Goal: Task Accomplishment & Management: Manage account settings

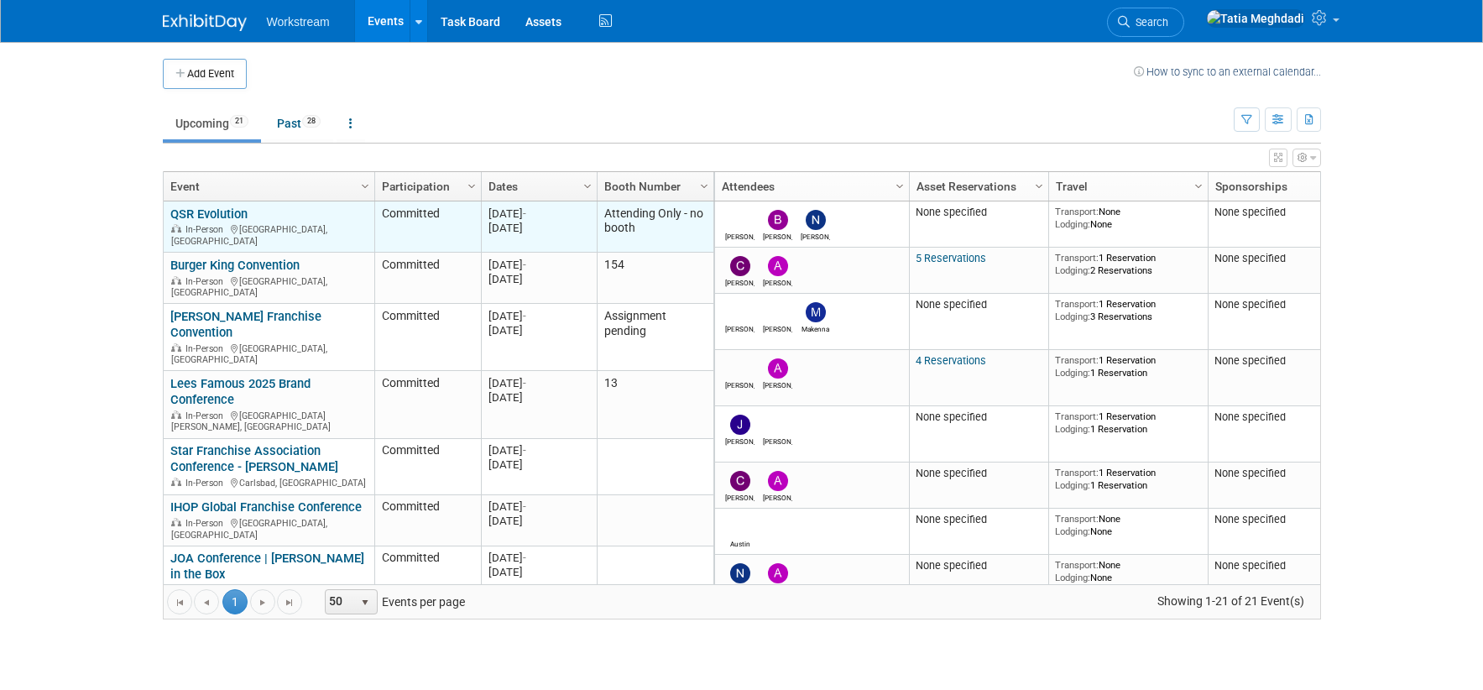
click at [221, 211] on link "QSR Evolution" at bounding box center [208, 213] width 77 height 15
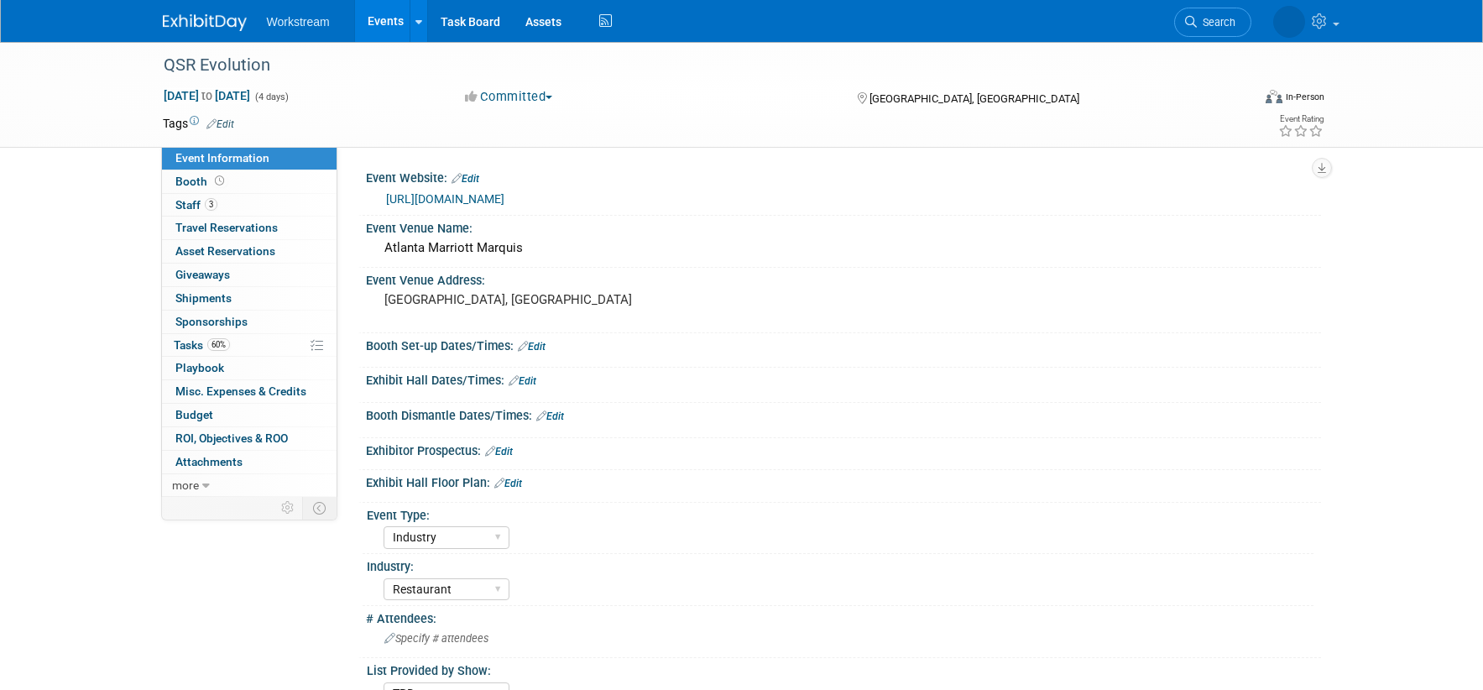
select select "Industry"
select select "Restaurant"
select select "TBD"
select select "[PERSON_NAME]"
click at [187, 180] on span "Booth" at bounding box center [201, 181] width 52 height 13
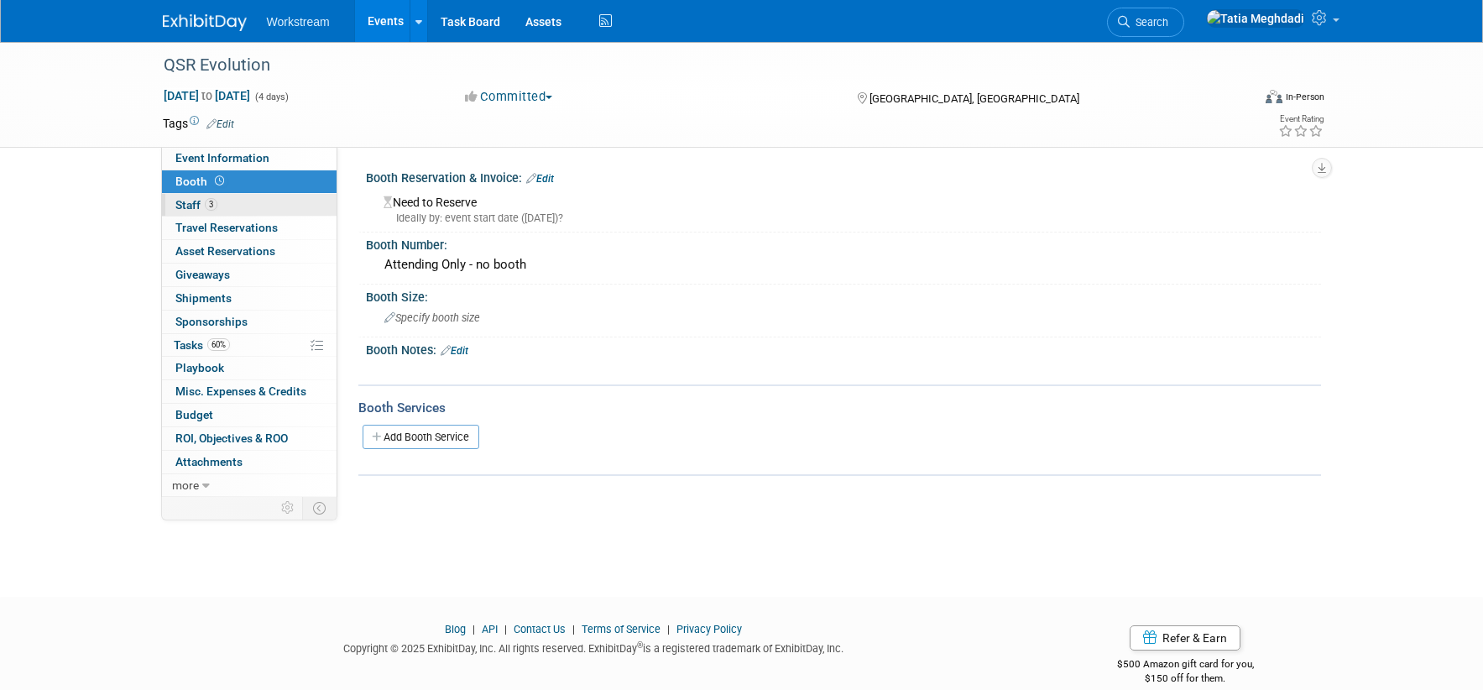
click at [187, 201] on span "Staff 3" at bounding box center [196, 204] width 42 height 13
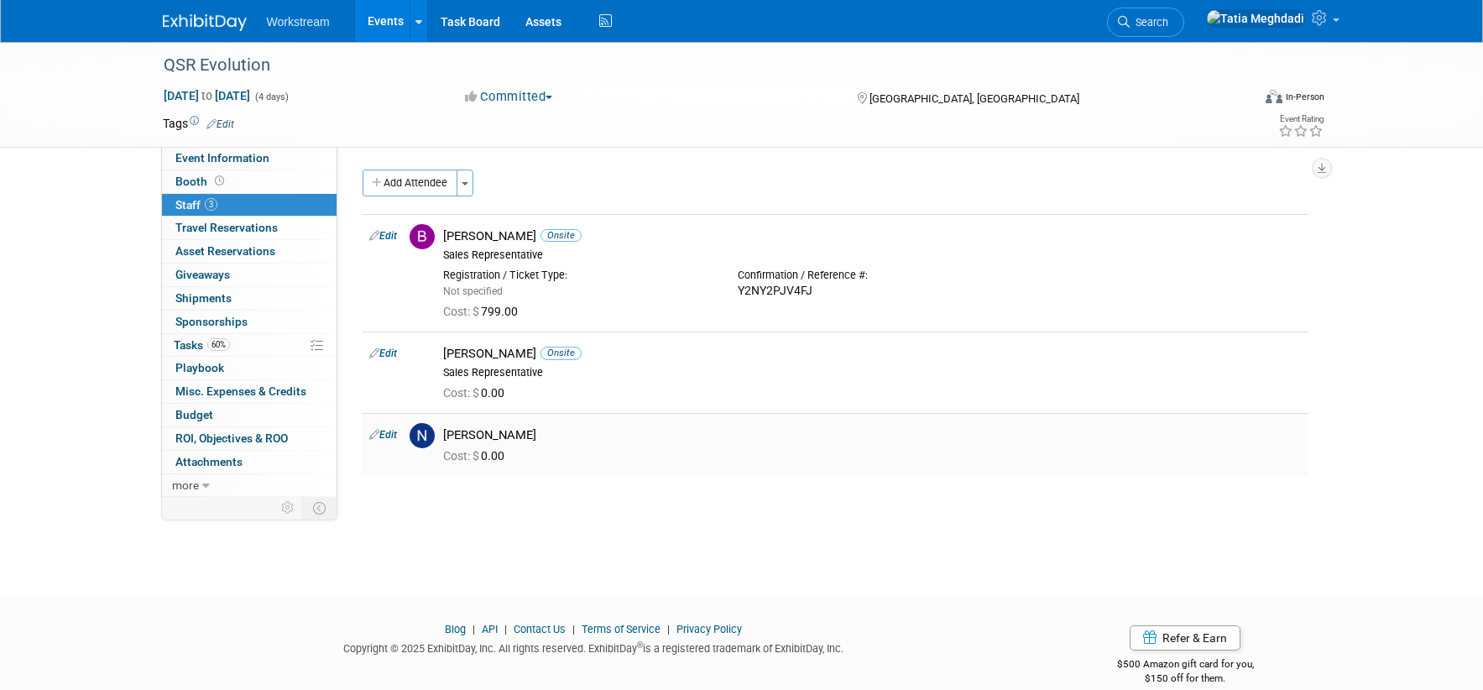
click at [392, 433] on link "Edit" at bounding box center [383, 435] width 28 height 12
select select "52337685-a509-4274-afff-5d19b825f25a"
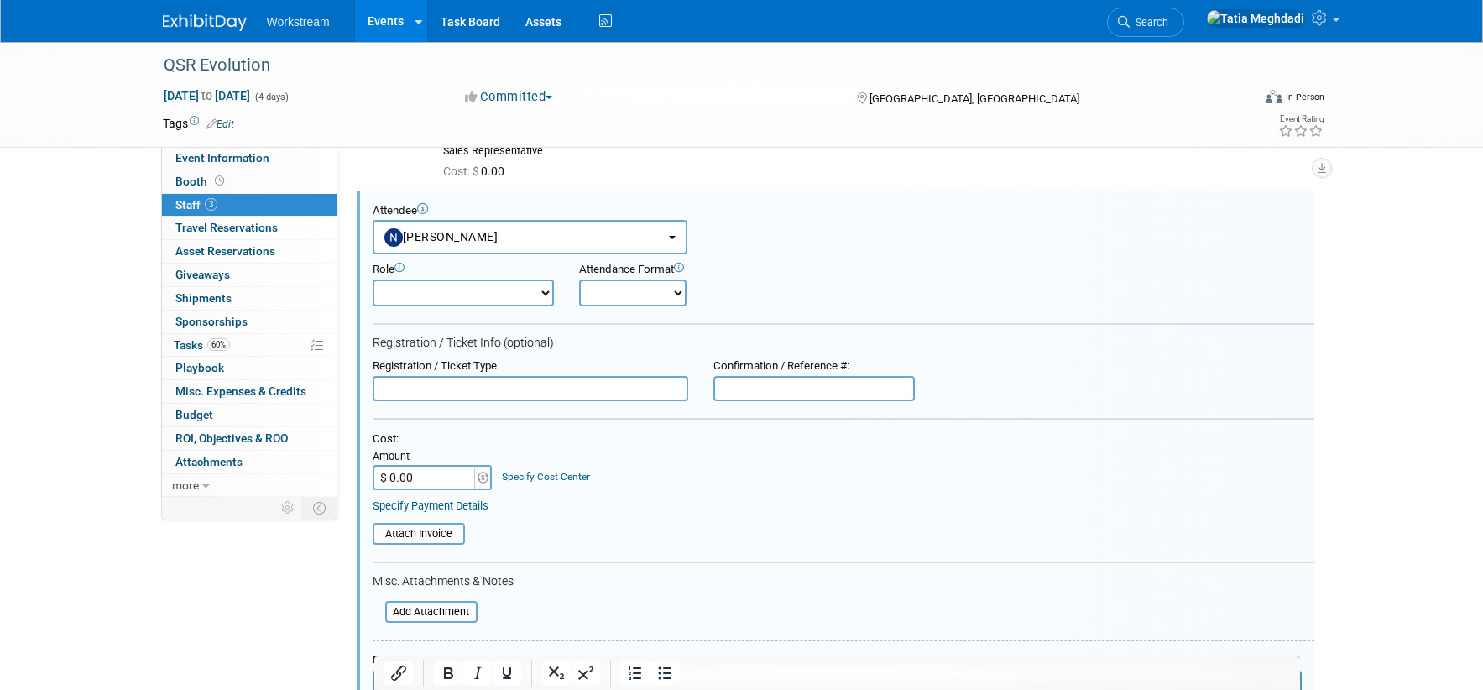
click at [634, 291] on select "Onsite Remote" at bounding box center [632, 292] width 107 height 27
select select "1"
click at [579, 279] on select "Onsite Remote" at bounding box center [632, 292] width 107 height 27
click at [770, 389] on input "text" at bounding box center [813, 388] width 201 height 25
paste input "Q7NQ7DYY7ZY"
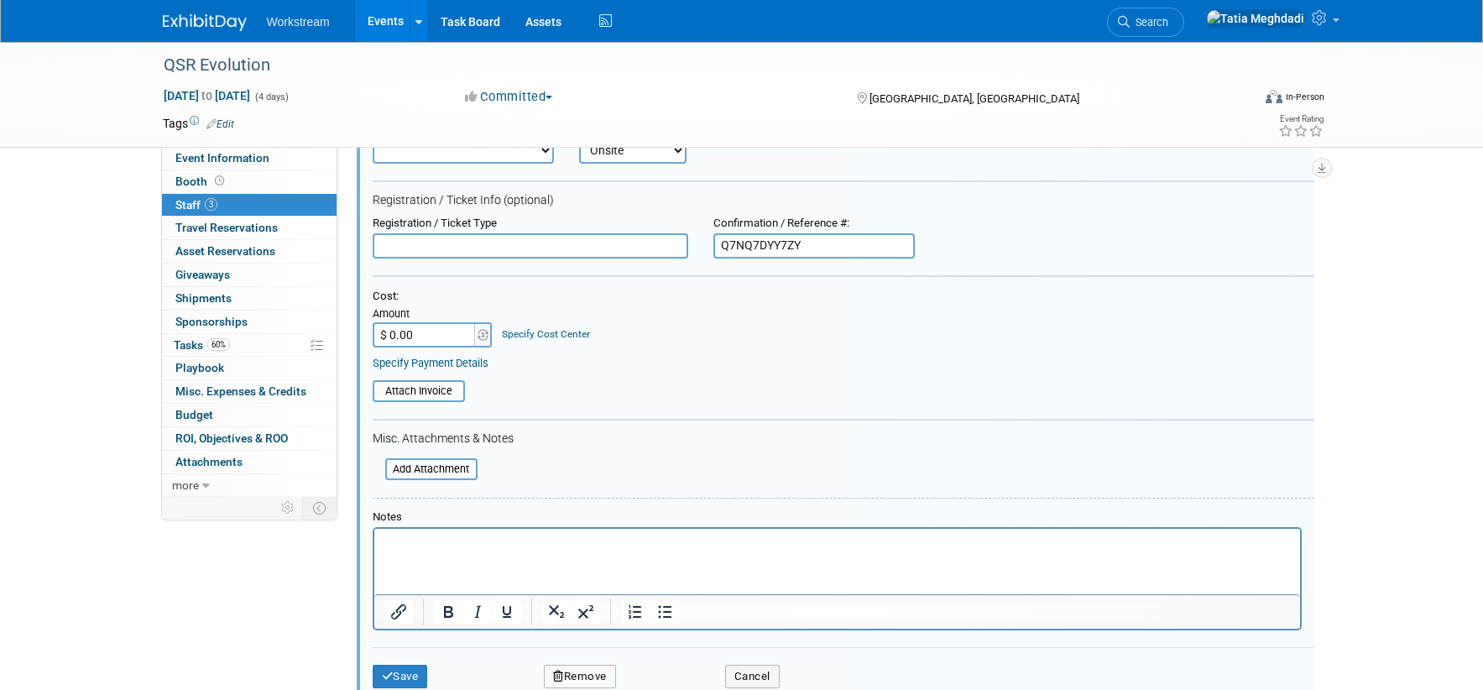
scroll to position [420, 0]
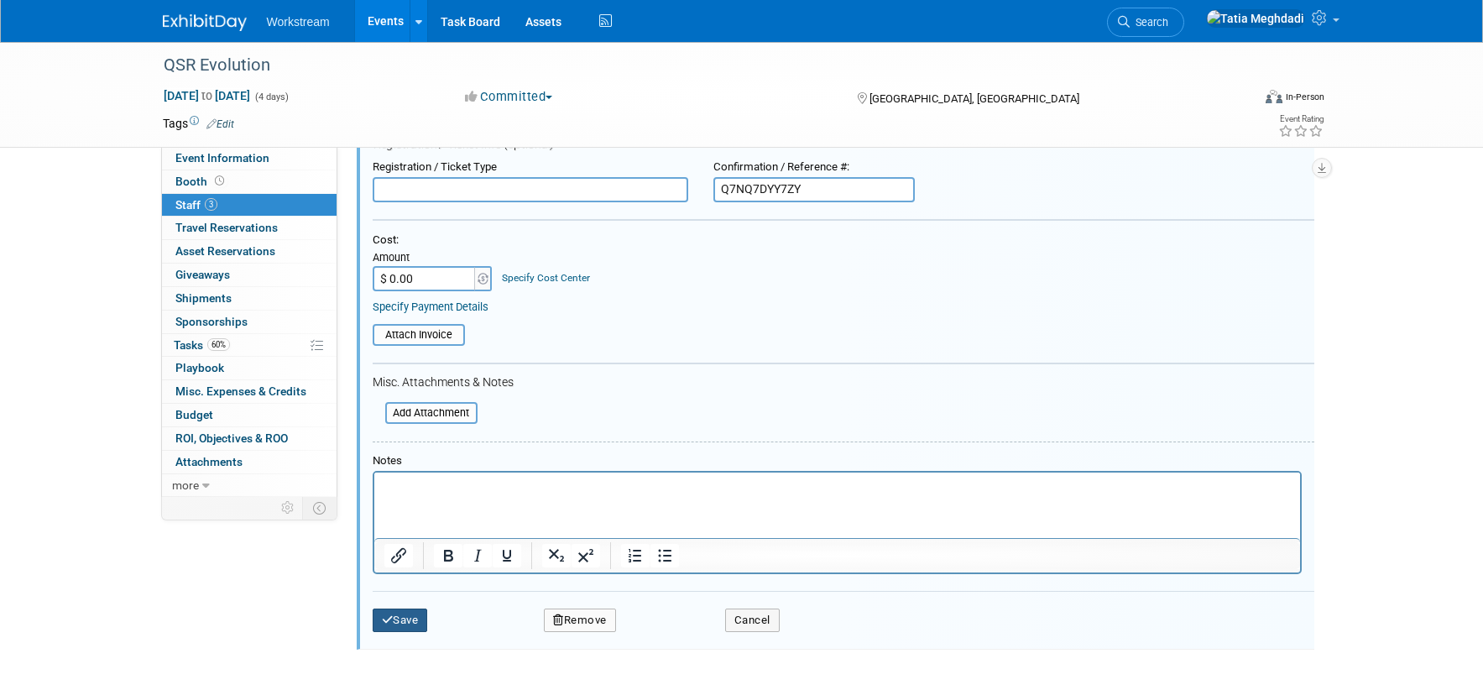
type input "Q7NQ7DYY7ZY"
click at [403, 615] on button "Save" at bounding box center [400, 619] width 55 height 23
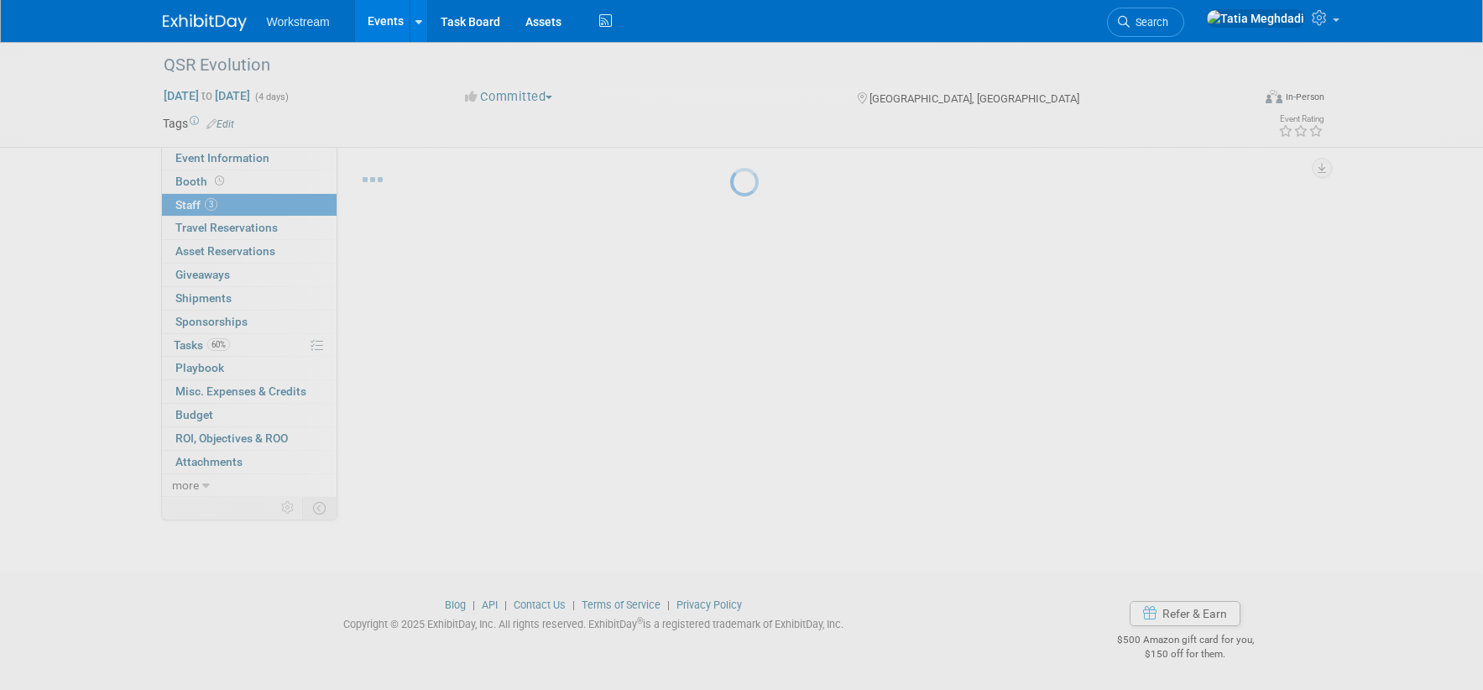
scroll to position [23, 0]
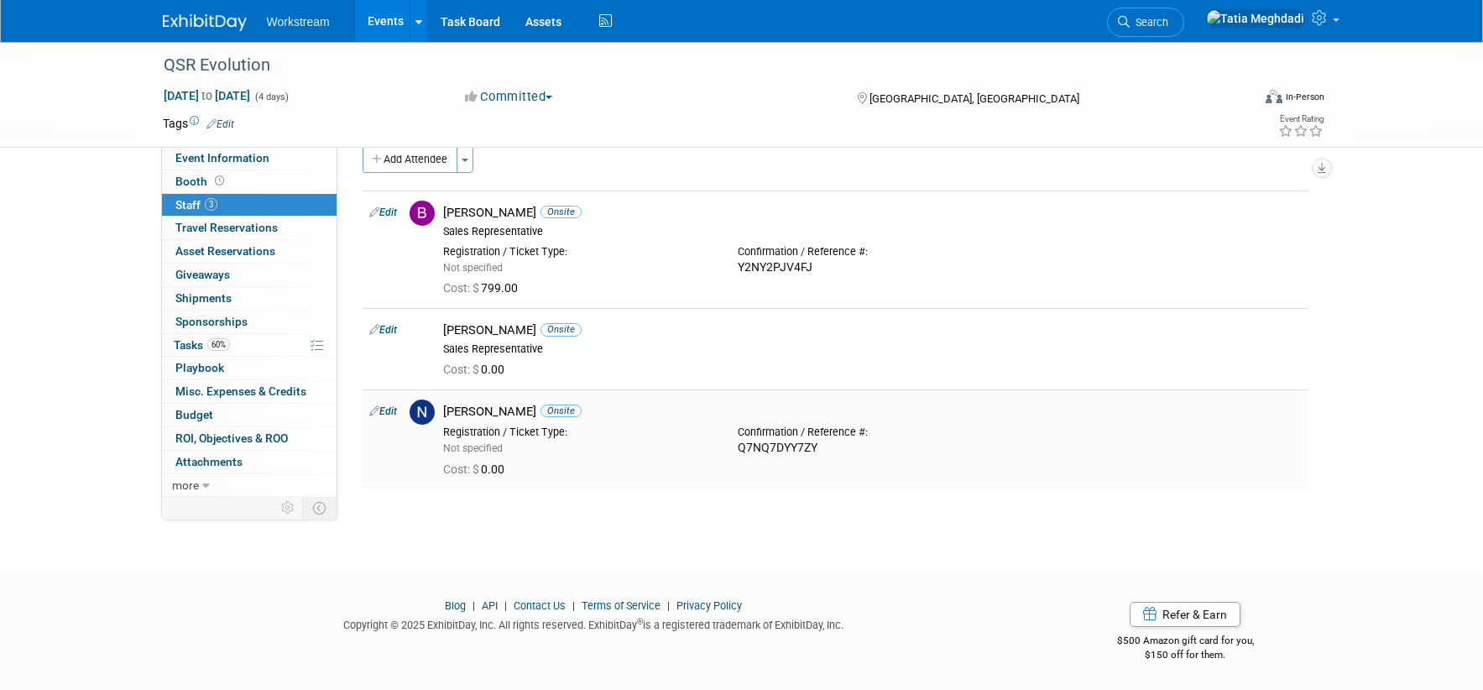
click at [393, 412] on link "Edit" at bounding box center [383, 411] width 28 height 12
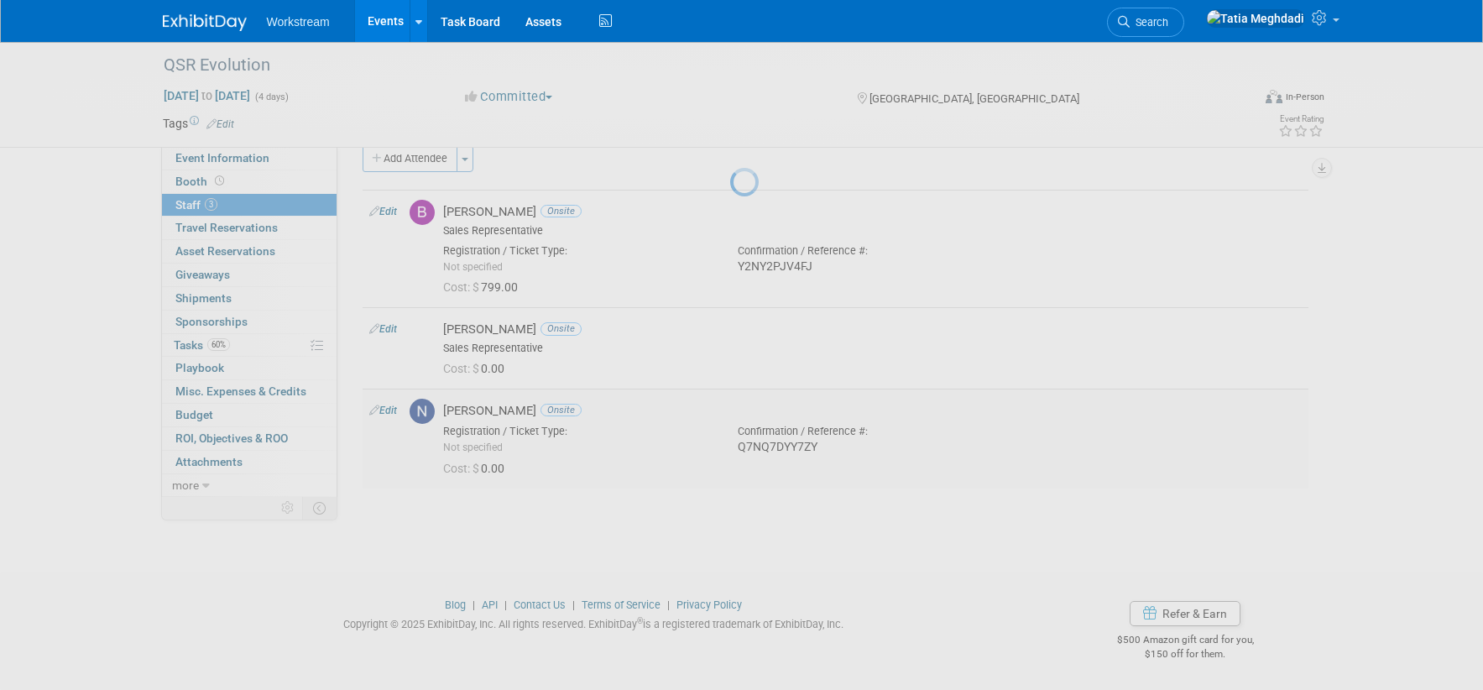
select select "52337685-a509-4274-afff-5d19b825f25a"
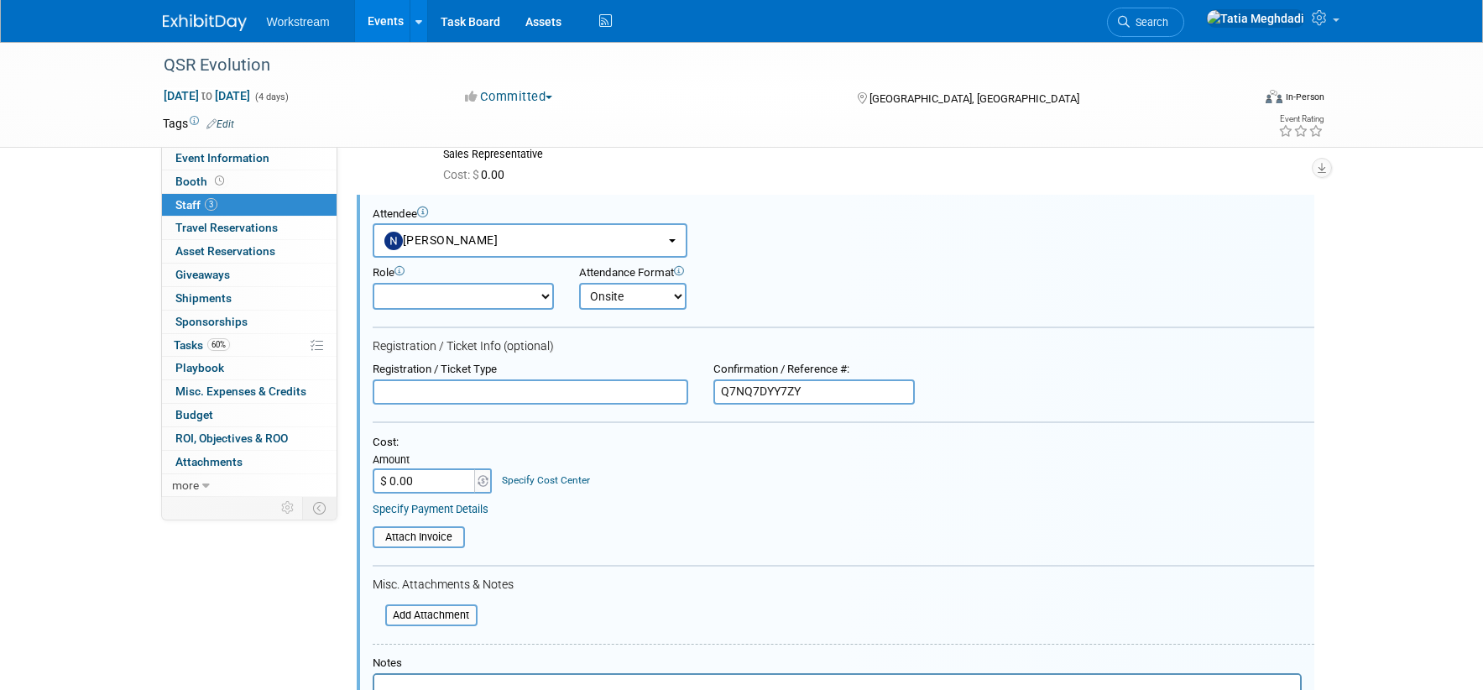
scroll to position [222, 0]
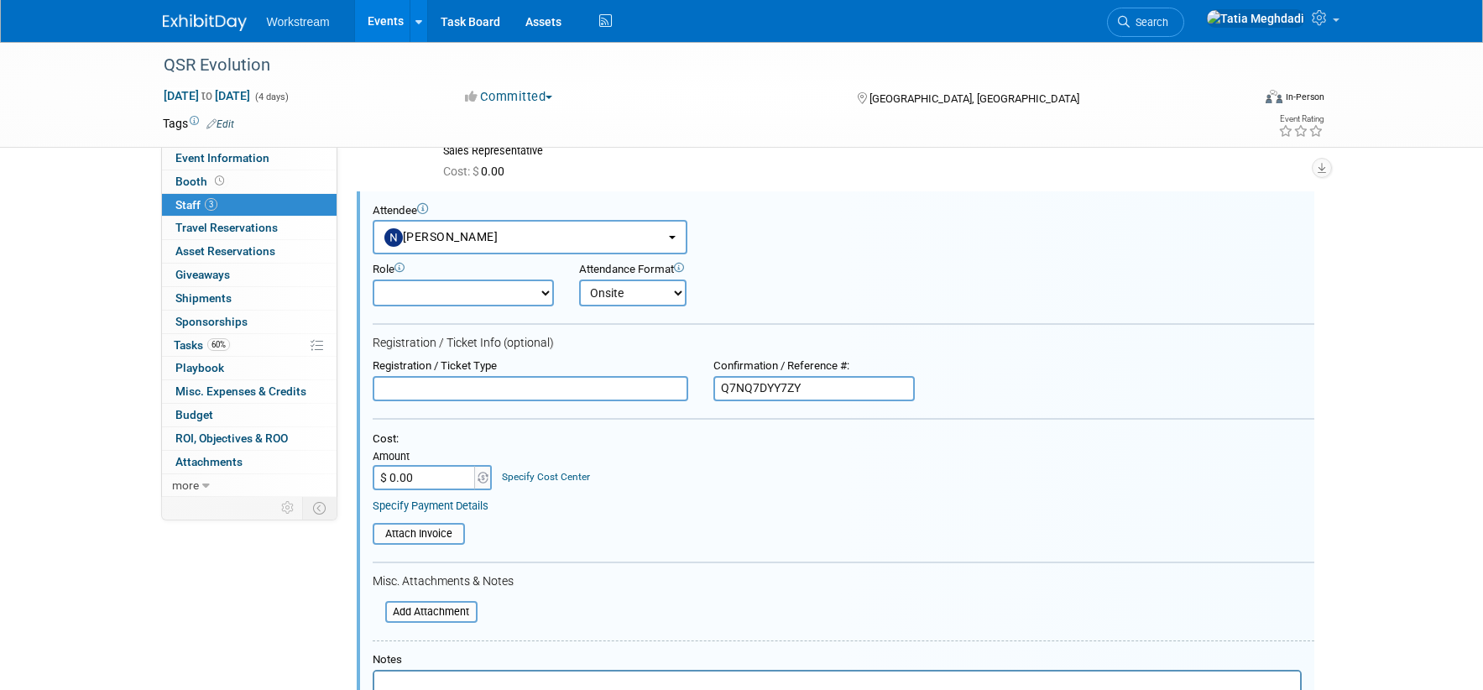
click at [482, 393] on input "text" at bounding box center [531, 388] width 316 height 25
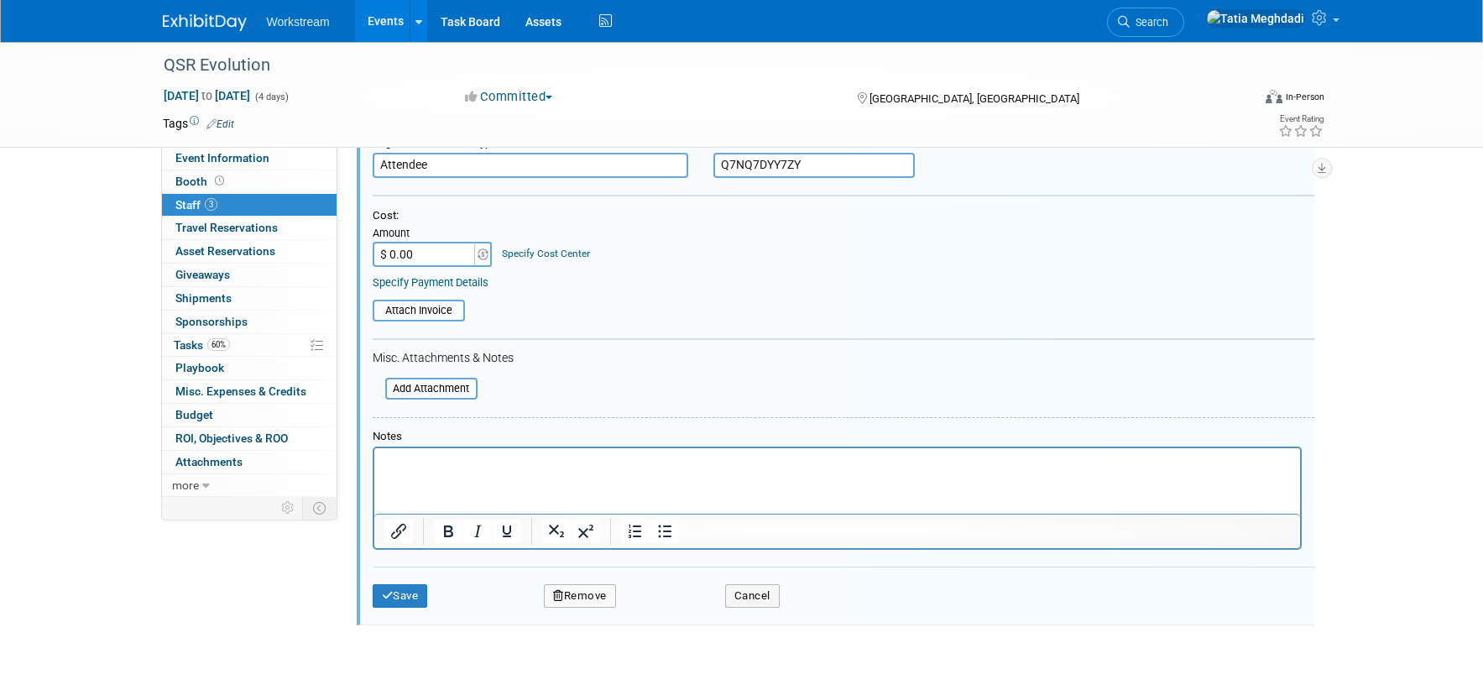
scroll to position [578, 0]
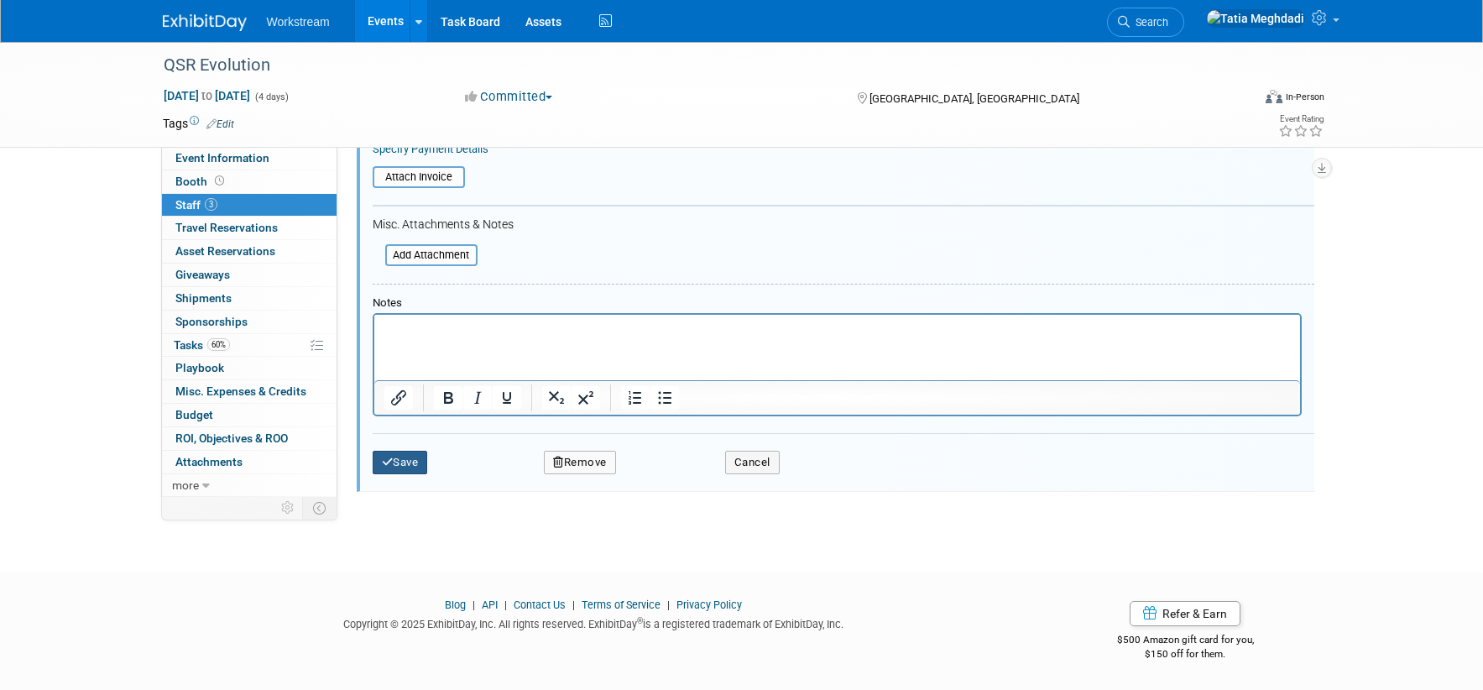
type input "Attendee"
click at [416, 459] on button "Save" at bounding box center [400, 462] width 55 height 23
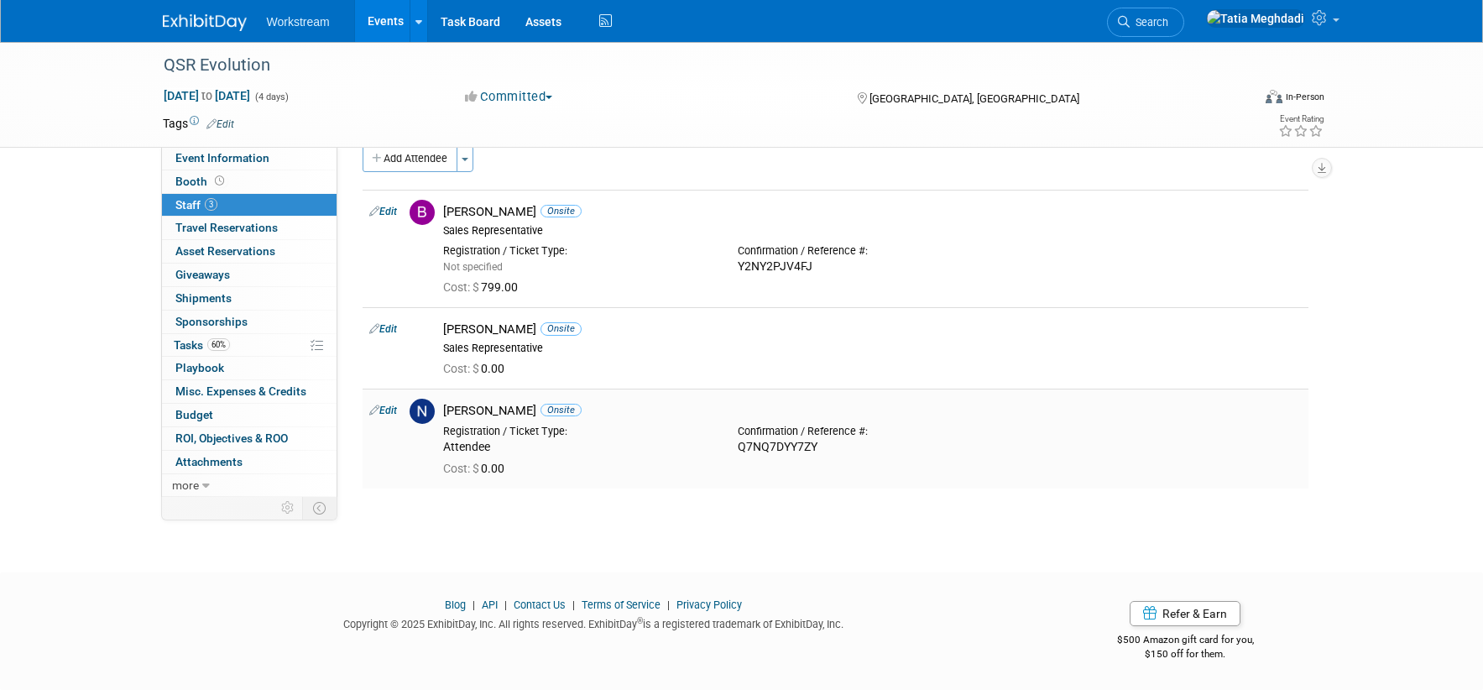
scroll to position [23, 0]
click at [394, 211] on link "Edit" at bounding box center [383, 212] width 28 height 12
select select "aa98ff20-d9d0-416d-9912-b0641292e9fe"
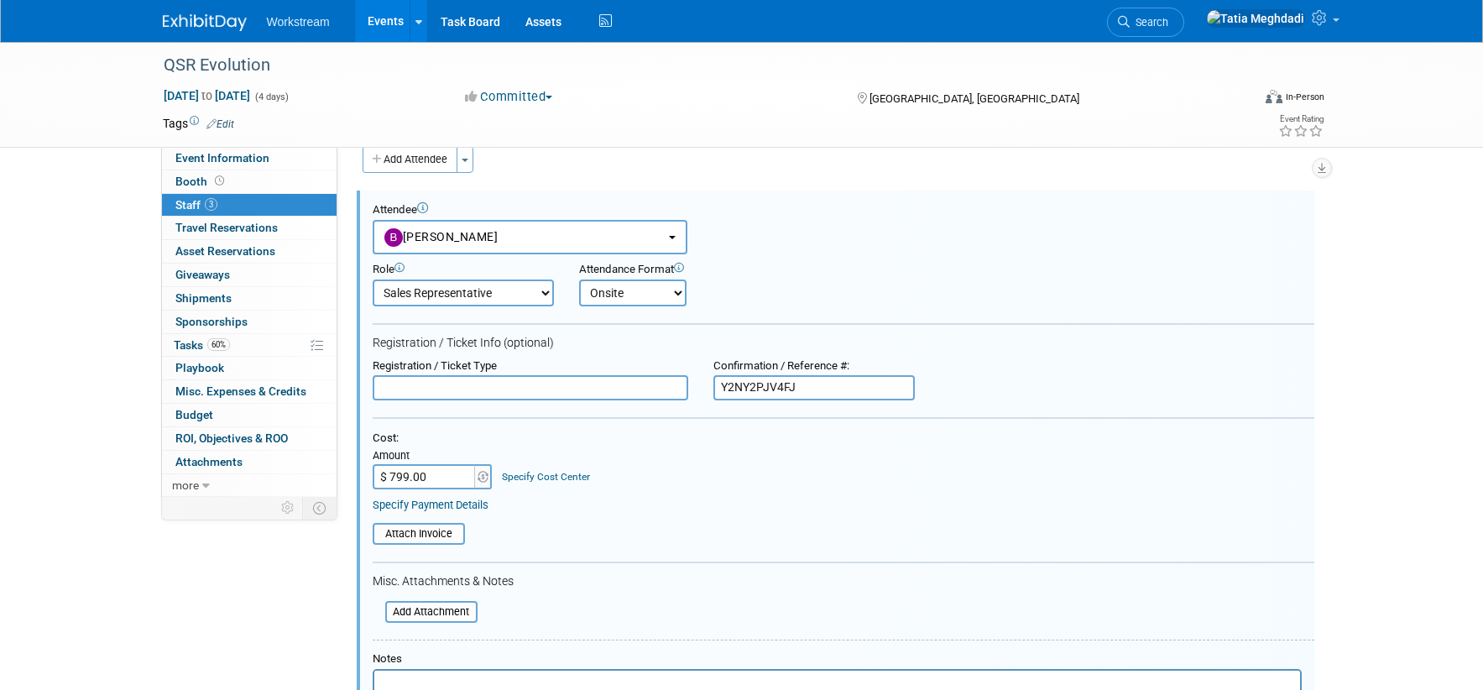
click at [410, 391] on input "text" at bounding box center [531, 387] width 316 height 25
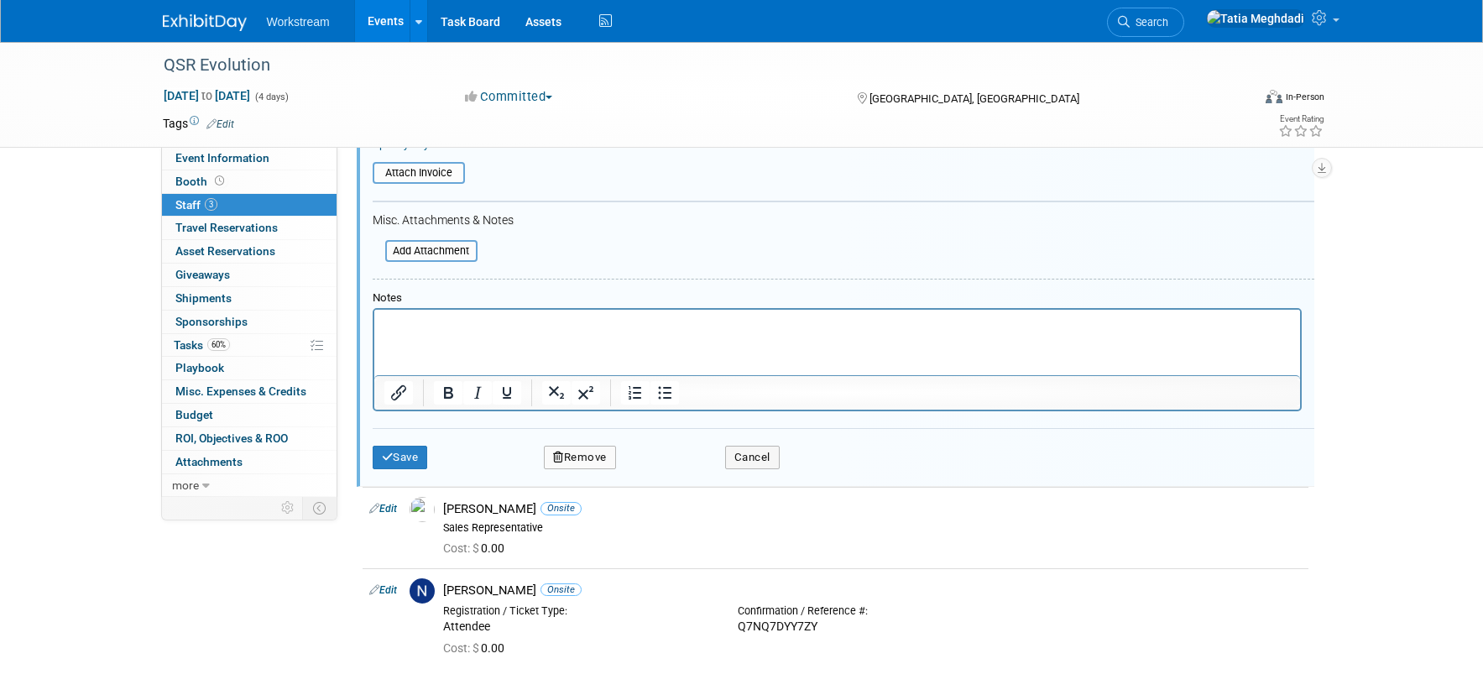
scroll to position [515, 0]
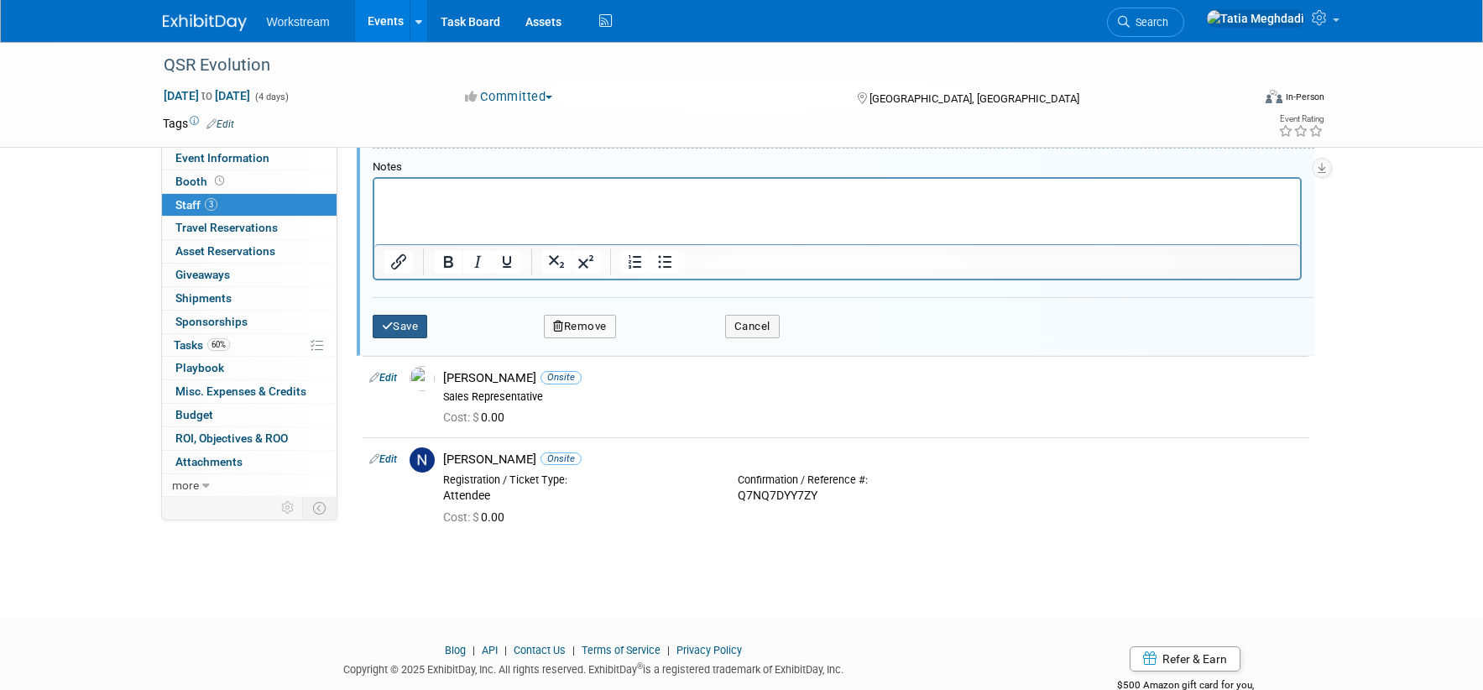
type input "Attendee"
click at [403, 331] on button "Save" at bounding box center [400, 326] width 55 height 23
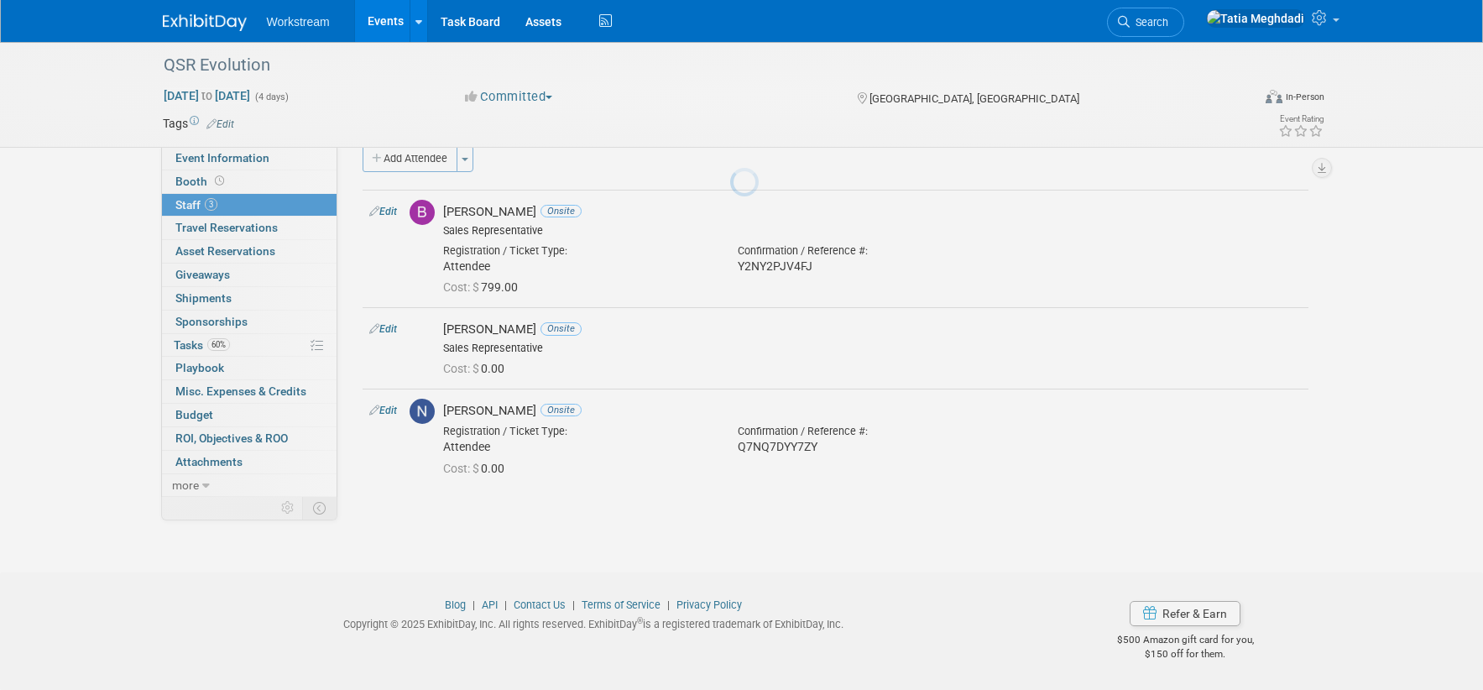
scroll to position [23, 0]
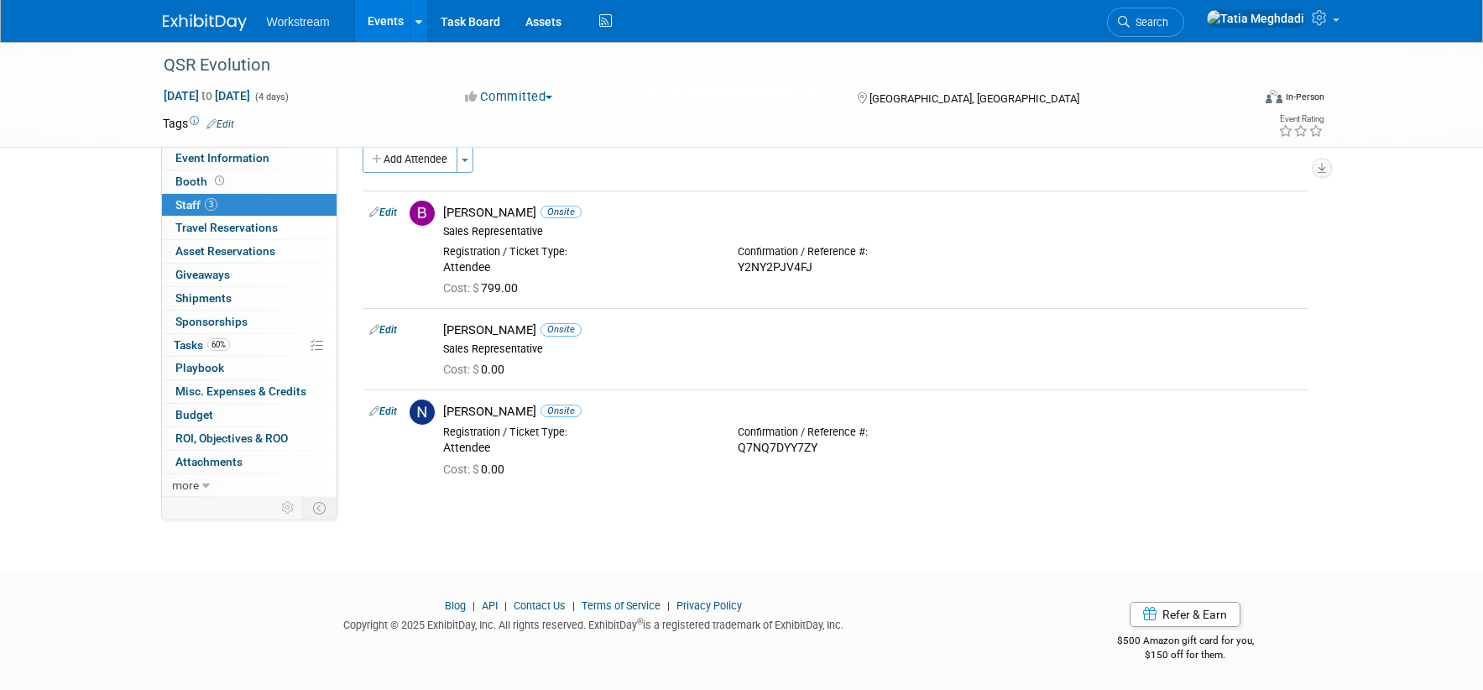
click at [408, 507] on div "QSR Evolution Sep 2, 2025 to Sep 5, 2025 (4 days) Sep 2, 2025 to Sep 5, 2025 Co…" at bounding box center [741, 280] width 1483 height 525
click at [394, 213] on link "Edit" at bounding box center [383, 212] width 28 height 12
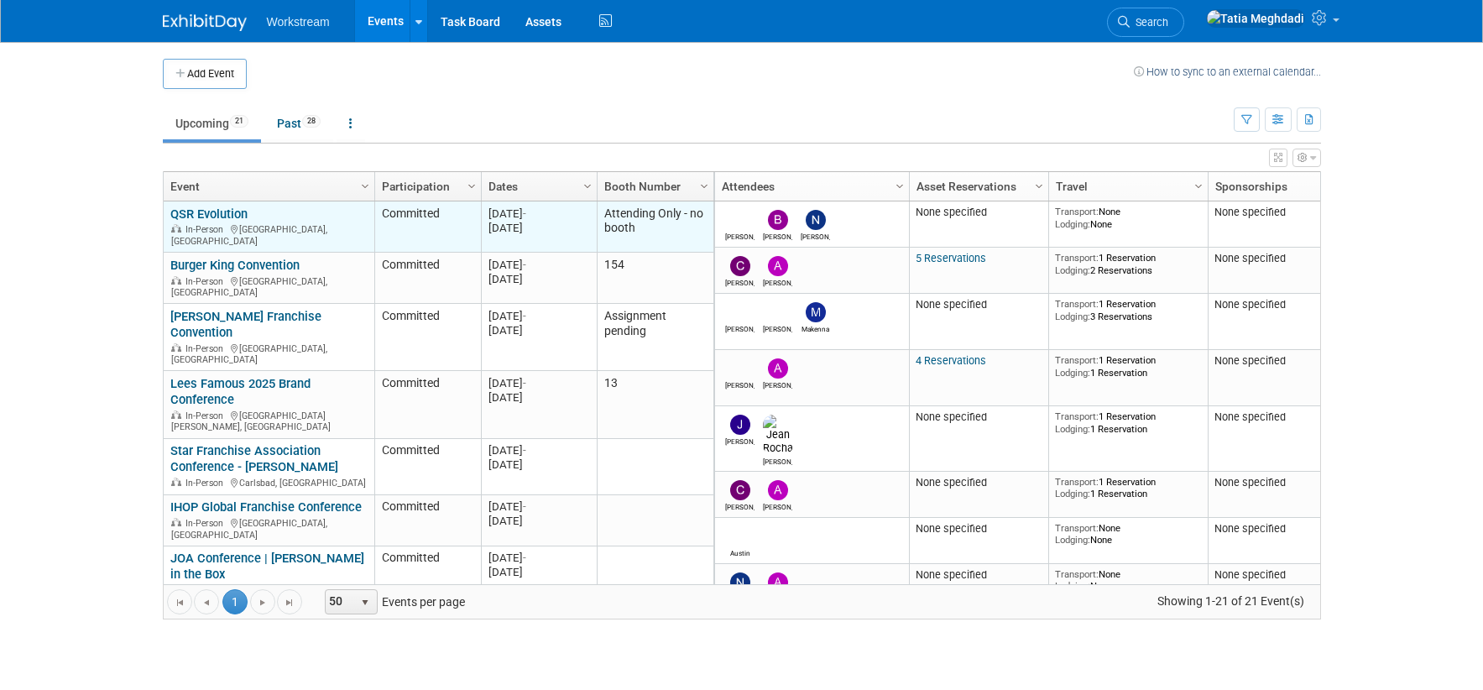
click at [213, 210] on link "QSR Evolution" at bounding box center [208, 213] width 77 height 15
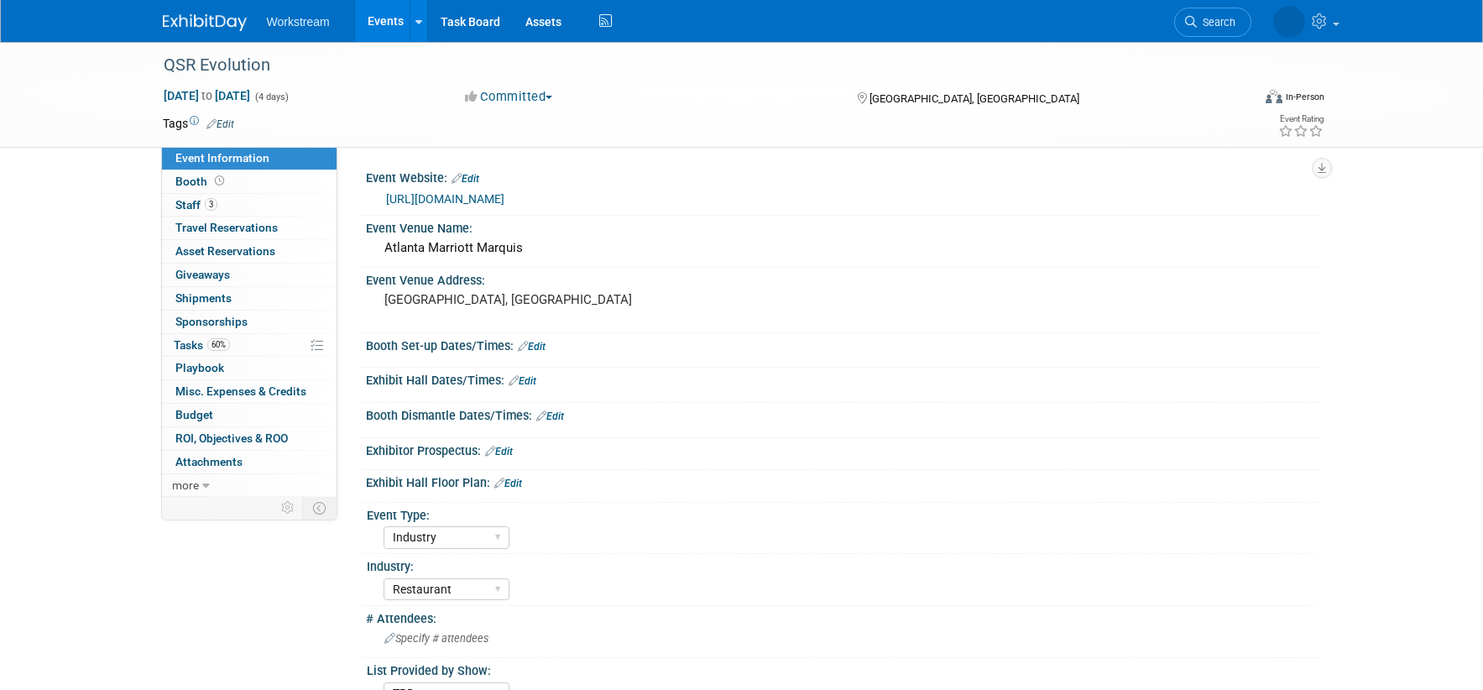
select select "Industry"
select select "Restaurant"
select select "TBD"
select select "[PERSON_NAME]"
click at [190, 200] on span "Staff 3" at bounding box center [196, 204] width 42 height 13
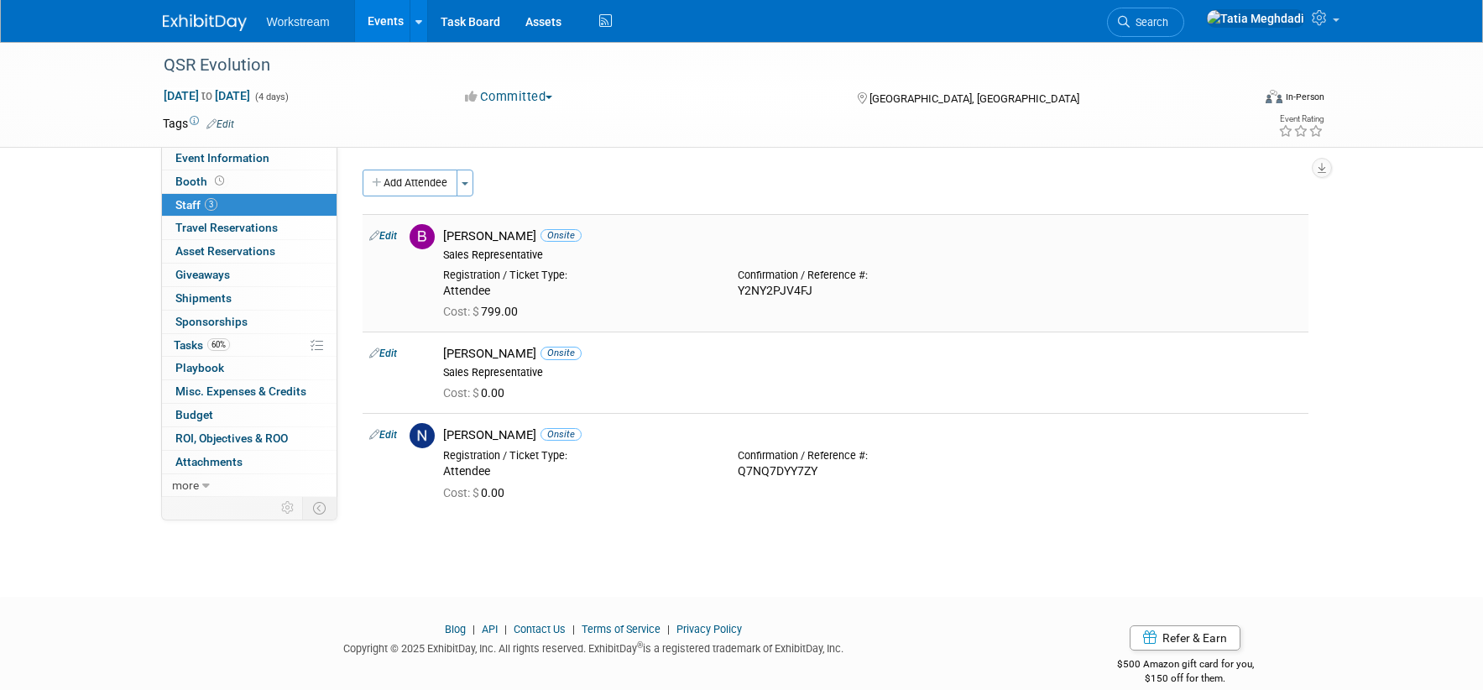
click at [399, 230] on td "Edit" at bounding box center [383, 272] width 40 height 117
click at [389, 233] on link "Edit" at bounding box center [383, 236] width 28 height 12
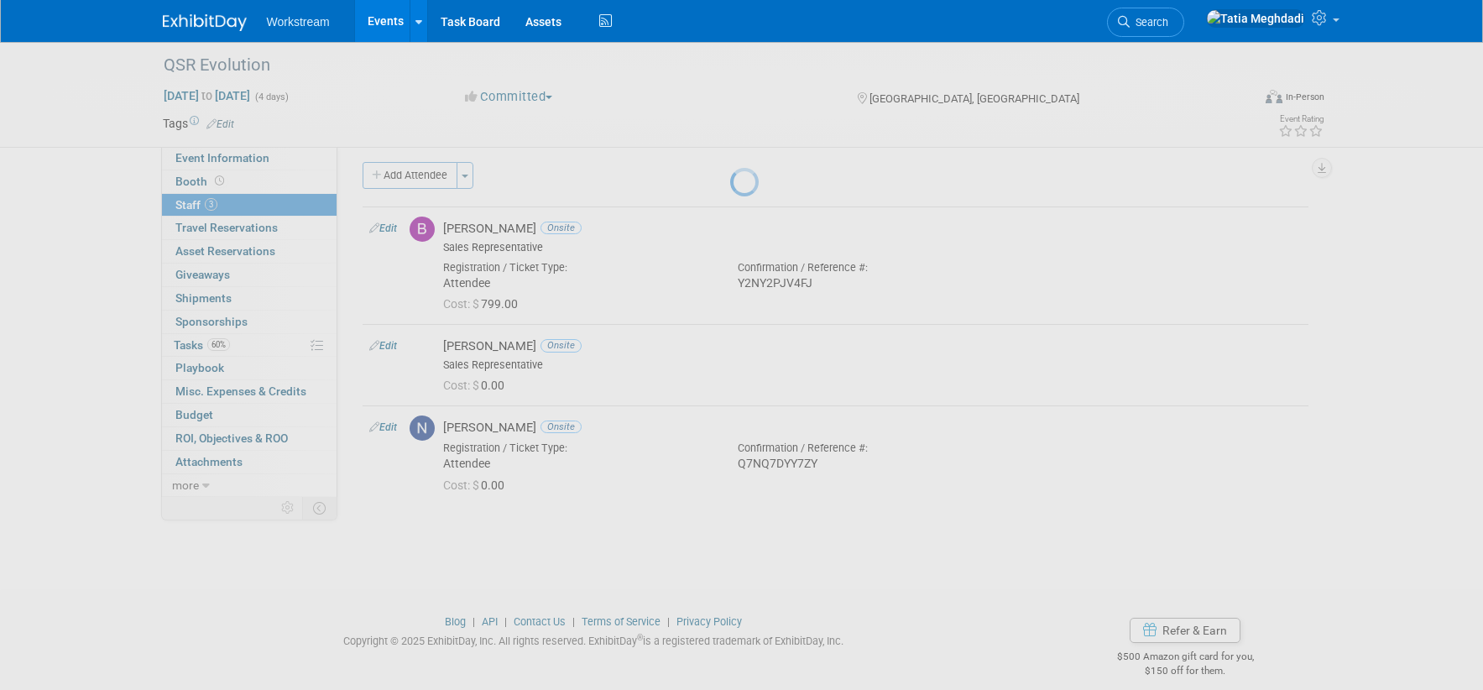
select select "aa98ff20-d9d0-416d-9912-b0641292e9fe"
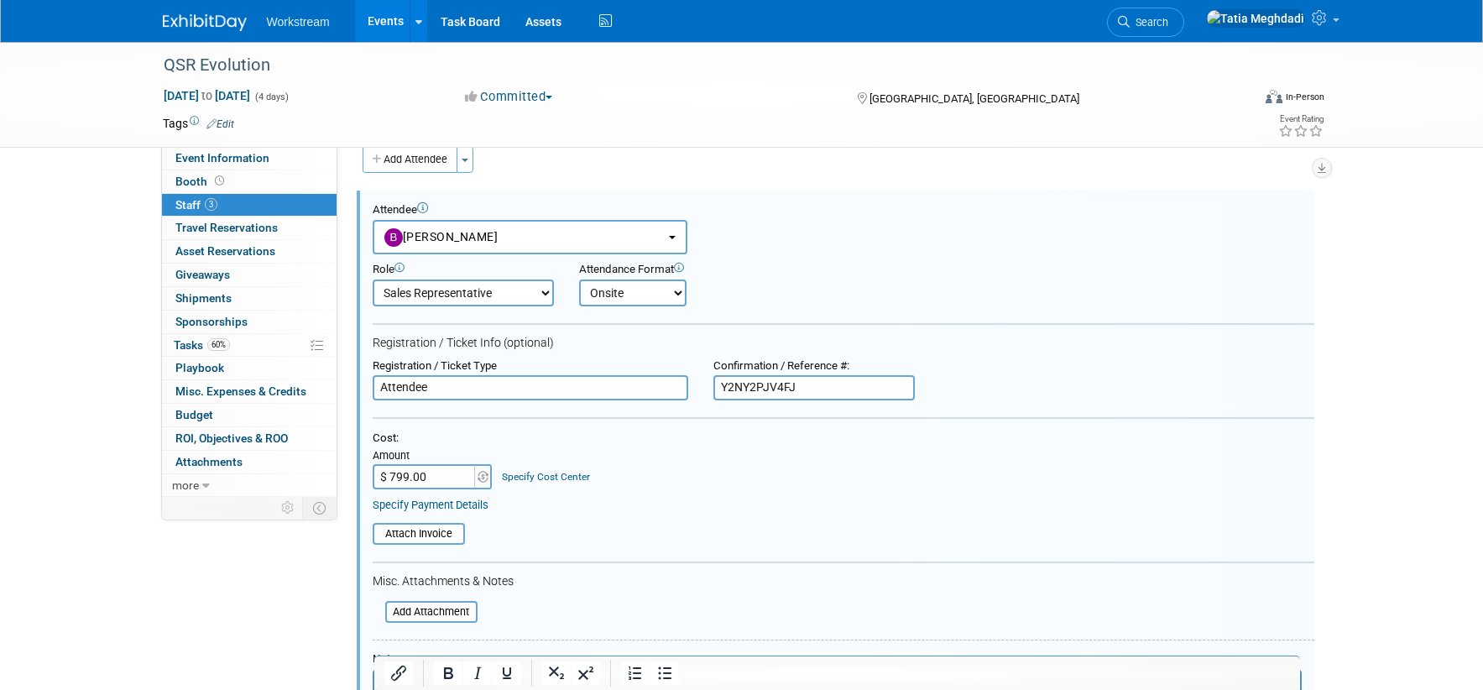
drag, startPoint x: 806, startPoint y: 386, endPoint x: 697, endPoint y: 379, distance: 108.5
click at [697, 379] on div "Registration / Ticket Type Attendee Confirmation / Reference #: Y2NY2PJV4FJ" at bounding box center [843, 380] width 967 height 42
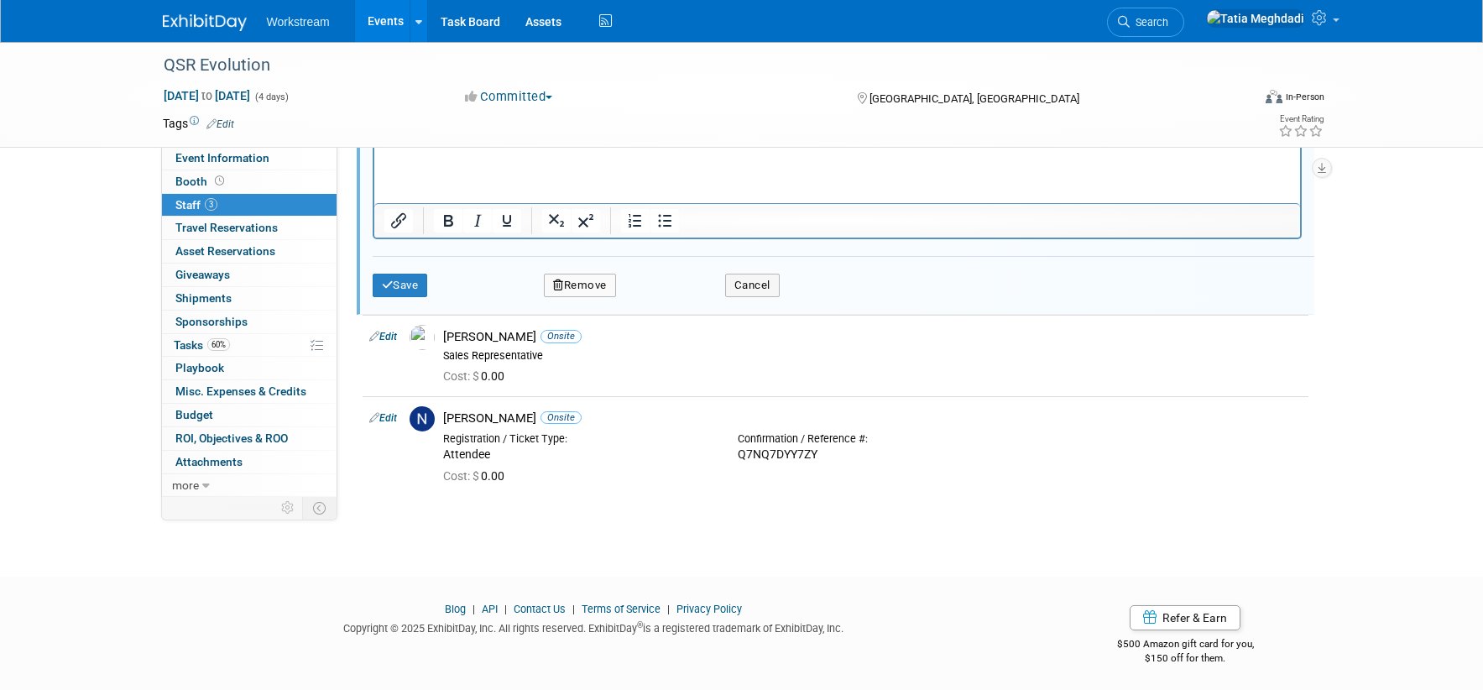
scroll to position [561, 0]
click at [410, 279] on button "Save" at bounding box center [400, 280] width 55 height 23
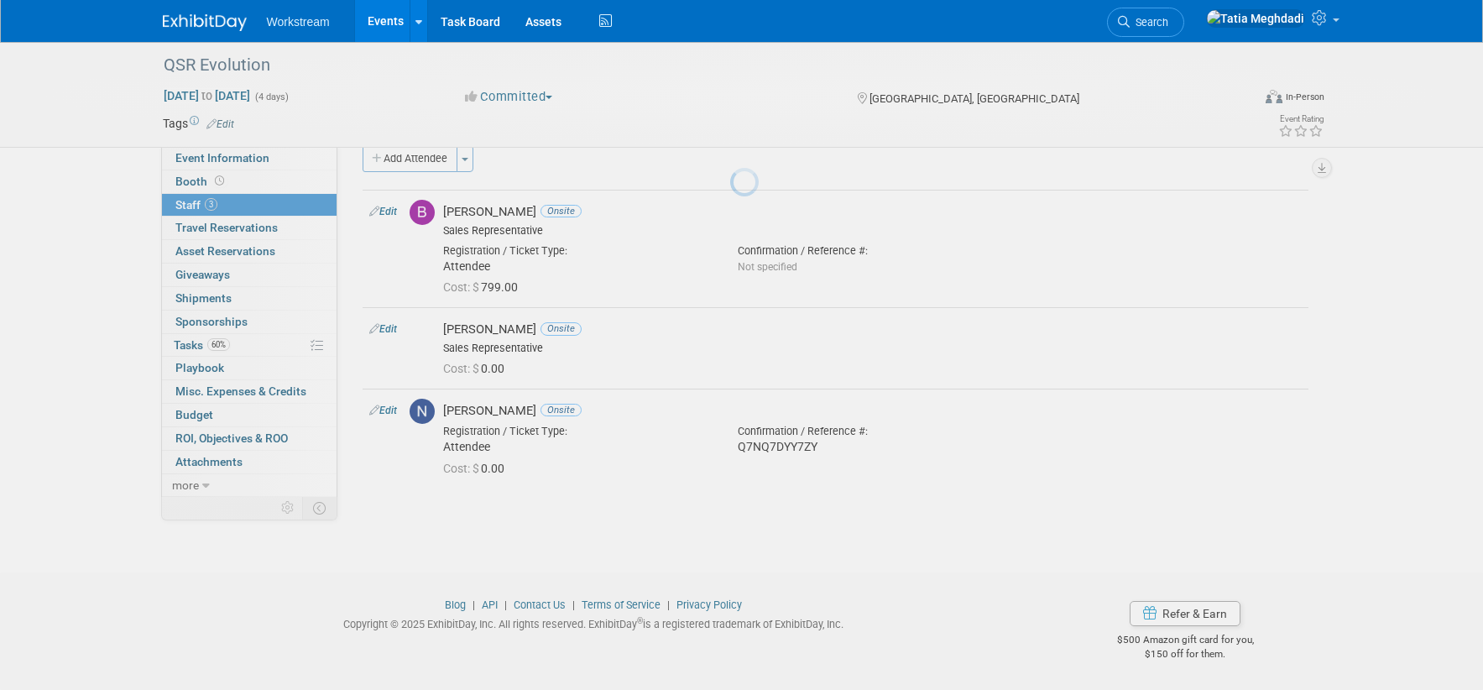
scroll to position [23, 0]
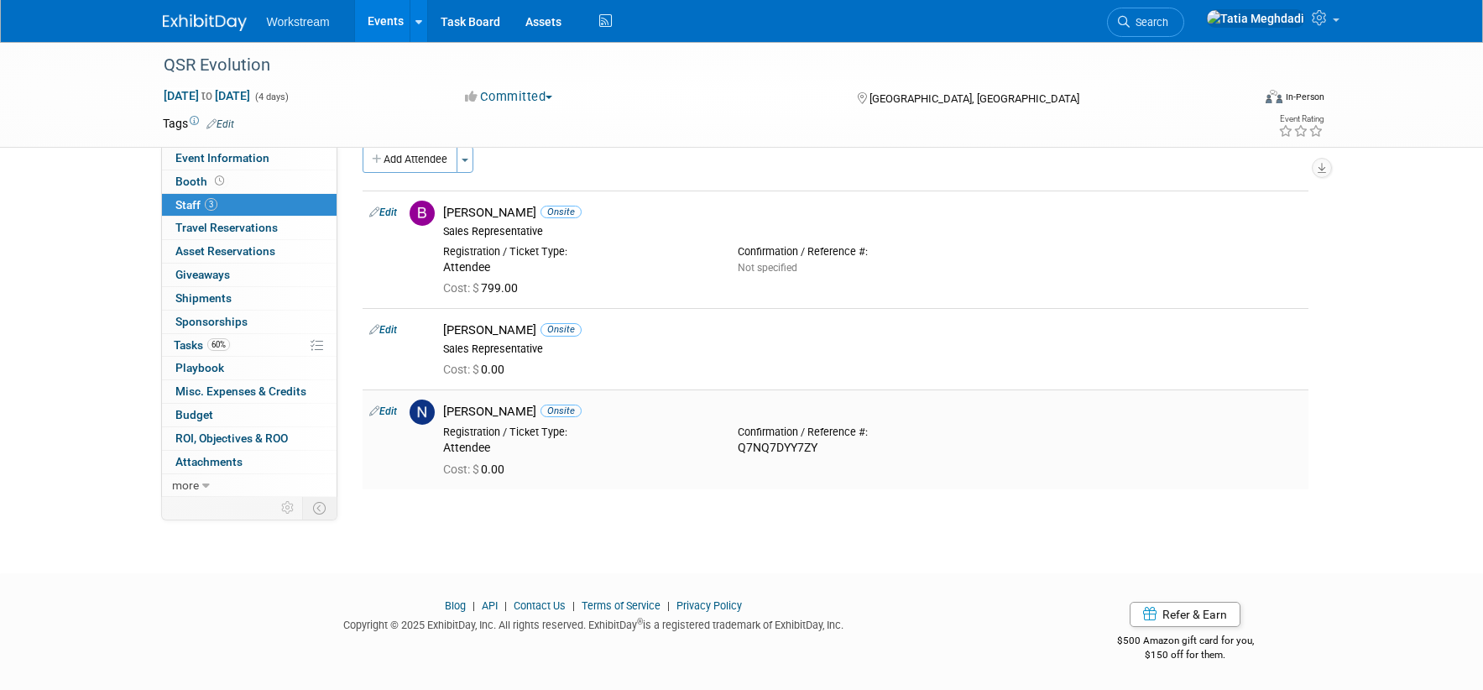
click at [393, 409] on link "Edit" at bounding box center [383, 411] width 28 height 12
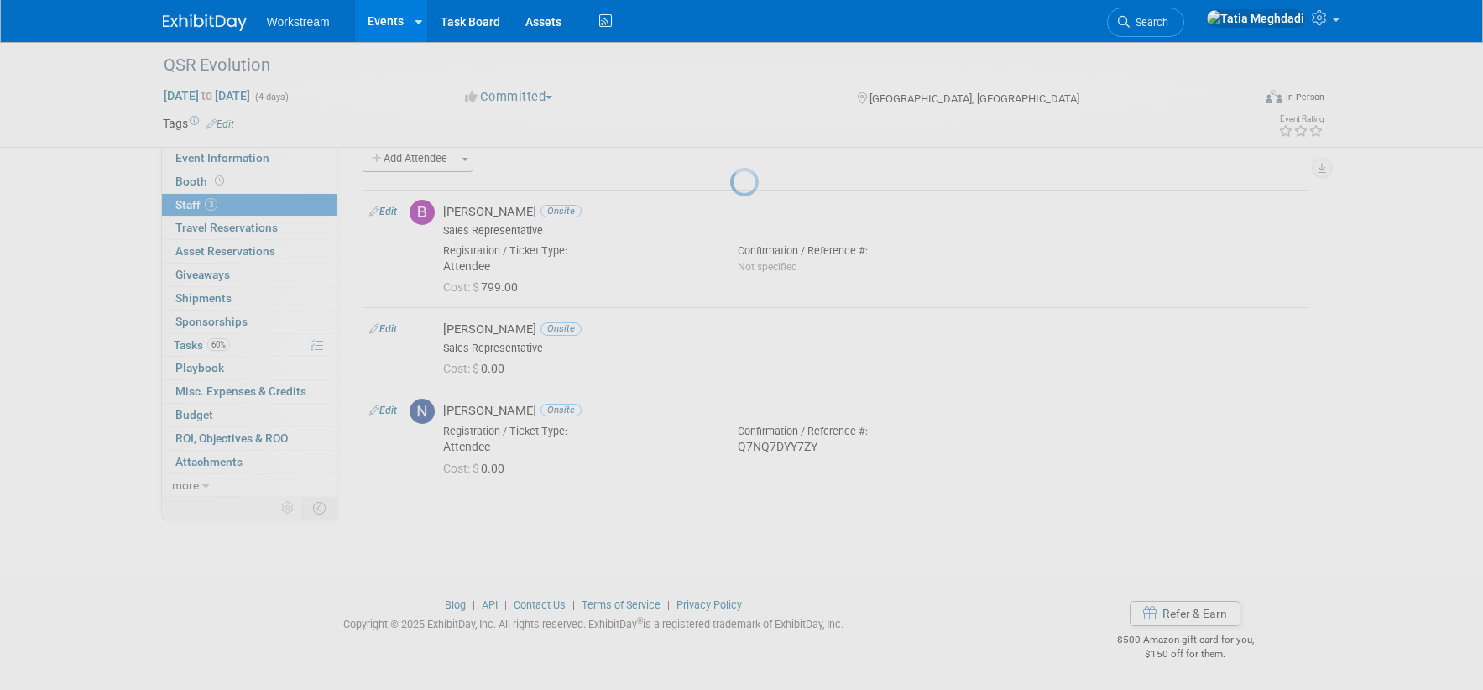
select select "52337685-a509-4274-afff-5d19b825f25a"
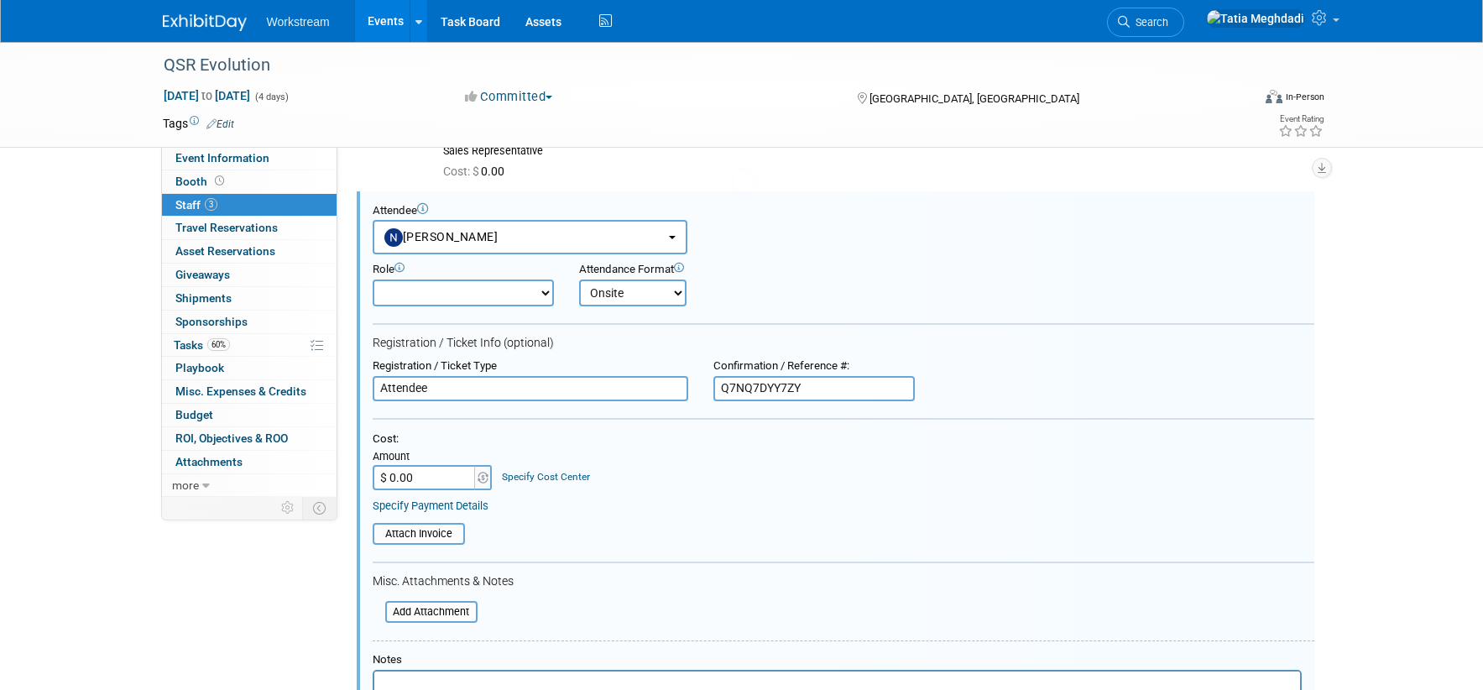
scroll to position [0, 0]
drag, startPoint x: 798, startPoint y: 387, endPoint x: 687, endPoint y: 384, distance: 110.8
click at [687, 384] on div "Registration / Ticket Type Attendee Confirmation / Reference #: Q7NQ7DYY7ZY" at bounding box center [843, 380] width 967 height 42
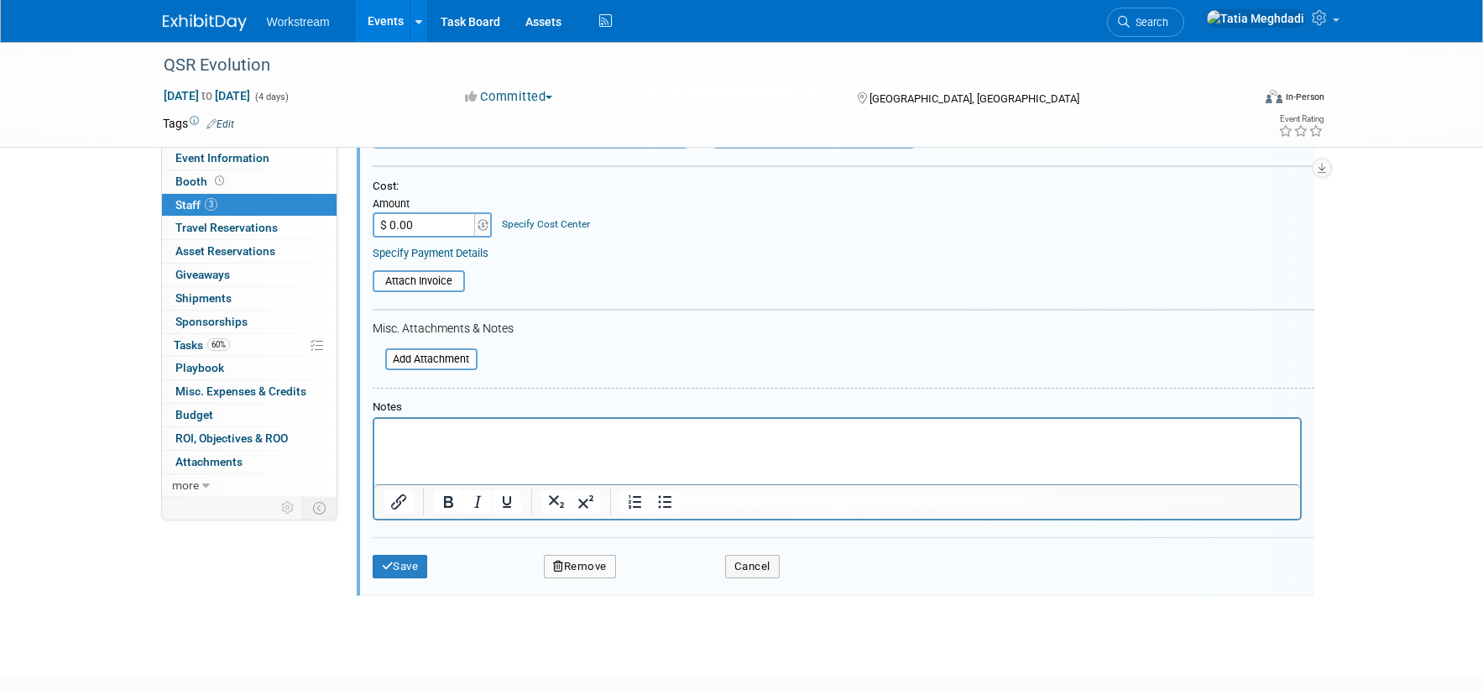
scroll to position [578, 0]
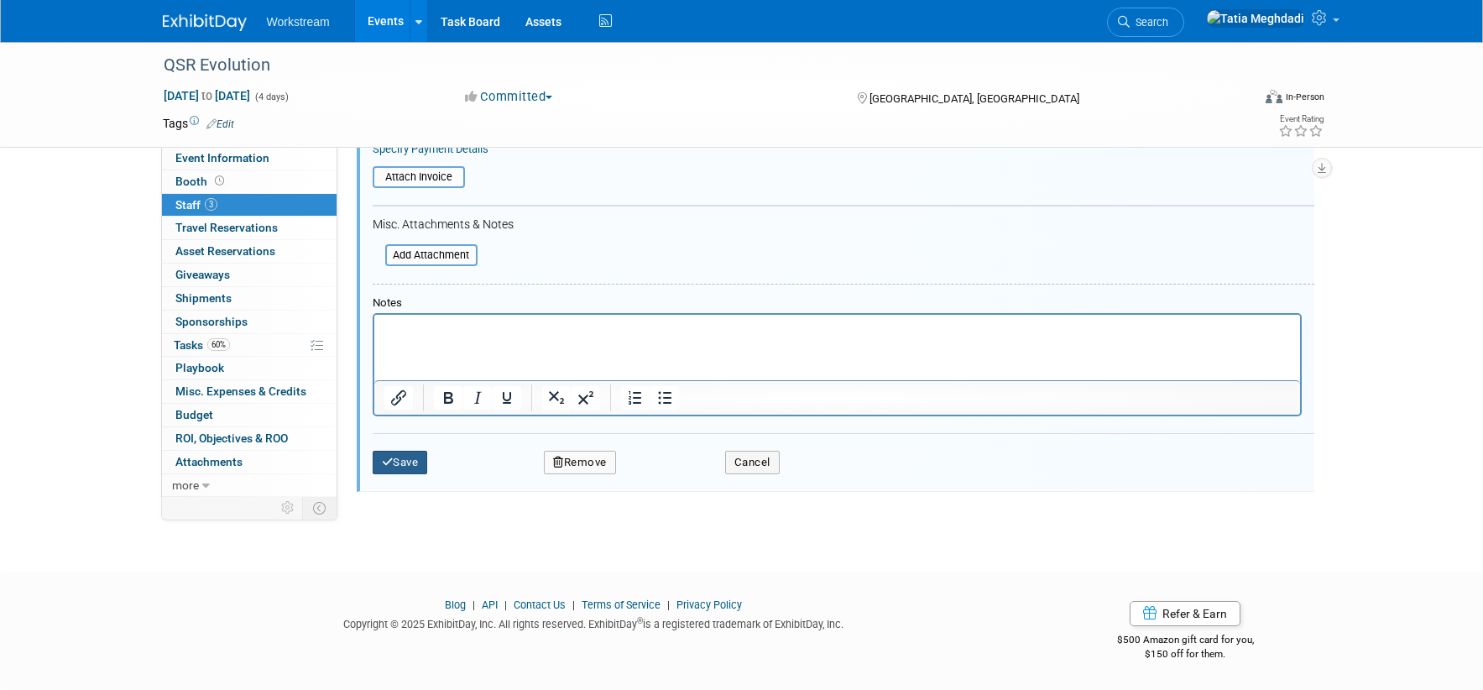
click at [408, 461] on button "Save" at bounding box center [400, 462] width 55 height 23
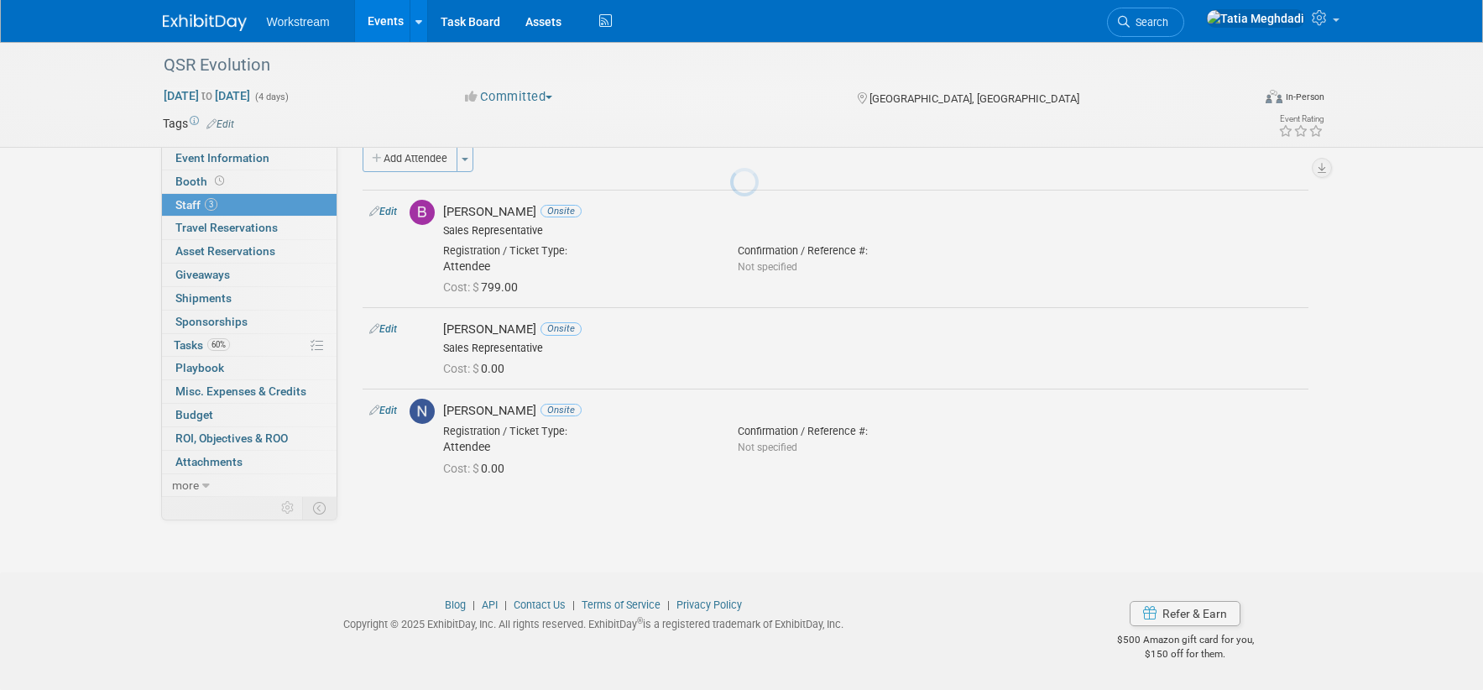
scroll to position [23, 0]
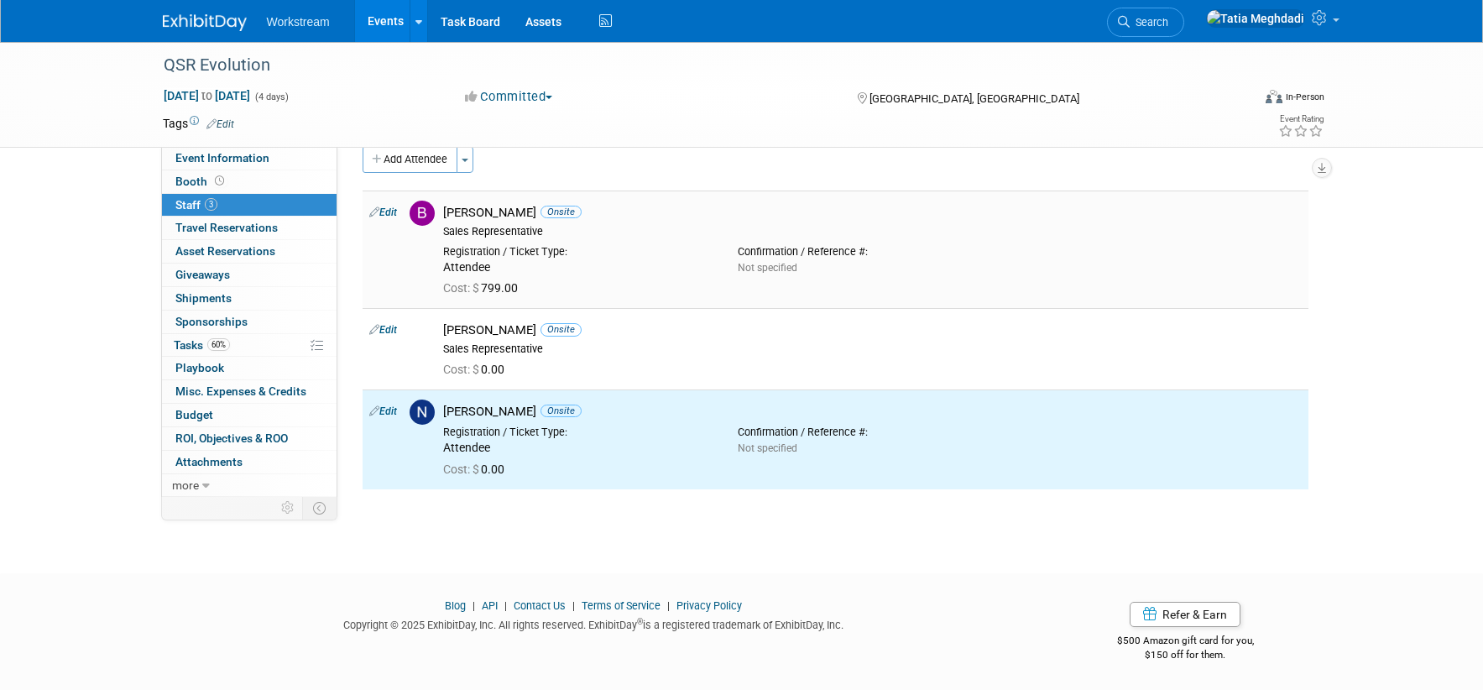
click at [627, 201] on div "Benjamin Guyaux Onsite Sales Representative" at bounding box center [873, 220] width 884 height 38
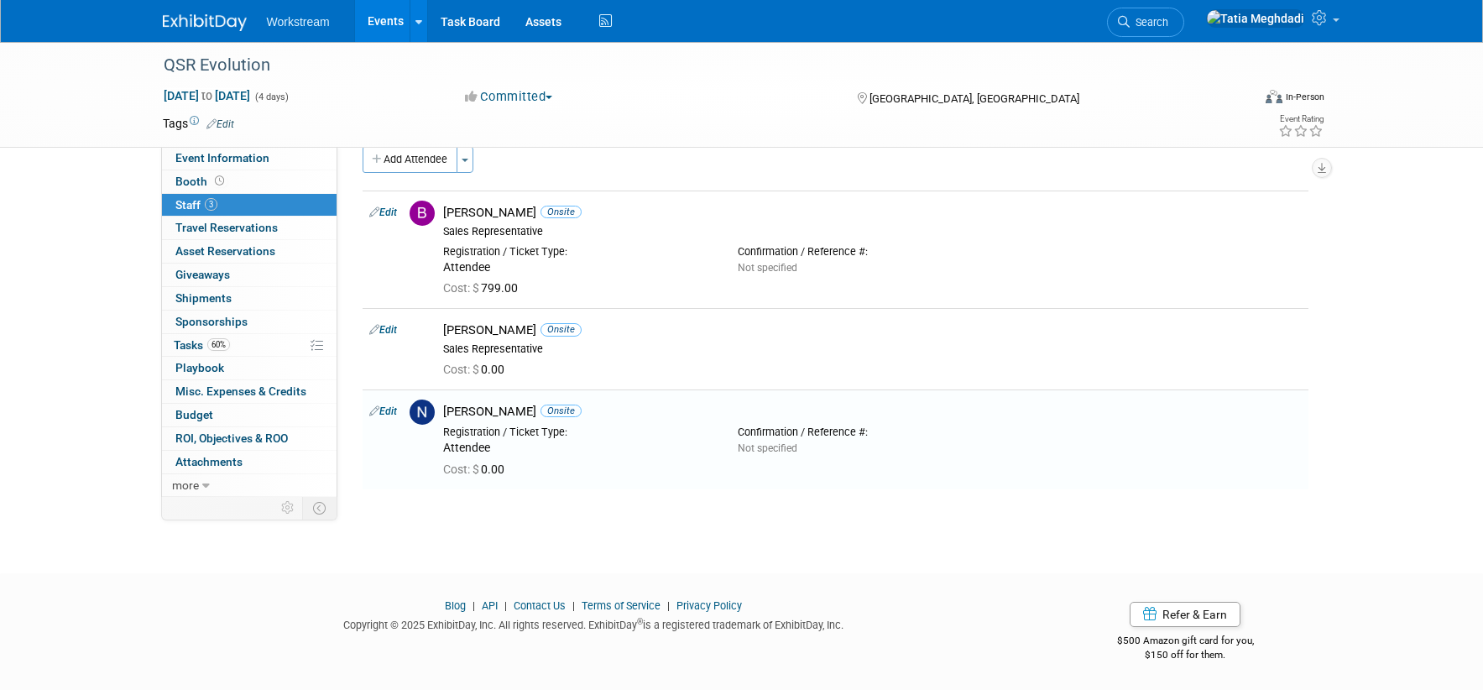
scroll to position [0, 0]
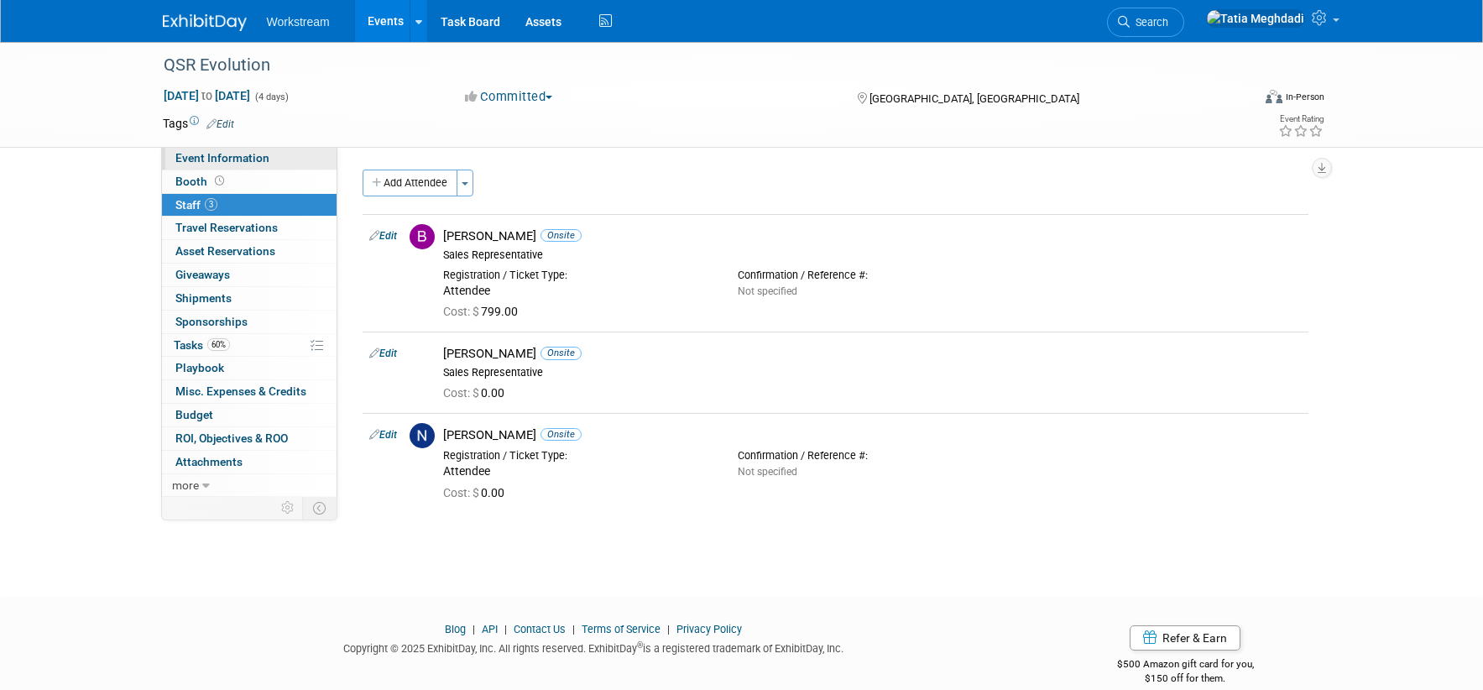
click at [227, 154] on span "Event Information" at bounding box center [222, 157] width 94 height 13
select select "Industry"
select select "Restaurant"
select select "TBD"
select select "Tatia Meghdadi"
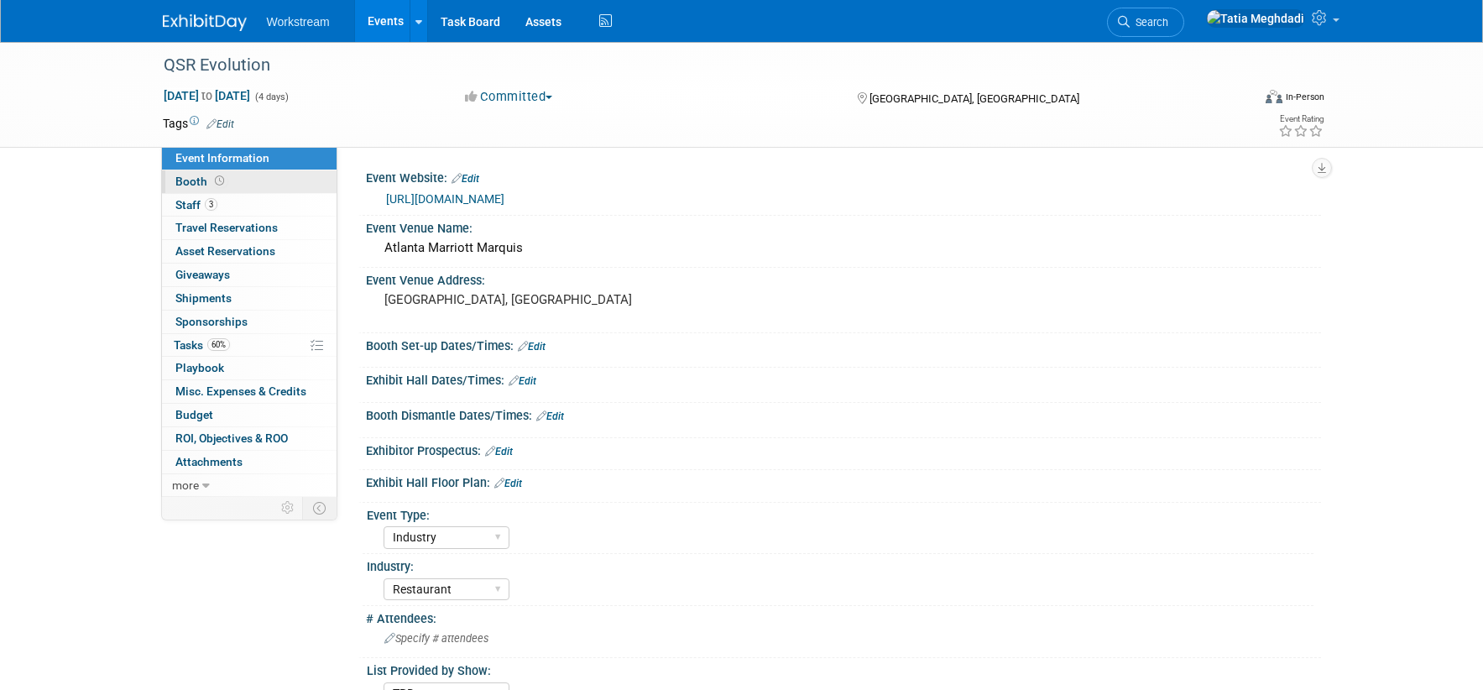
click at [196, 181] on span "Booth" at bounding box center [201, 181] width 52 height 13
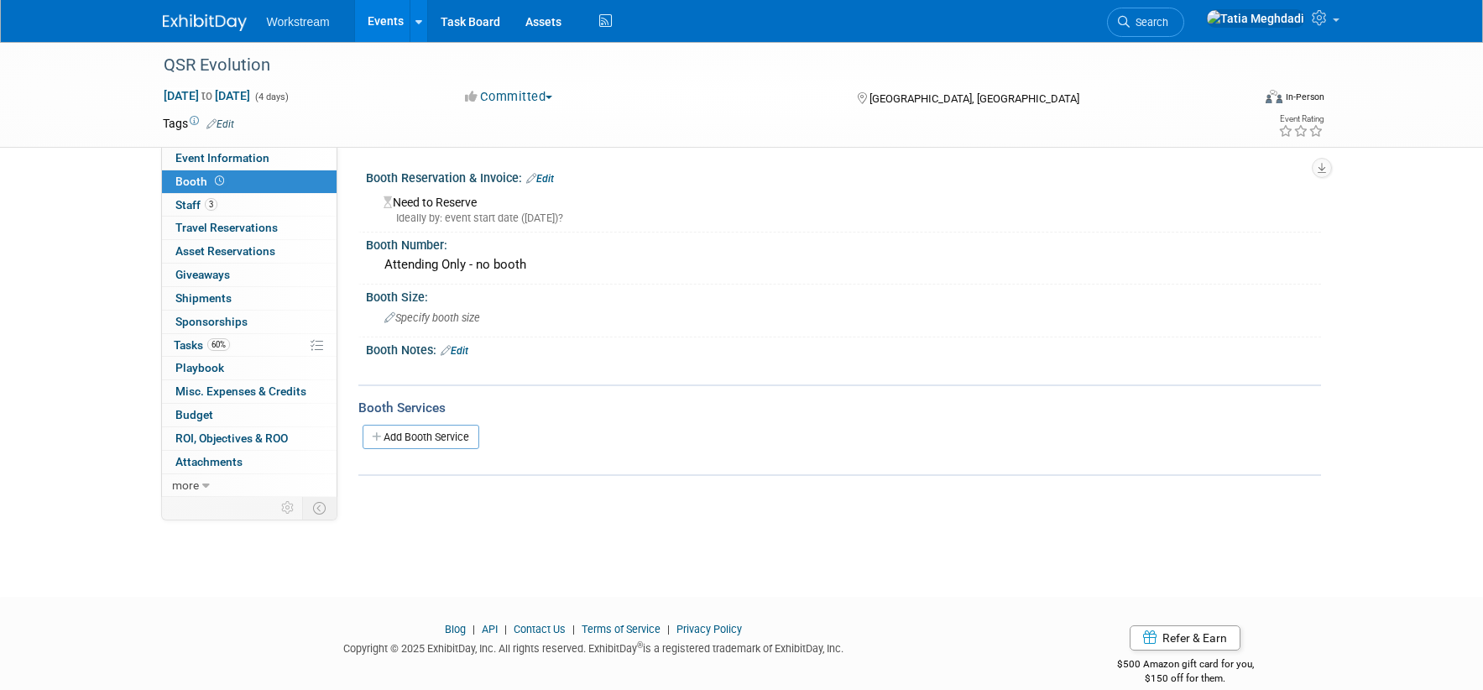
click at [548, 173] on link "Edit" at bounding box center [540, 179] width 28 height 12
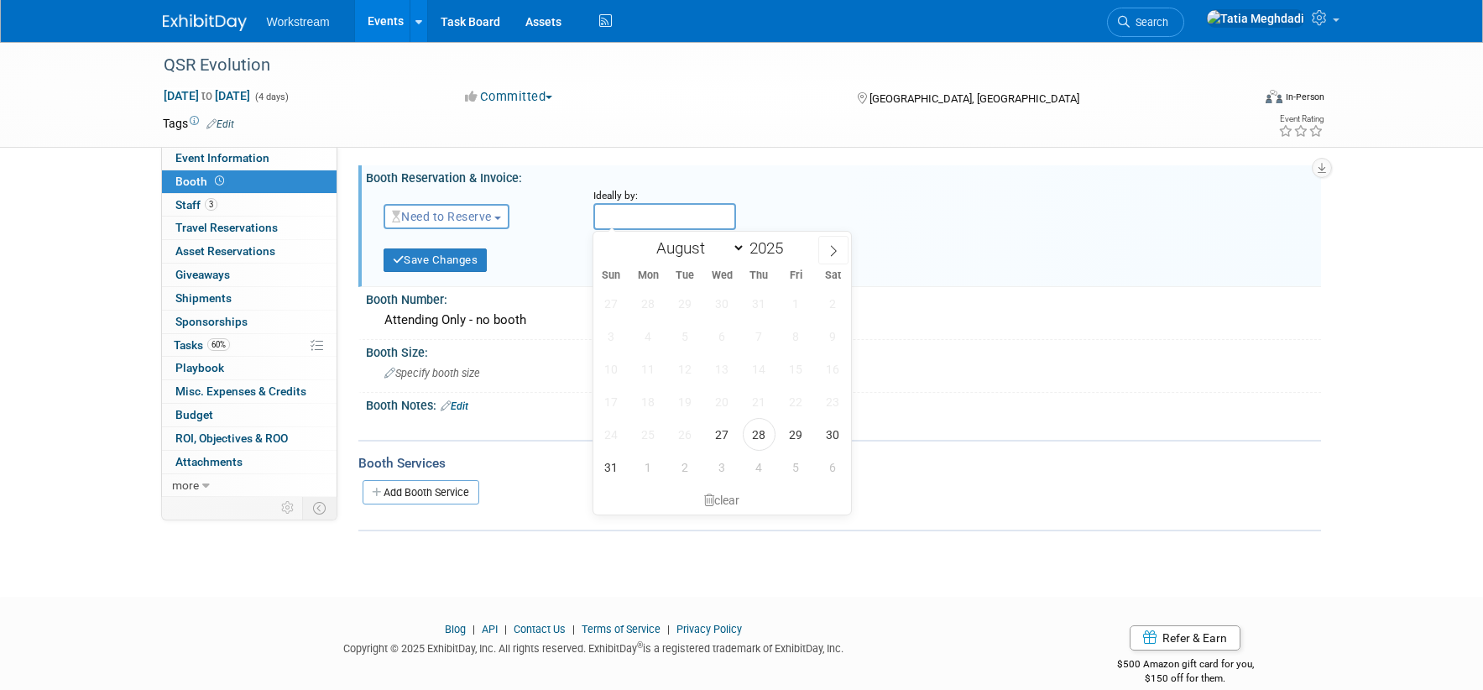
click at [639, 212] on input "text" at bounding box center [664, 216] width 143 height 27
click at [759, 436] on span "28" at bounding box center [759, 434] width 33 height 33
type input "Aug 28, 2025"
click at [484, 213] on span "Need to Reserve" at bounding box center [442, 216] width 100 height 13
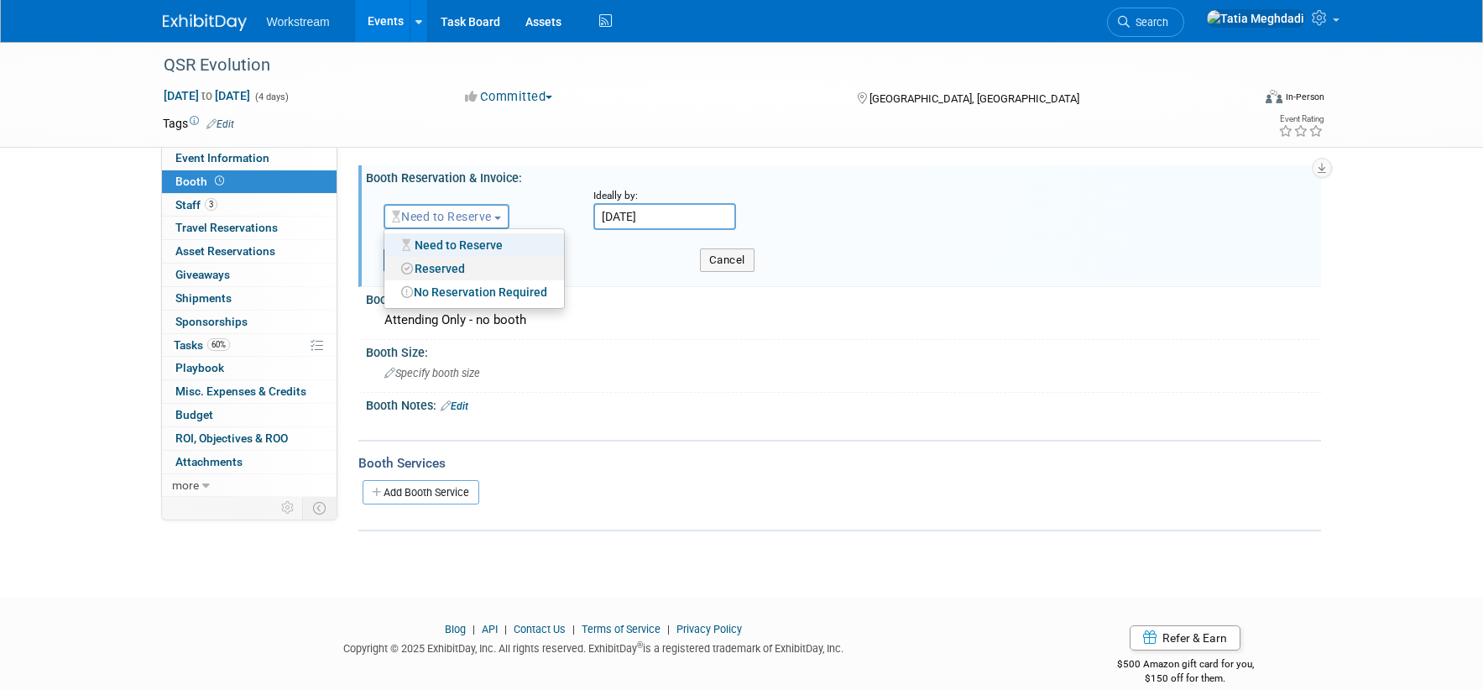
click at [467, 259] on link "Reserved" at bounding box center [474, 268] width 180 height 23
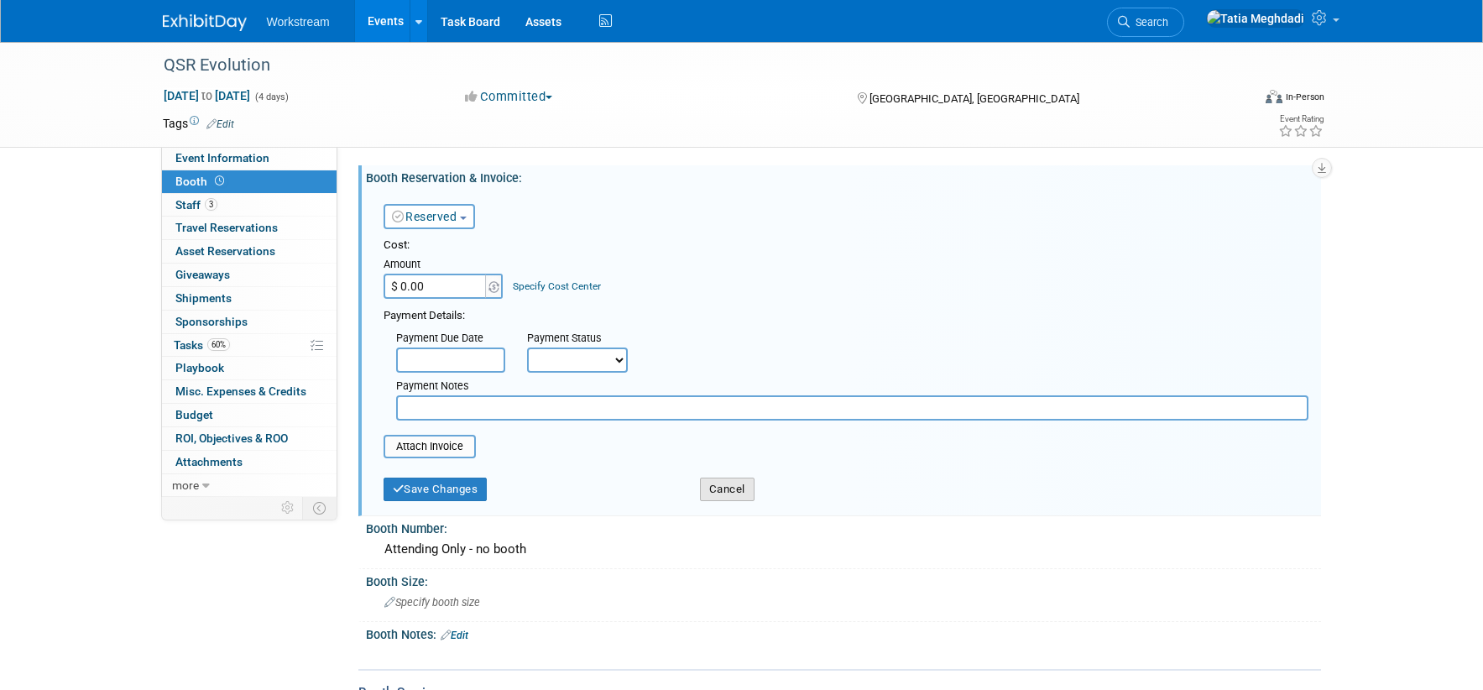
click at [723, 487] on button "Cancel" at bounding box center [727, 489] width 55 height 23
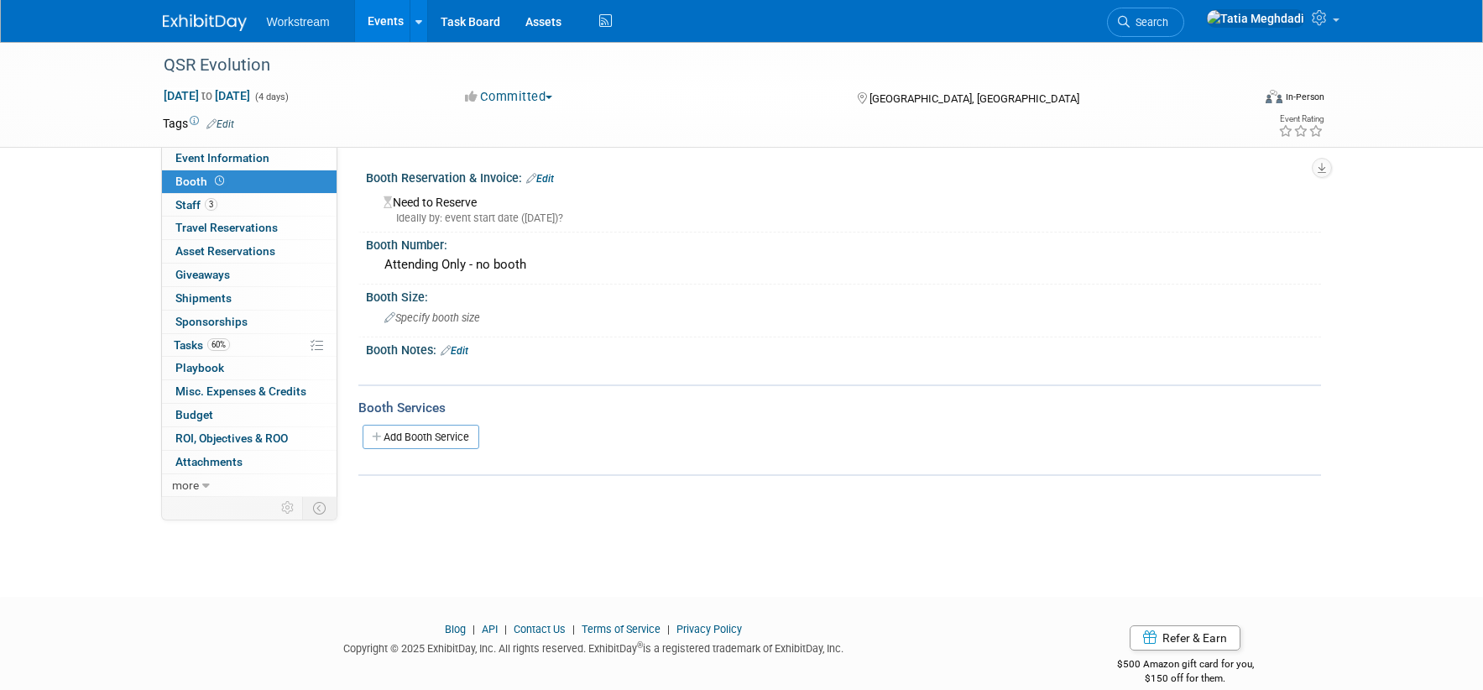
click at [542, 175] on link "Edit" at bounding box center [540, 179] width 28 height 12
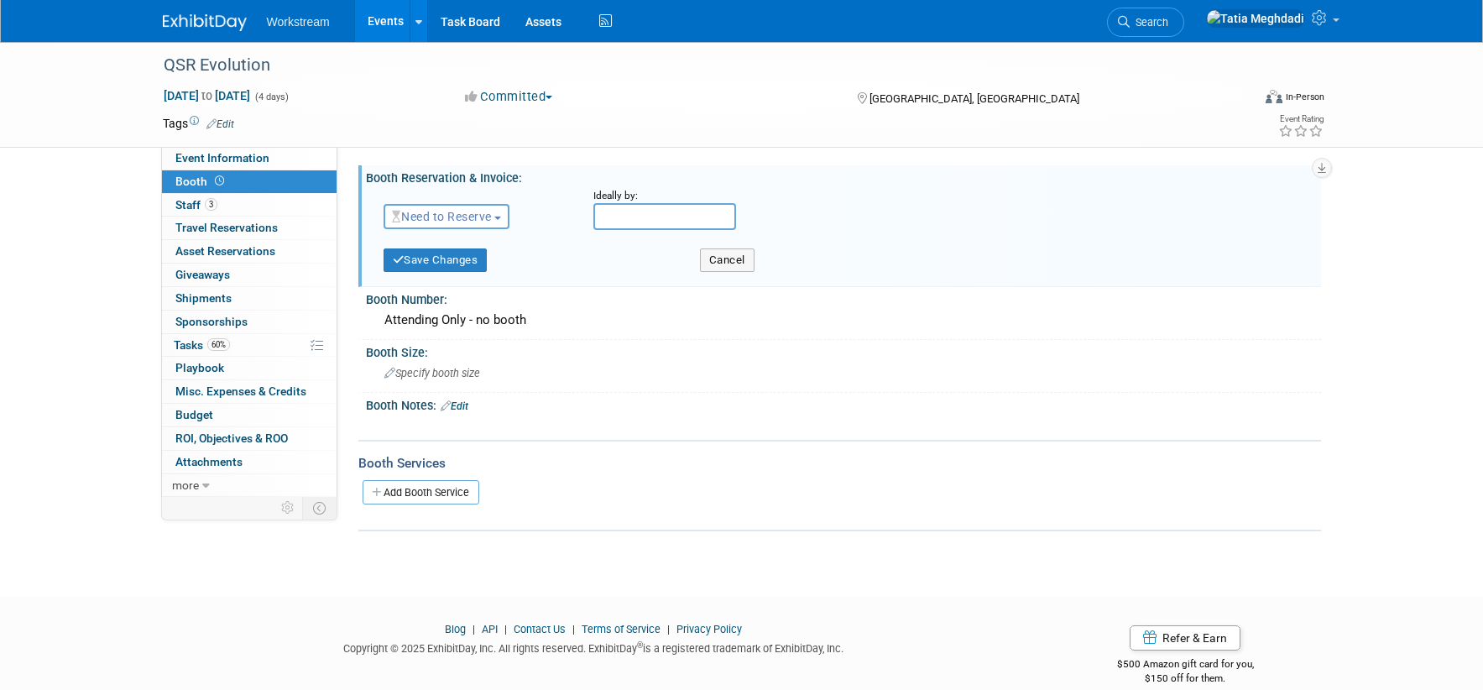
click at [492, 219] on span "Need to Reserve" at bounding box center [442, 216] width 100 height 13
click at [469, 291] on link "No Reservation Required" at bounding box center [474, 291] width 180 height 23
click at [446, 260] on button "Save Changes" at bounding box center [436, 259] width 104 height 23
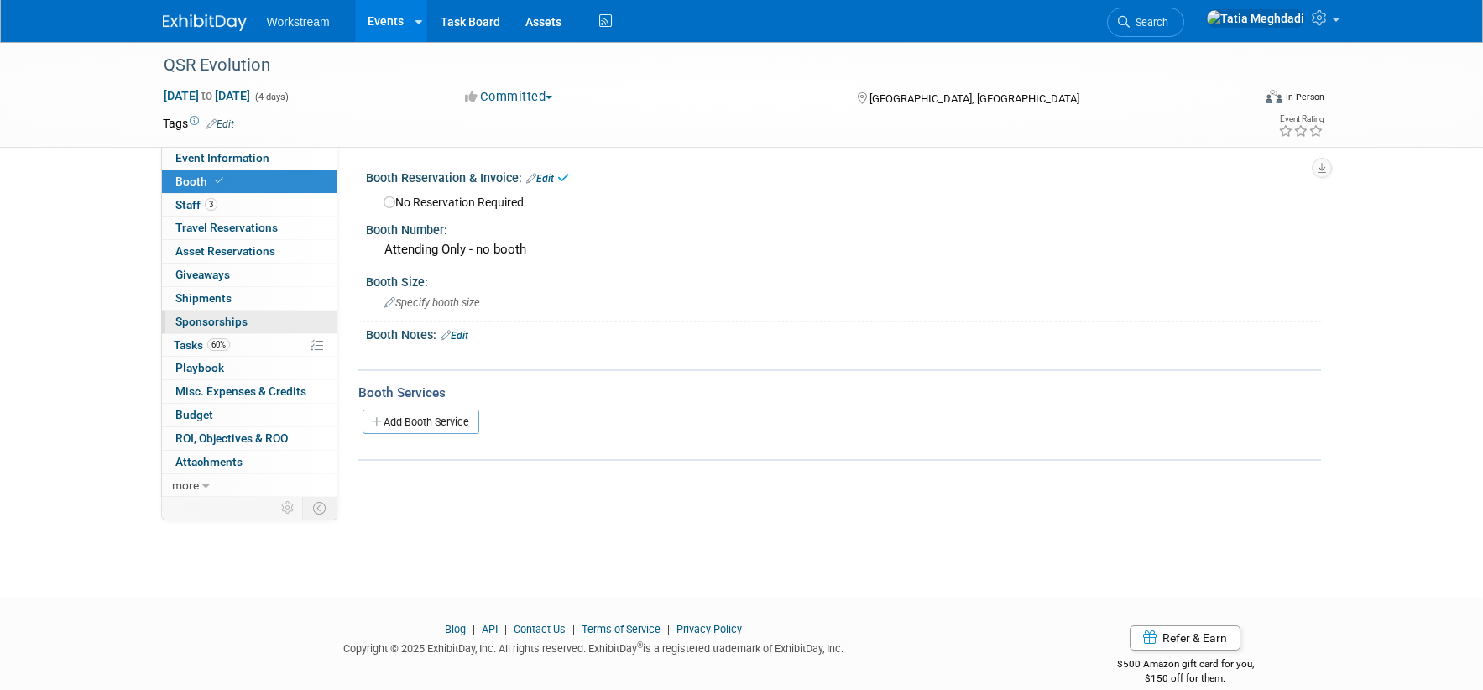
click at [196, 318] on span "Sponsorships 0" at bounding box center [211, 321] width 72 height 13
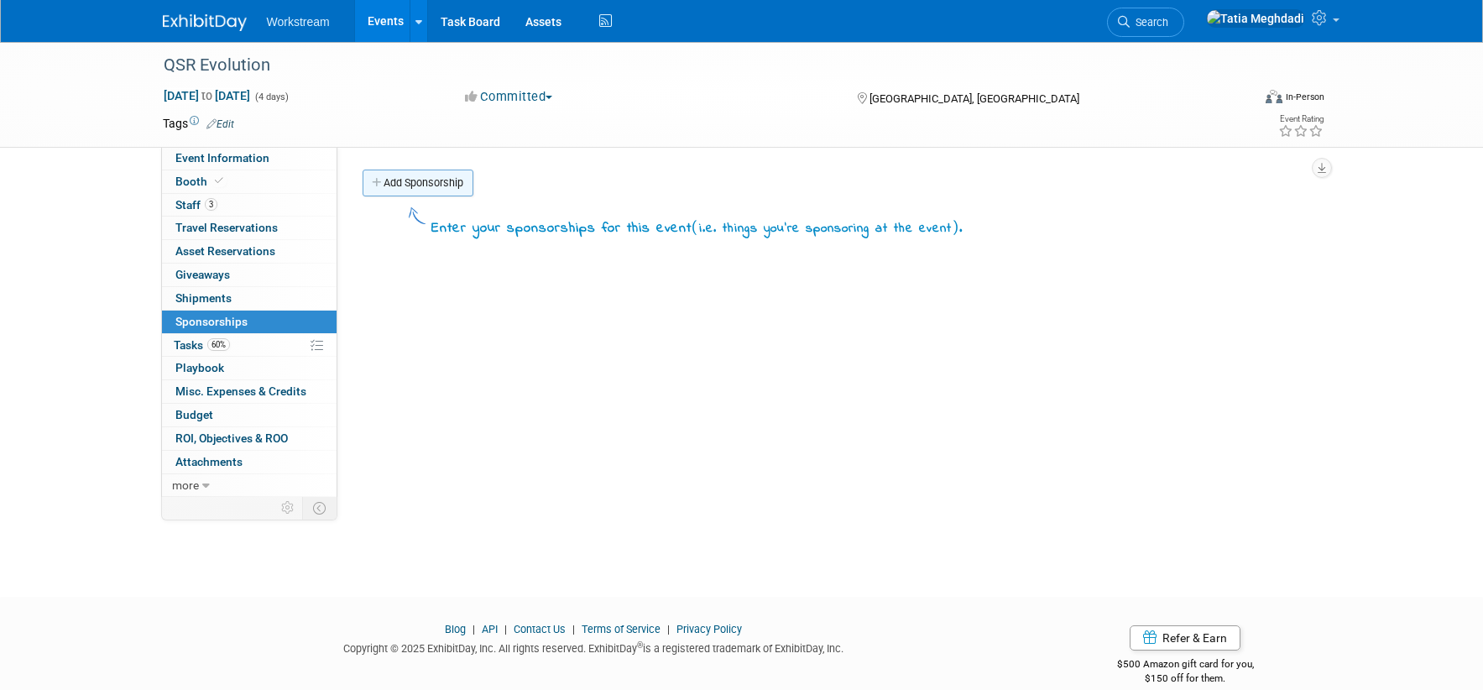
click at [424, 190] on link "Add Sponsorship" at bounding box center [418, 183] width 111 height 27
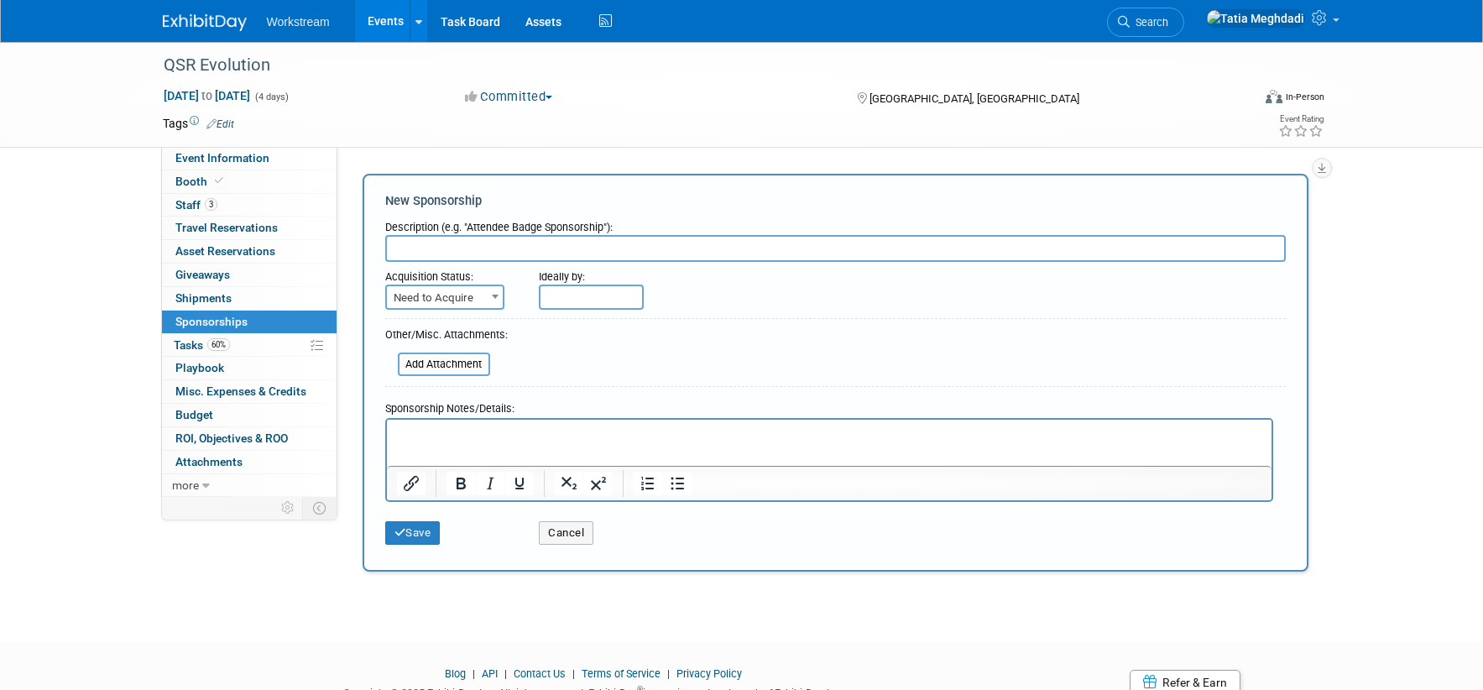
click at [475, 252] on input "text" at bounding box center [835, 248] width 900 height 27
type input "Silver Sponsorship"
click at [440, 288] on span "Need to Acquire" at bounding box center [445, 297] width 116 height 23
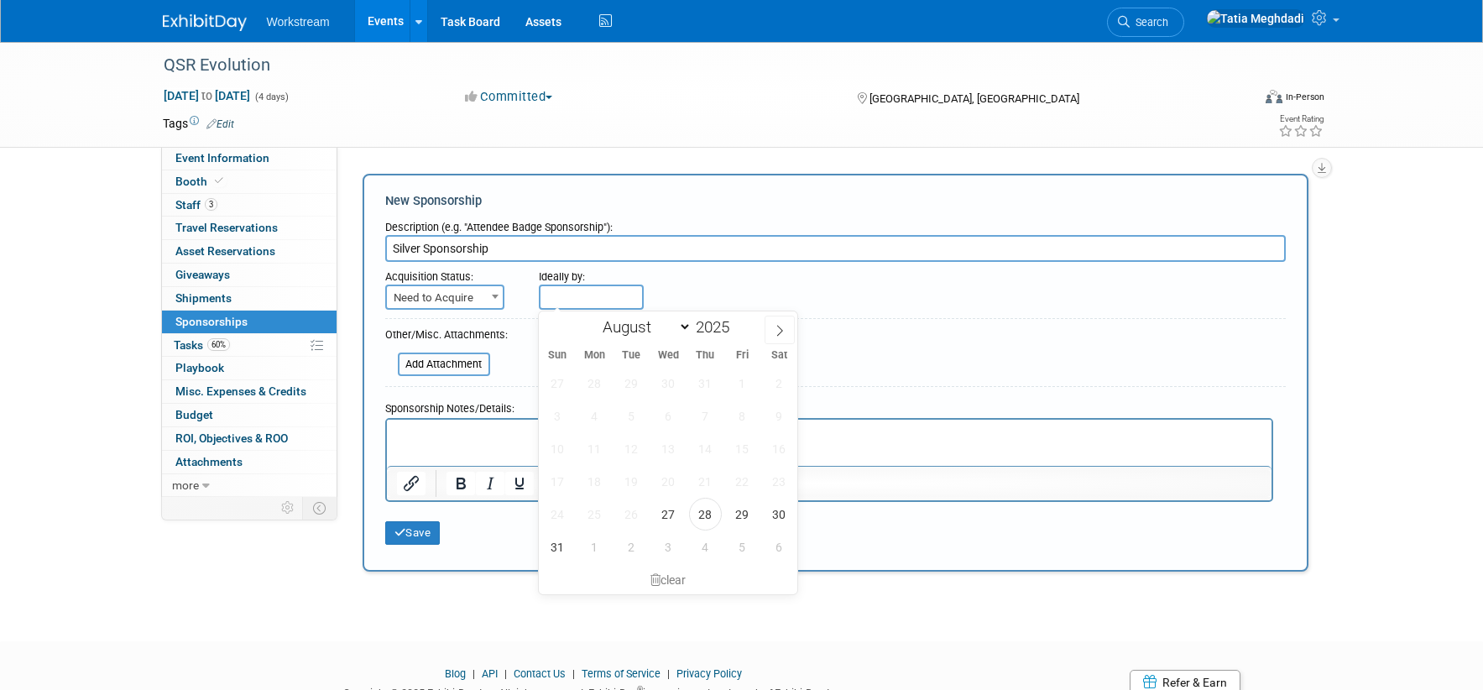
click at [593, 288] on input "text" at bounding box center [591, 296] width 105 height 25
click at [705, 503] on span "28" at bounding box center [705, 514] width 33 height 33
type input "Aug 28, 2025"
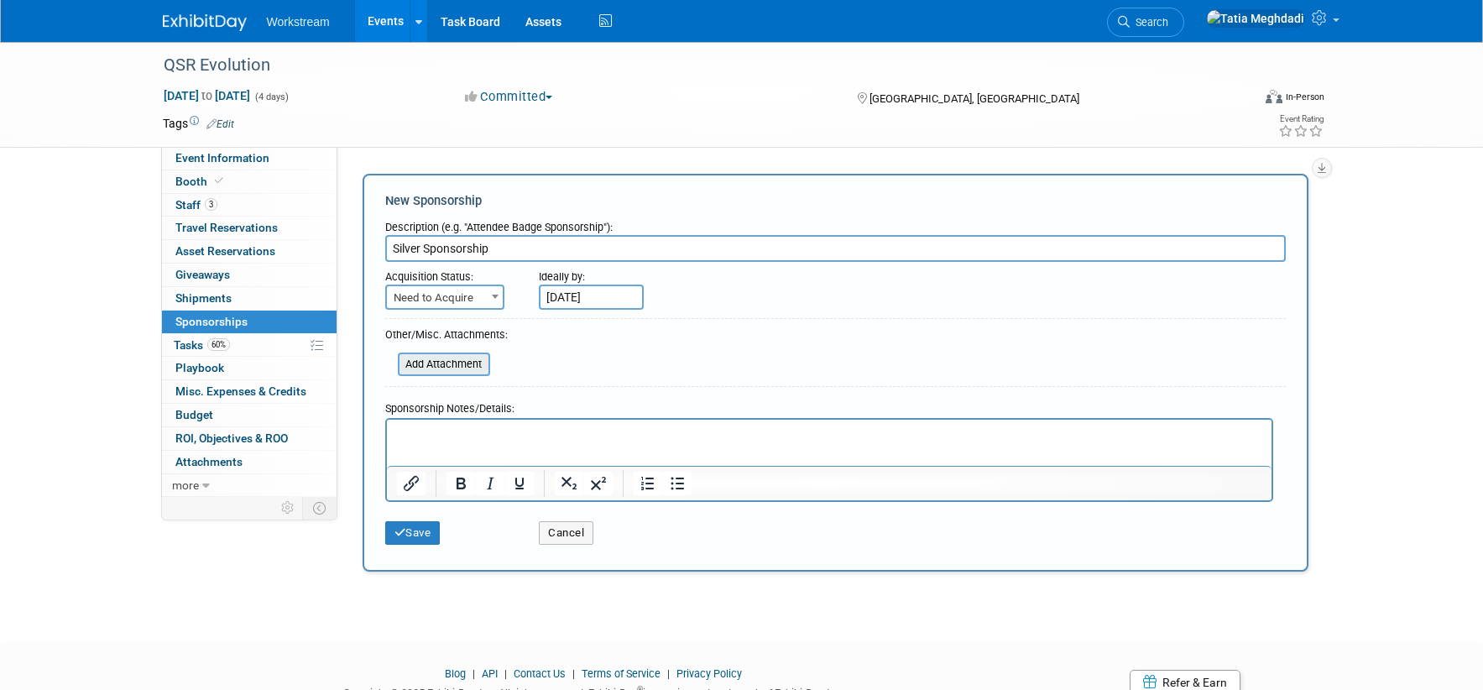
click at [431, 359] on input "file" at bounding box center [389, 364] width 200 height 20
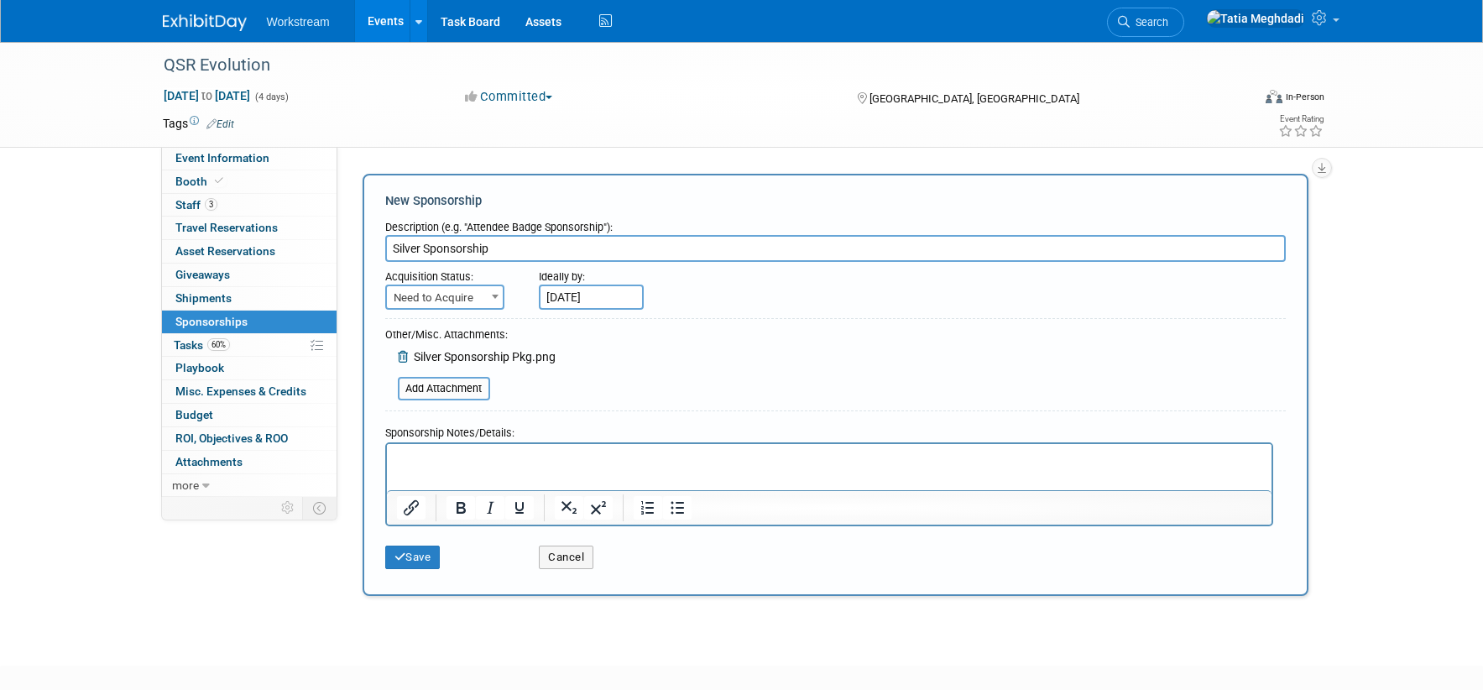
click at [429, 455] on p "Rich Text Area. Press ALT-0 for help." at bounding box center [828, 458] width 865 height 17
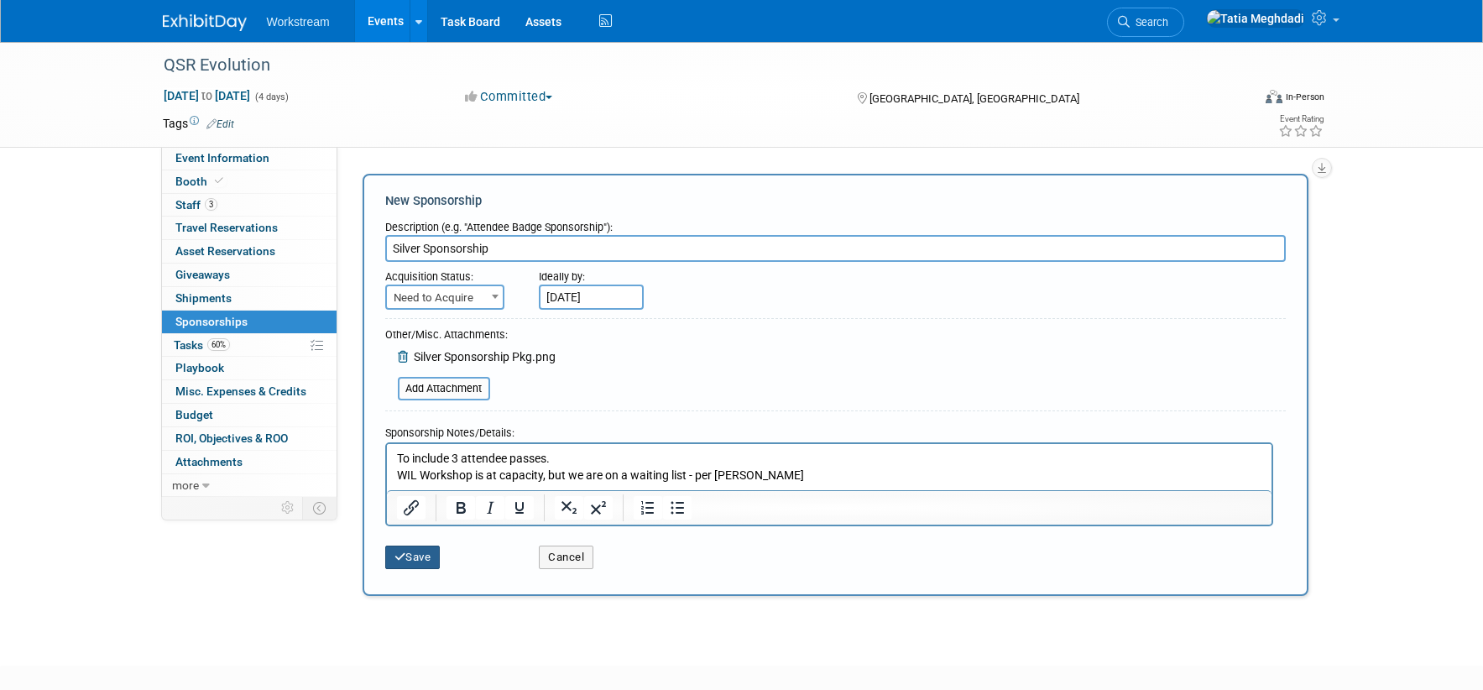
click at [402, 558] on icon "submit" at bounding box center [400, 556] width 12 height 11
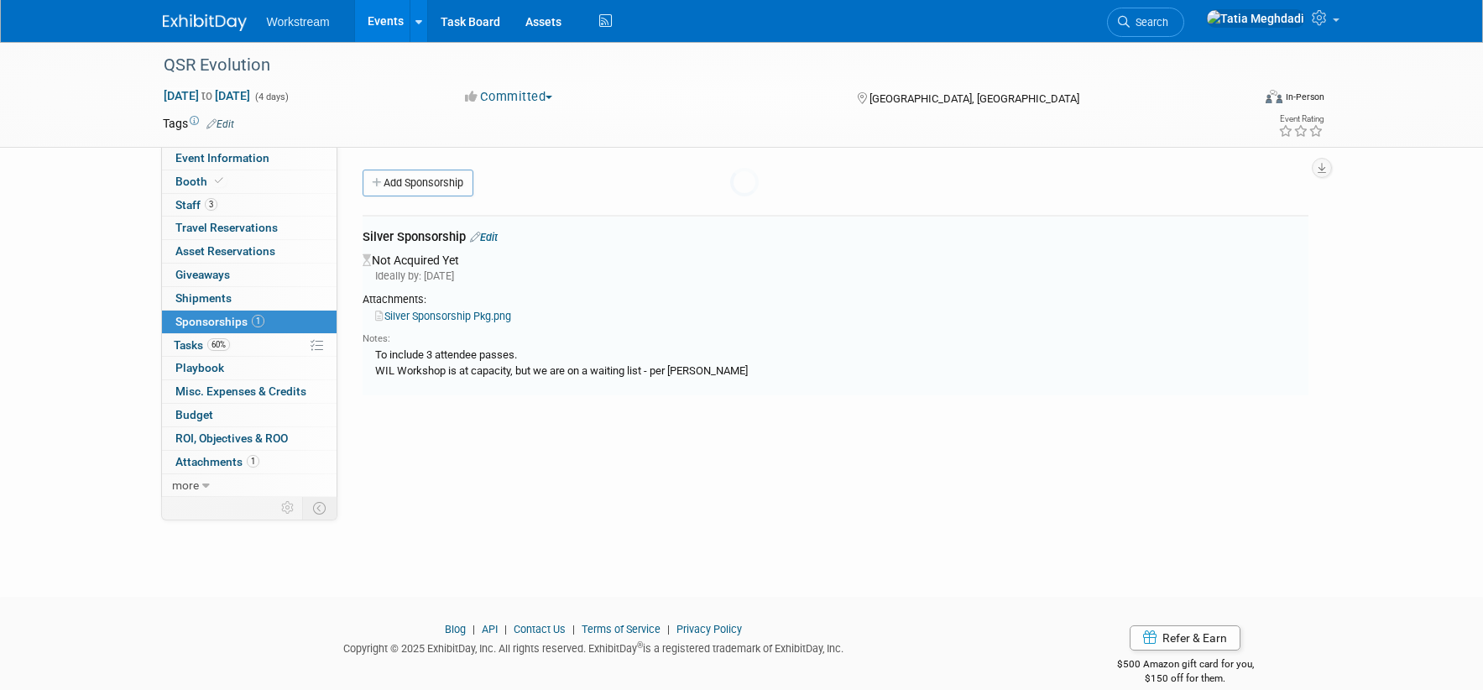
scroll to position [23, 0]
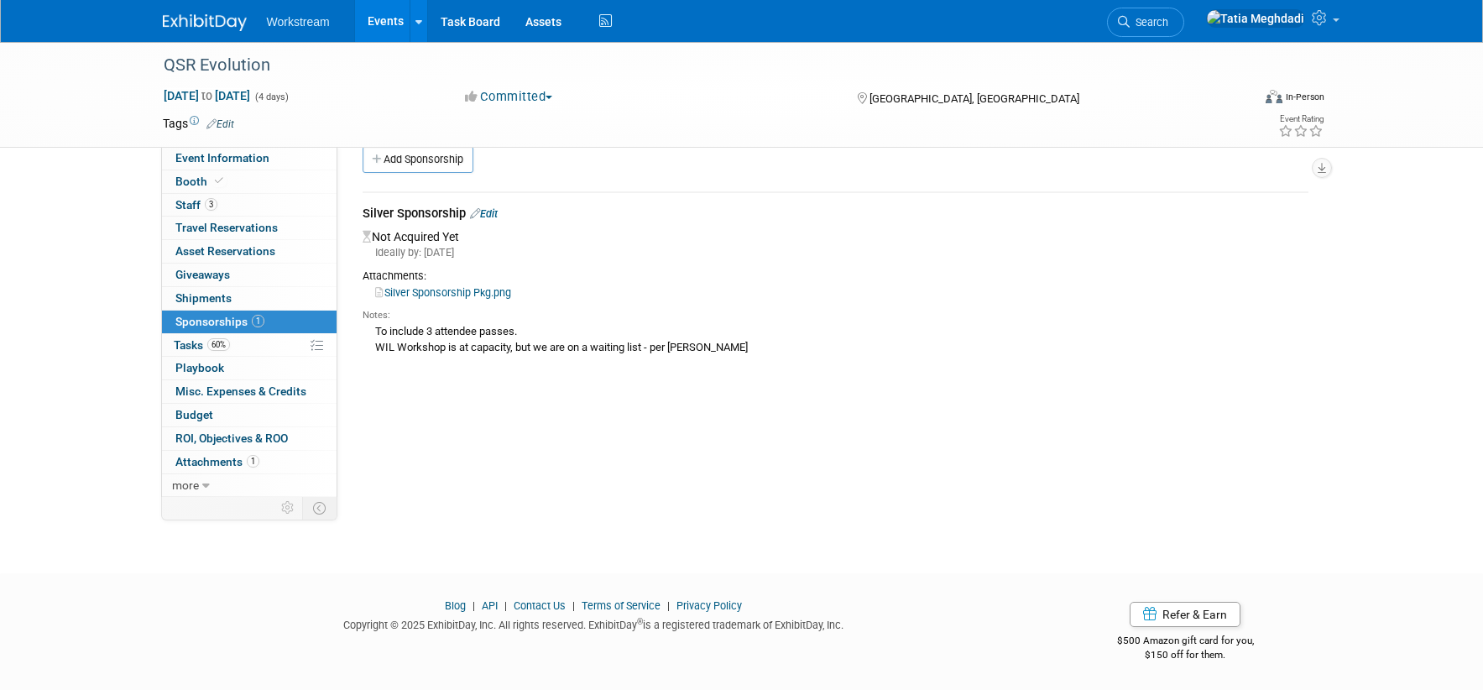
click at [497, 210] on link "Edit" at bounding box center [484, 213] width 28 height 13
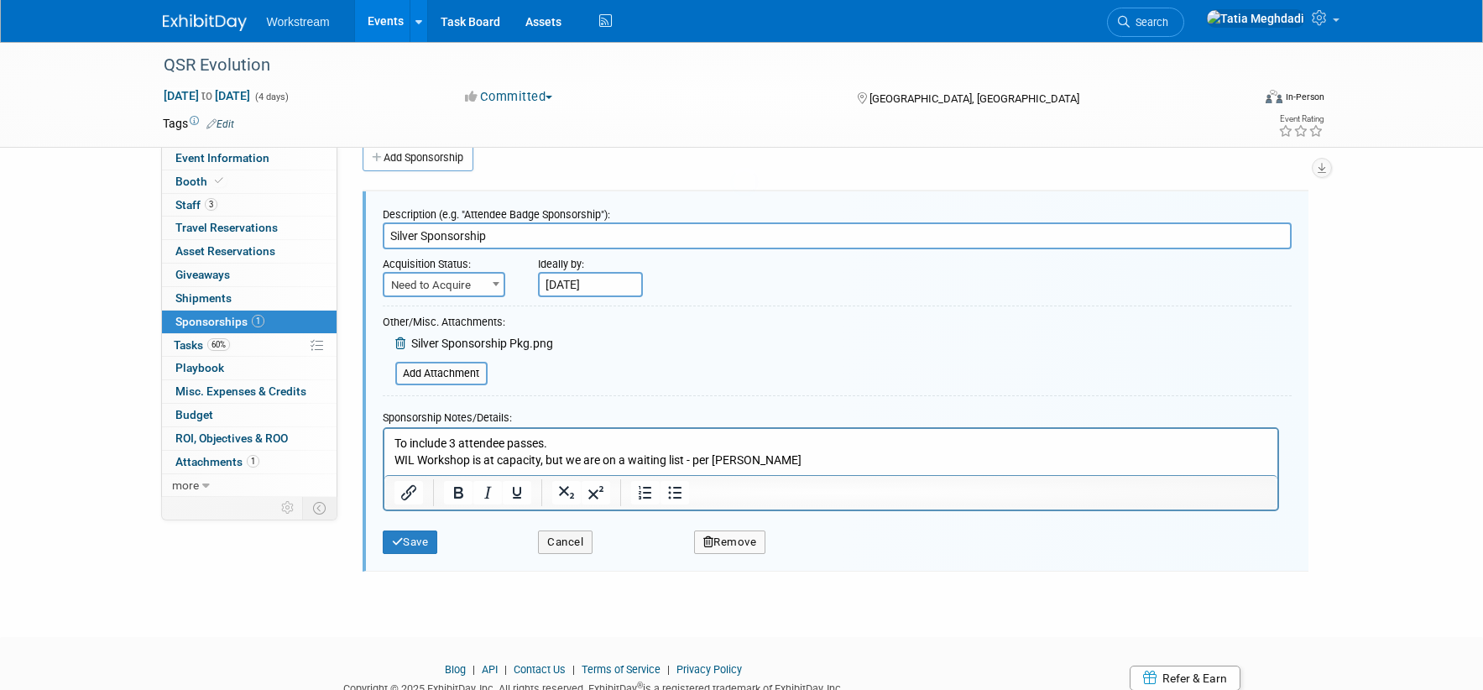
scroll to position [0, 0]
click at [438, 279] on span "Need to Acquire" at bounding box center [443, 285] width 119 height 23
select select "2"
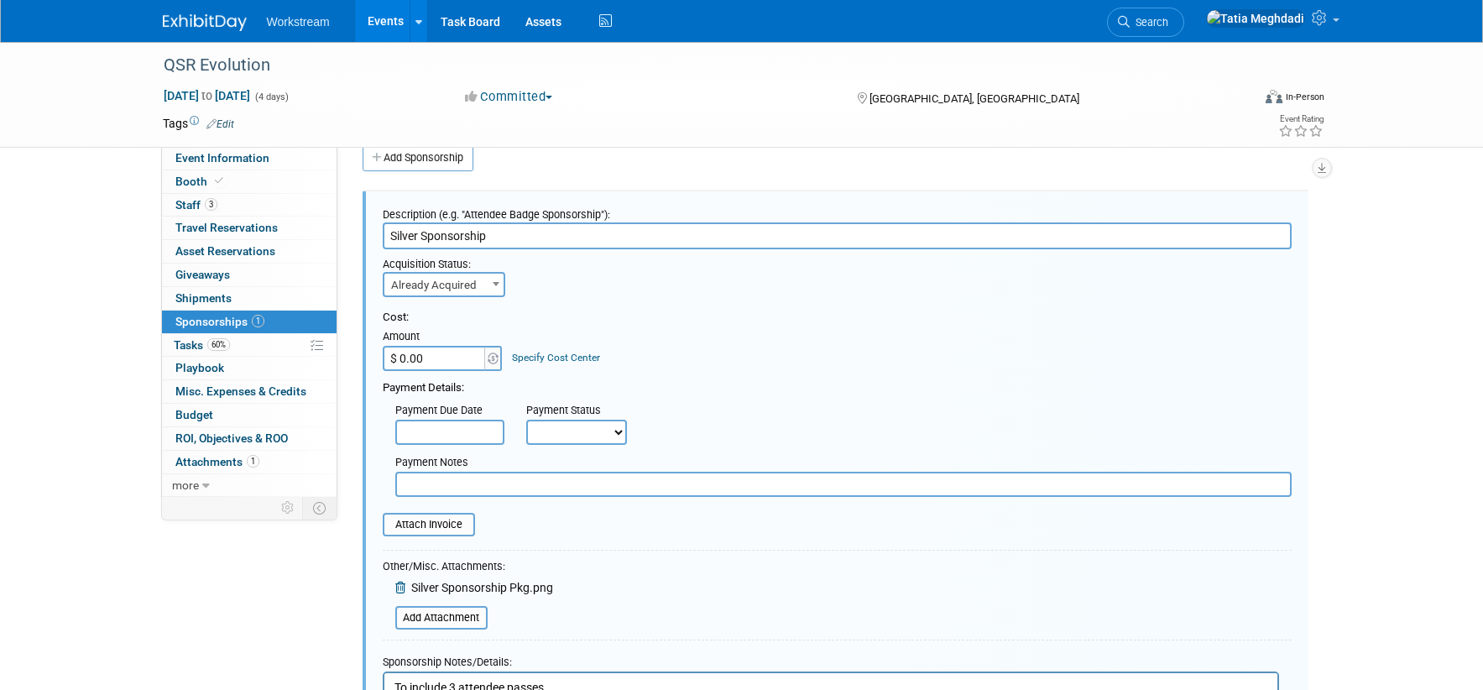
click at [426, 353] on input "$ 0.00" at bounding box center [435, 358] width 105 height 25
type input "$ 14,000.00"
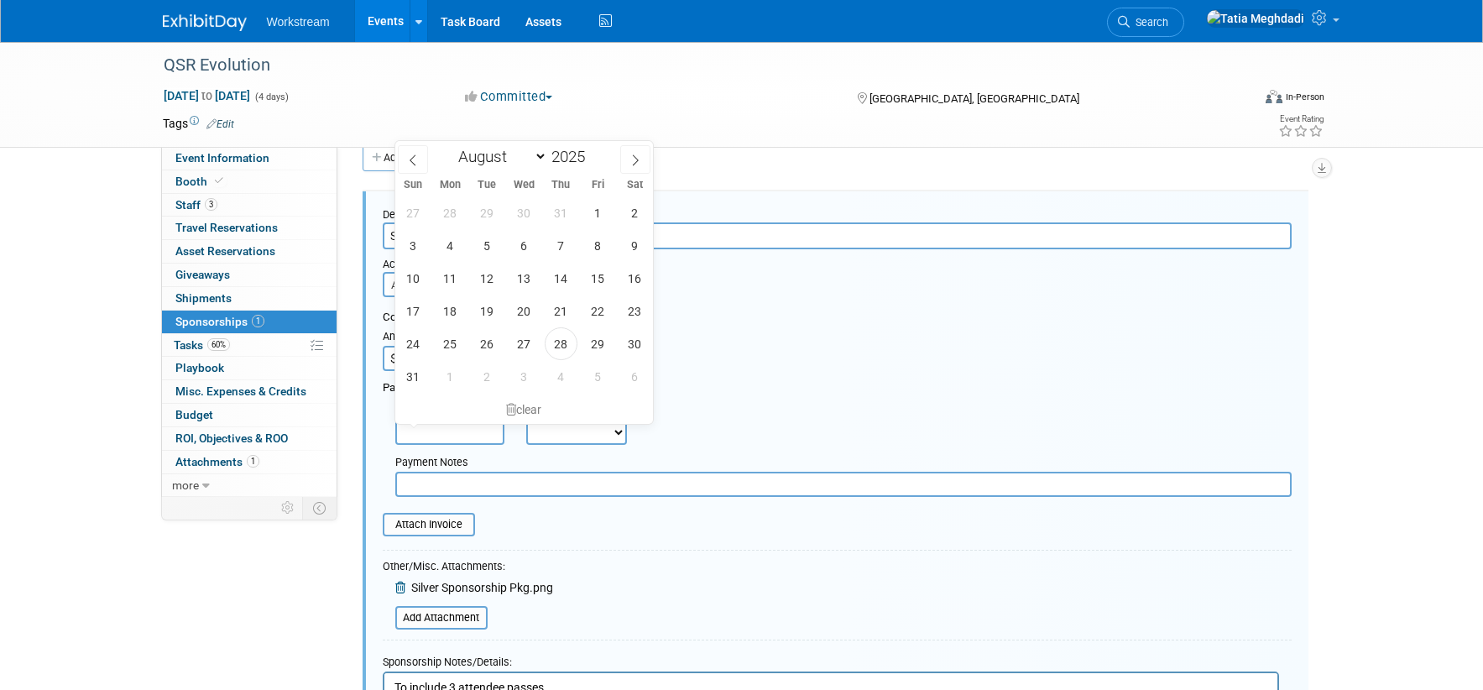
click at [435, 428] on input "text" at bounding box center [449, 432] width 109 height 25
click at [552, 340] on span "28" at bounding box center [561, 343] width 33 height 33
type input "Aug 28, 2025"
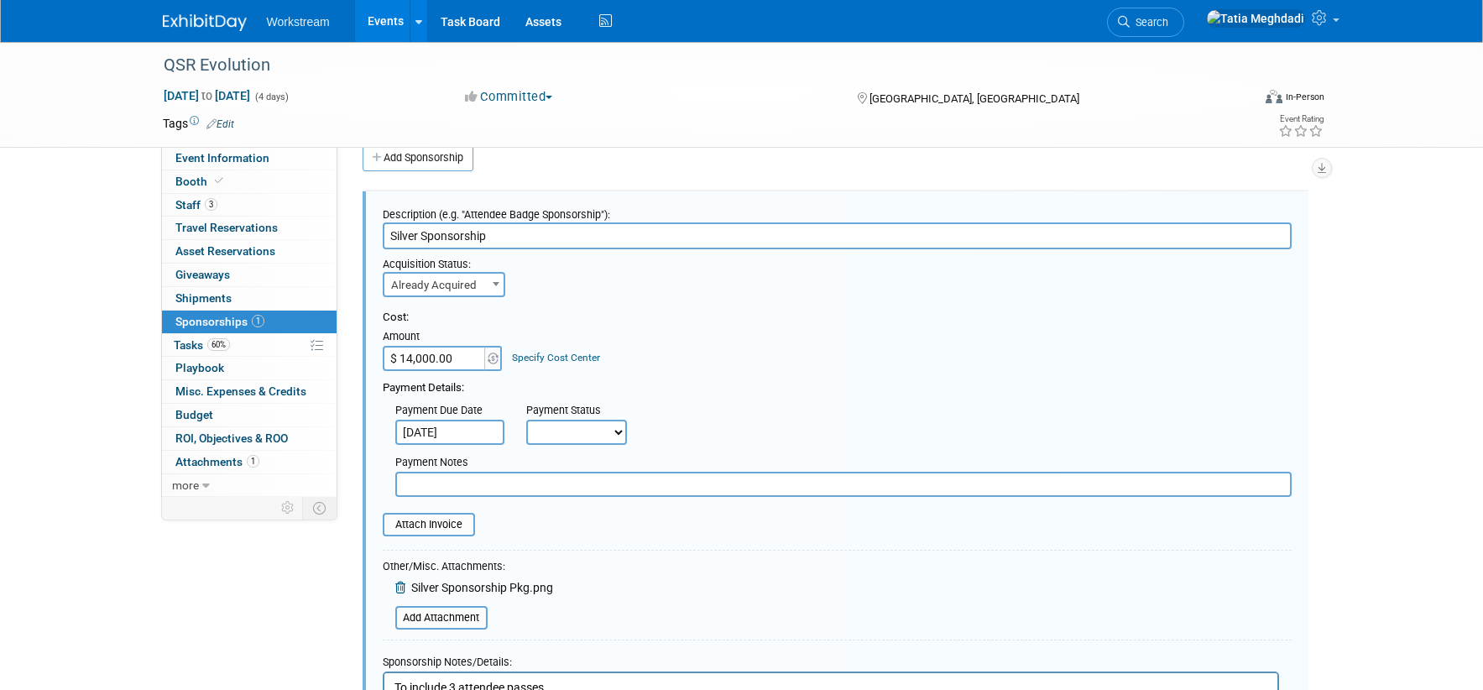
click at [556, 433] on select "Not Paid Yet Partially Paid Paid in Full" at bounding box center [576, 432] width 101 height 25
select select "3"
click at [526, 420] on select "Not Paid Yet Partially Paid Paid in Full" at bounding box center [576, 432] width 101 height 25
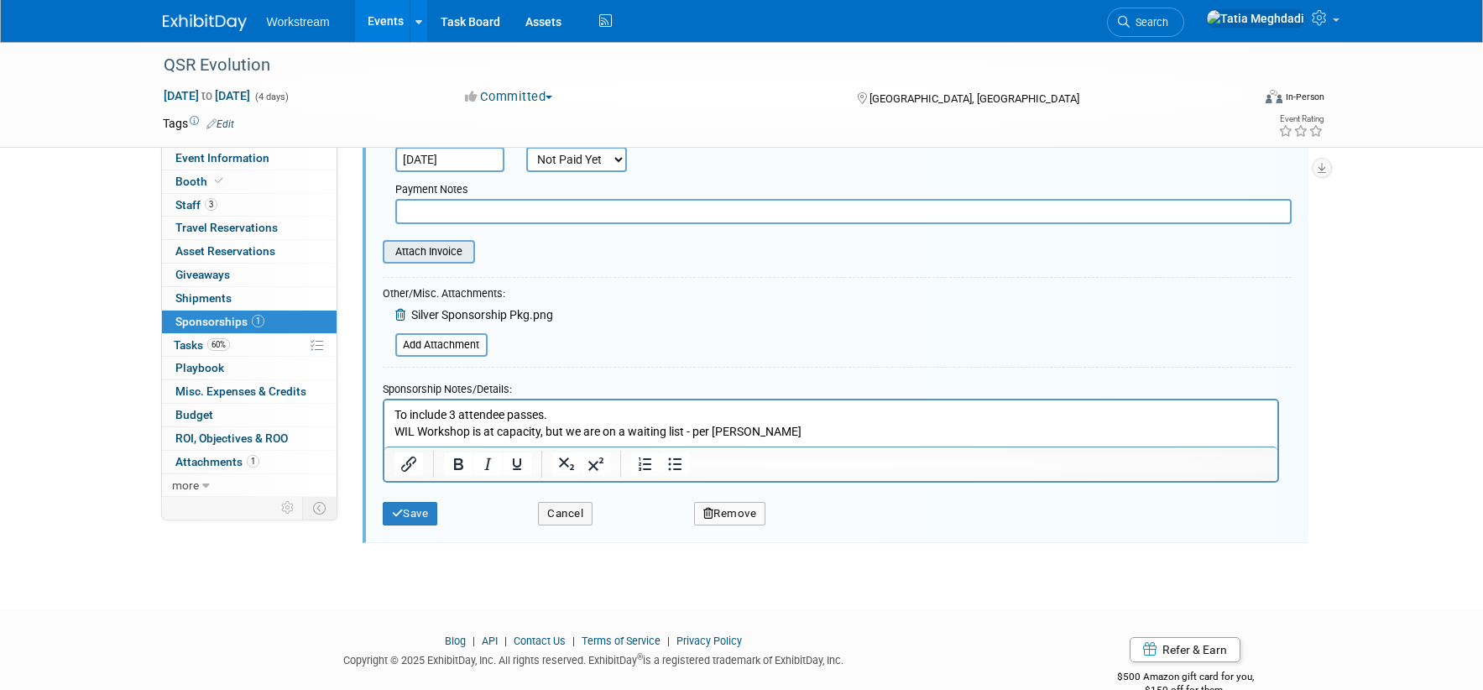
scroll to position [299, 0]
click at [407, 510] on button "Save" at bounding box center [410, 512] width 55 height 23
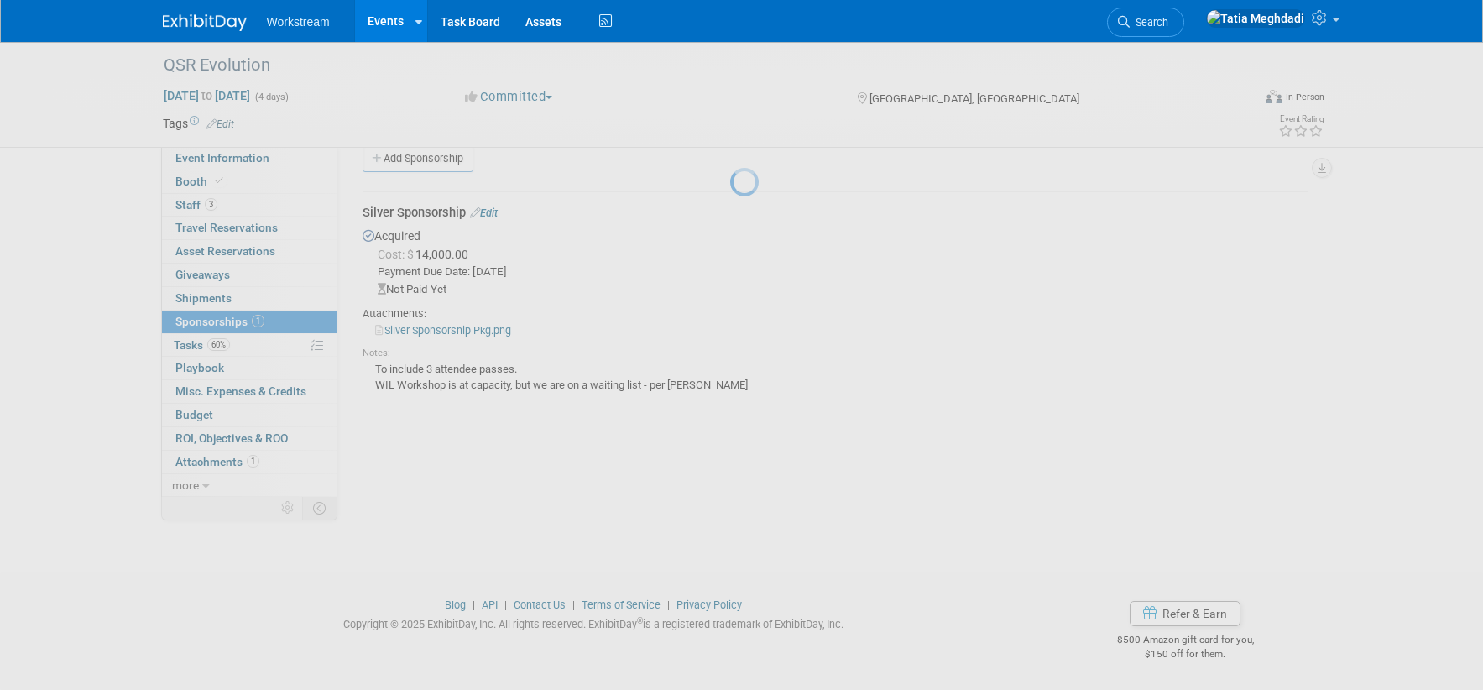
scroll to position [23, 0]
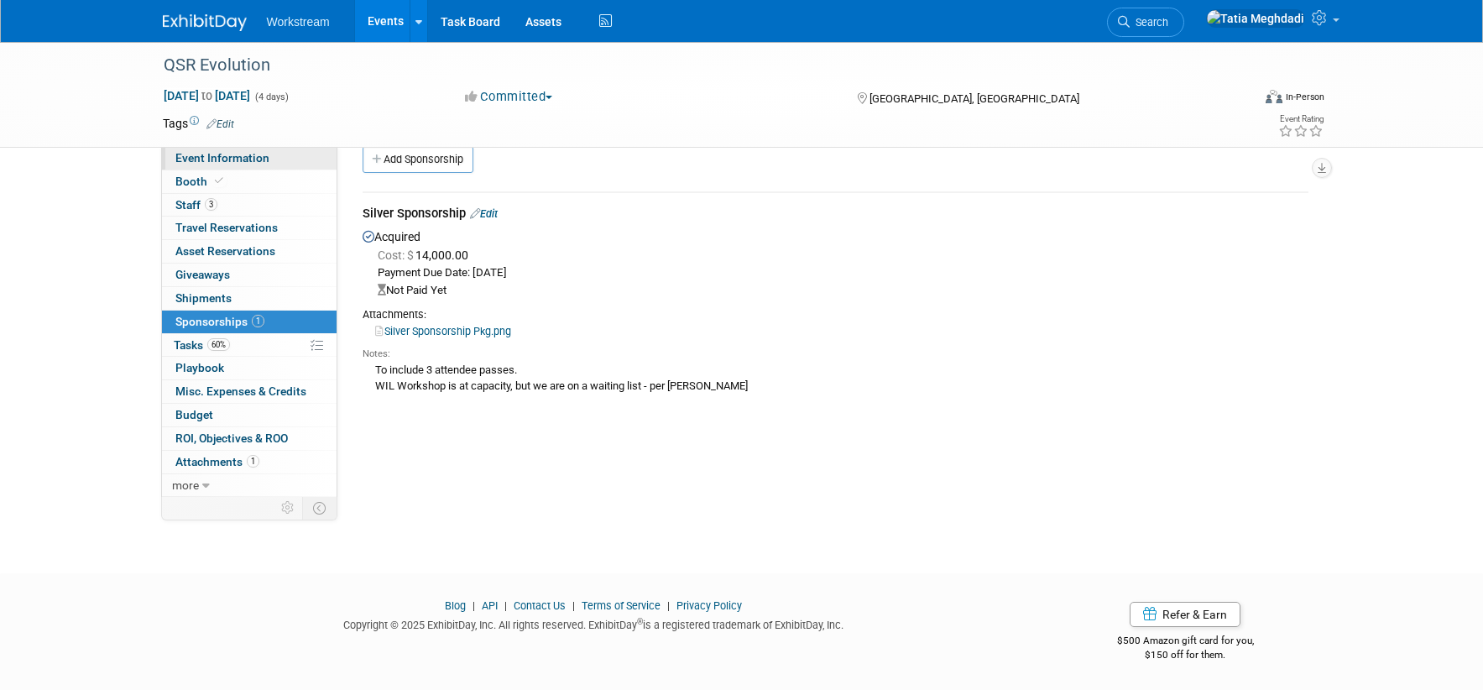
click at [235, 157] on span "Event Information" at bounding box center [222, 157] width 94 height 13
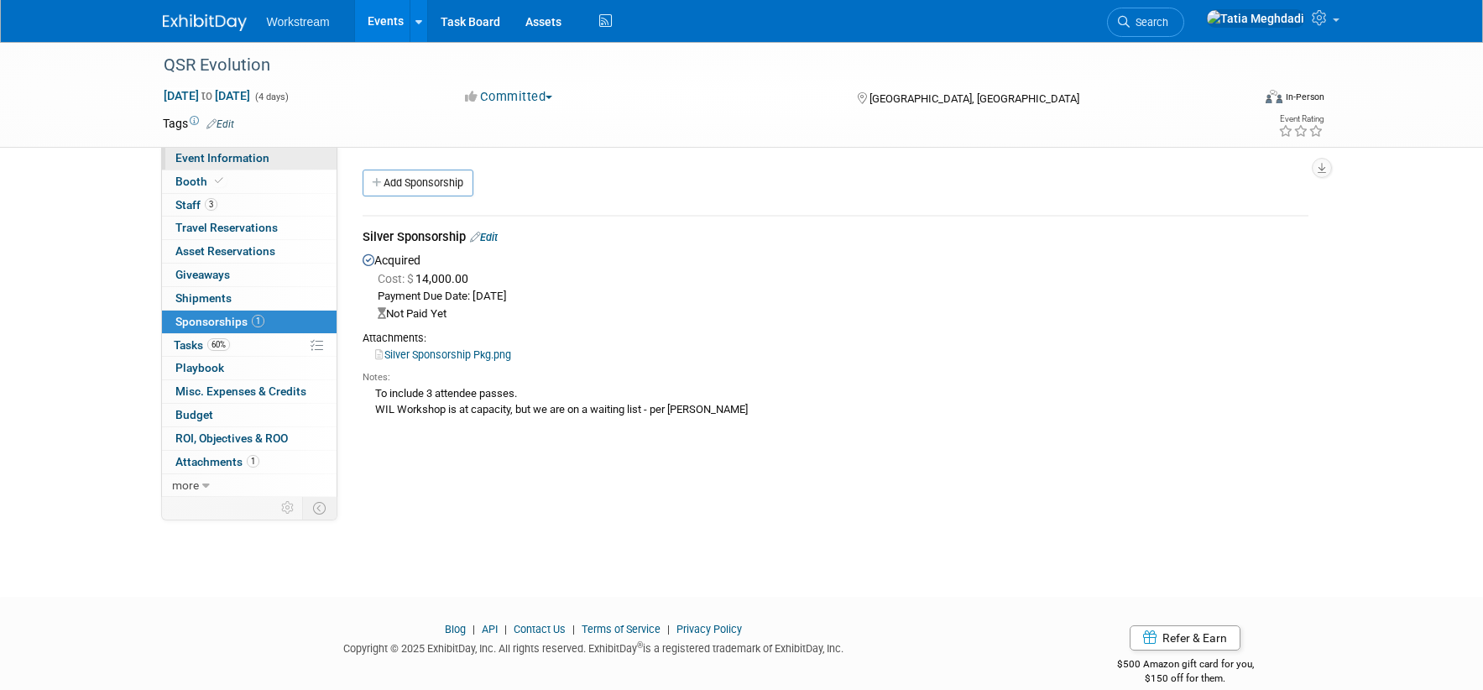
select select "Industry"
select select "Restaurant"
select select "TBD"
select select "Tatia Meghdadi"
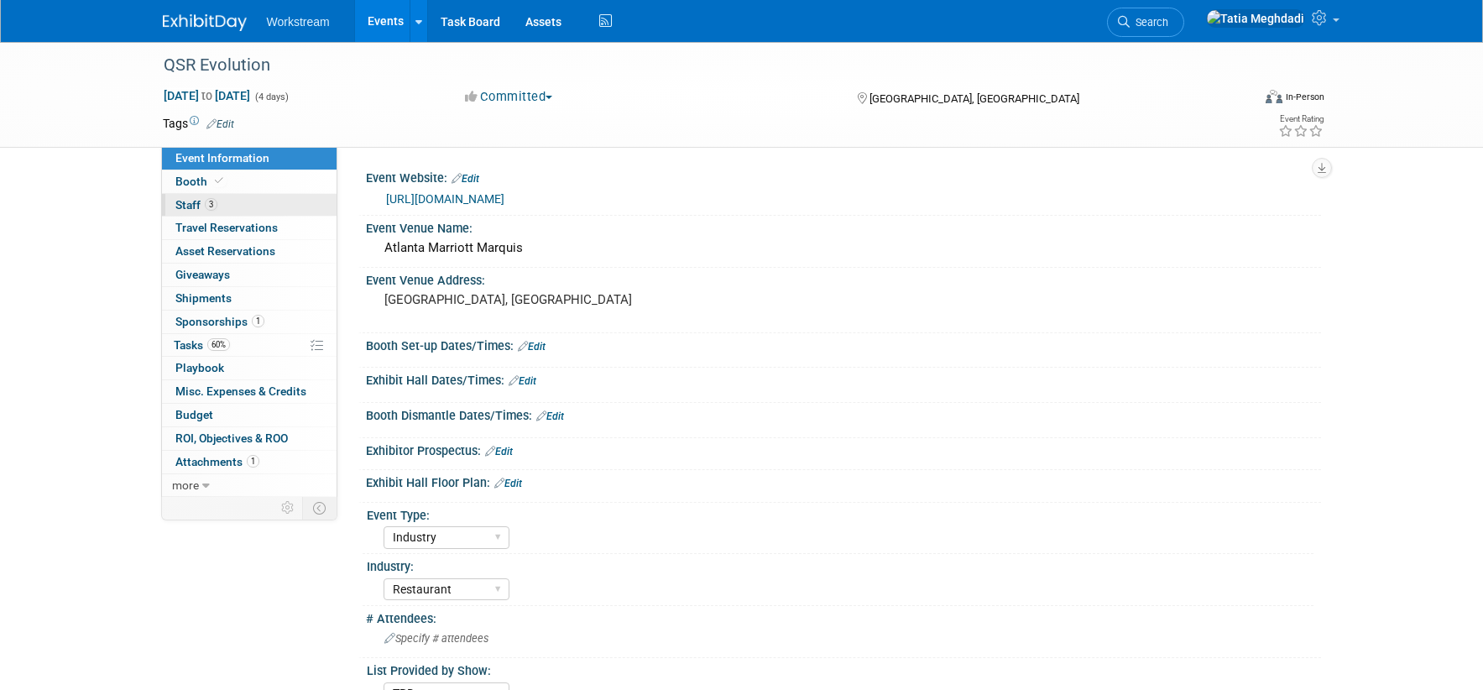
click at [191, 203] on span "Staff 3" at bounding box center [196, 204] width 42 height 13
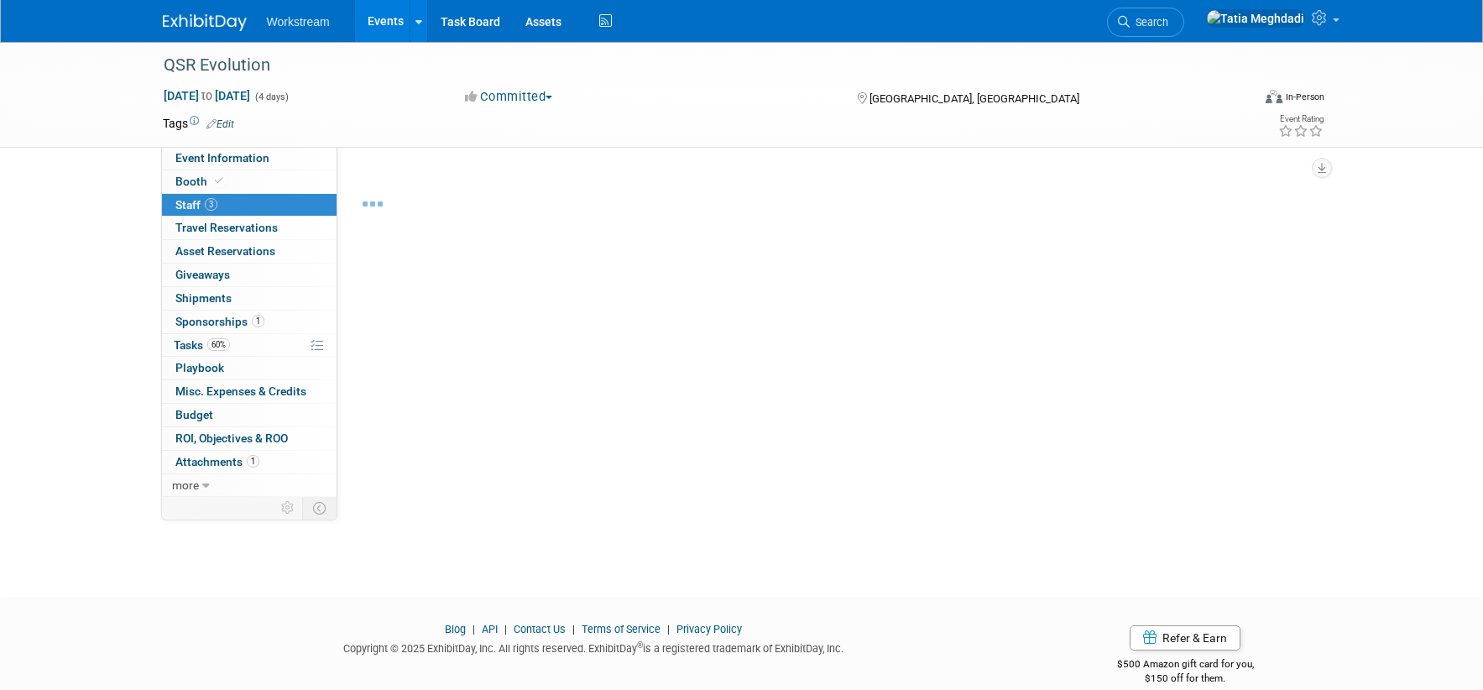
scroll to position [3, 0]
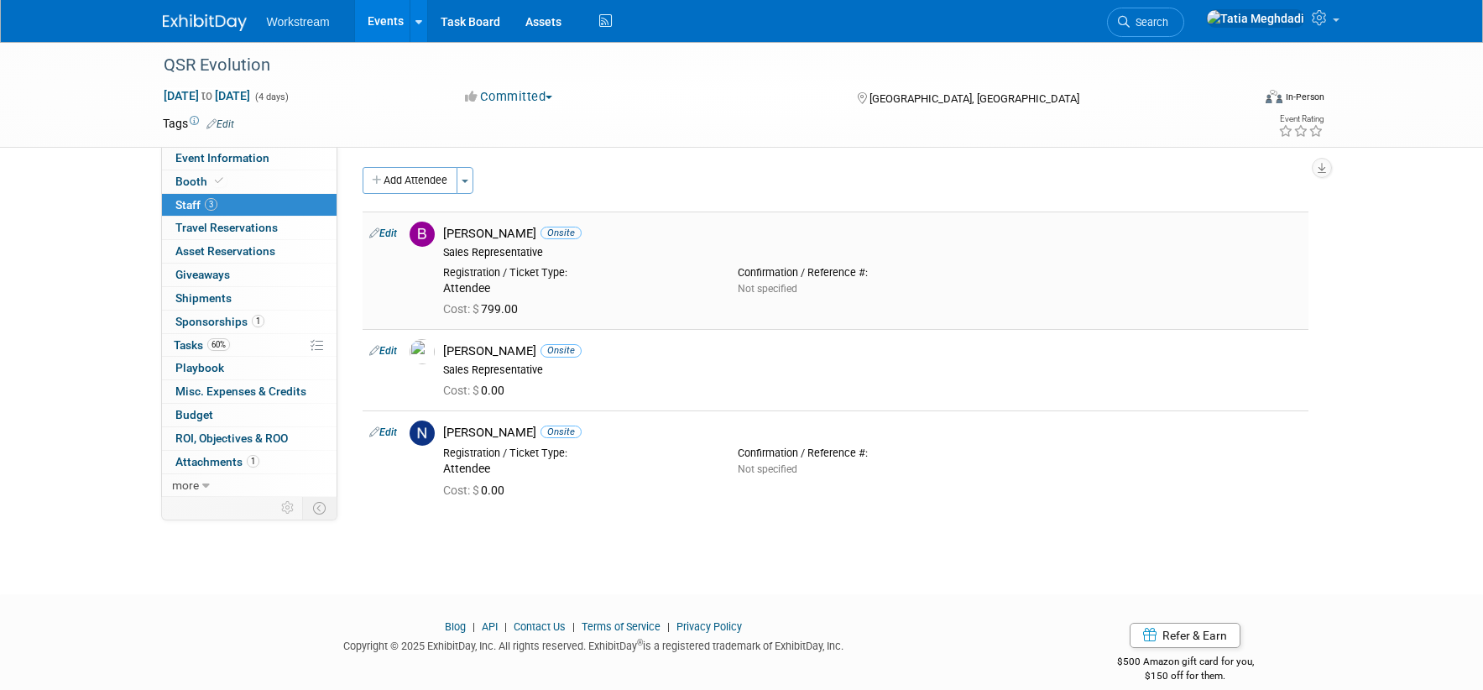
click at [390, 234] on link "Edit" at bounding box center [383, 233] width 28 height 12
select select "aa98ff20-d9d0-416d-9912-b0641292e9fe"
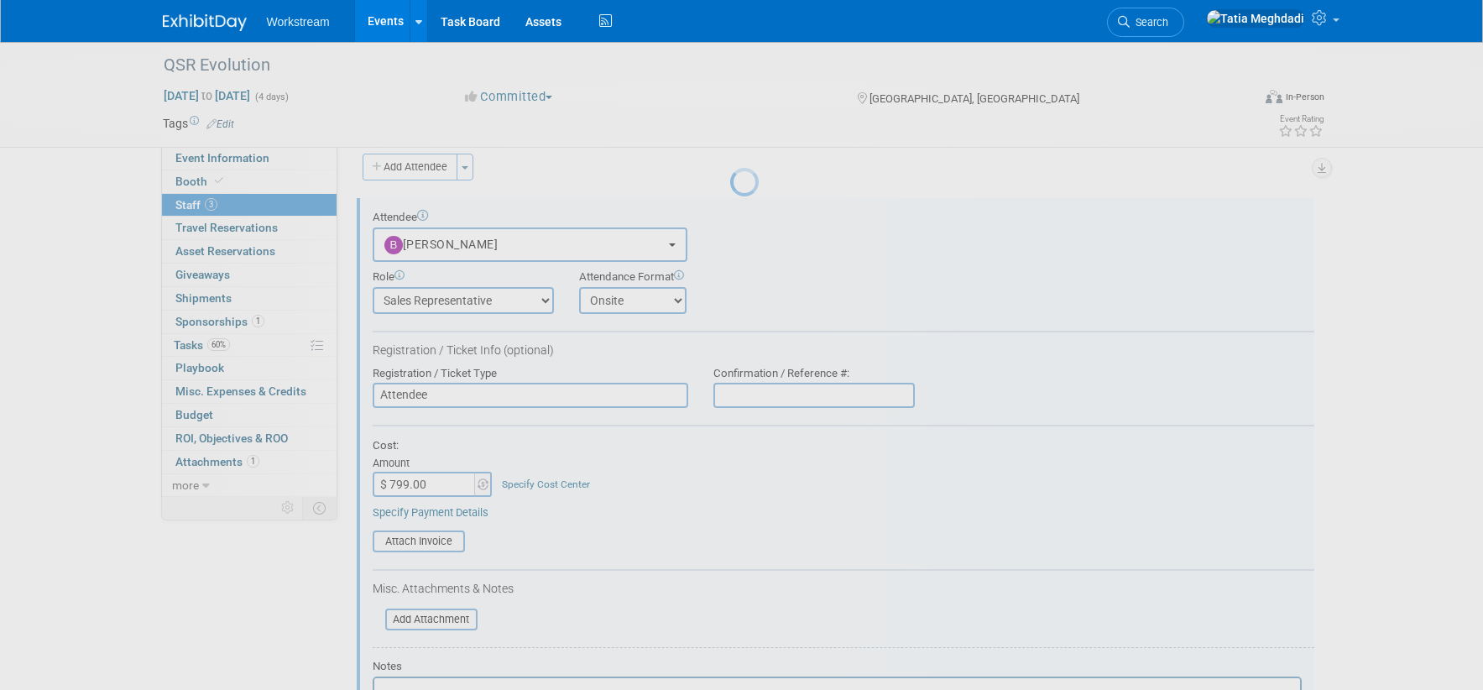
scroll to position [23, 0]
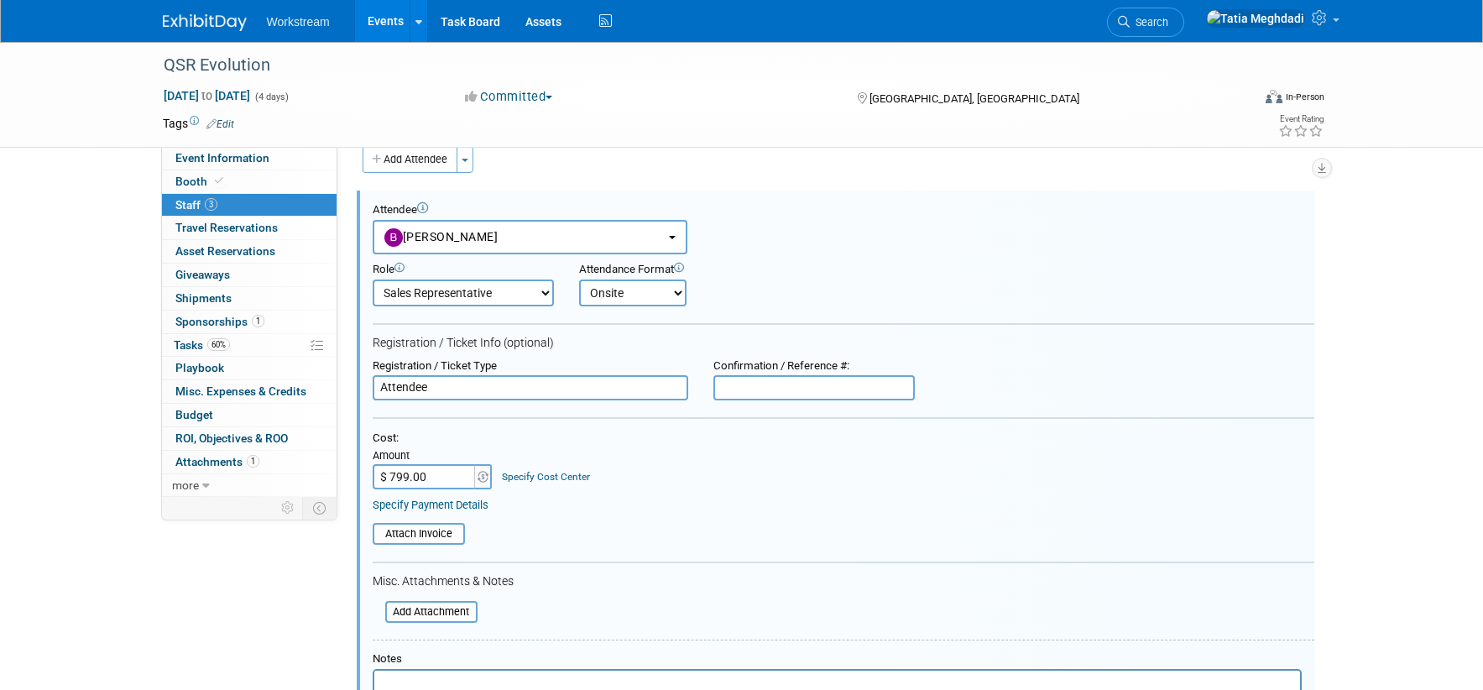
click at [431, 480] on input "$ 799.00" at bounding box center [425, 476] width 105 height 25
type input "$"
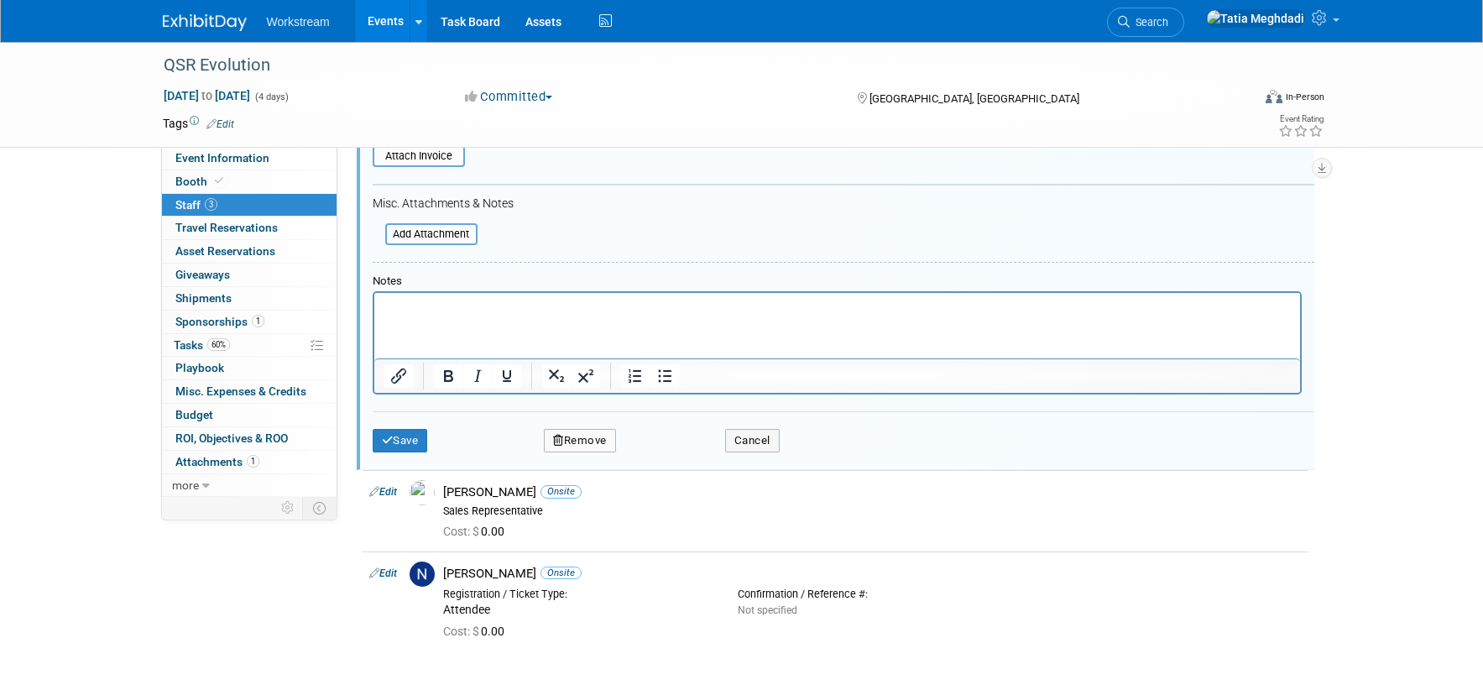
scroll to position [419, 0]
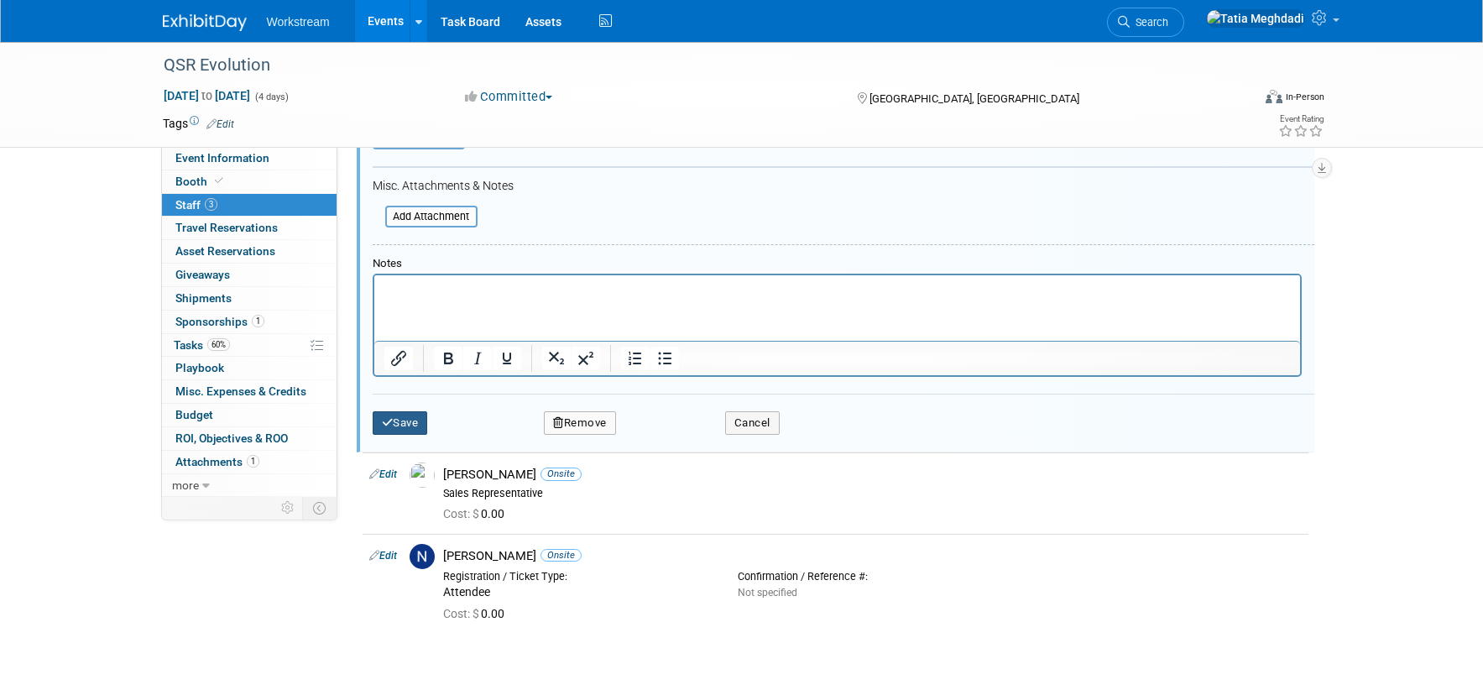
type input "$ 0.00"
click at [394, 419] on button "Save" at bounding box center [400, 422] width 55 height 23
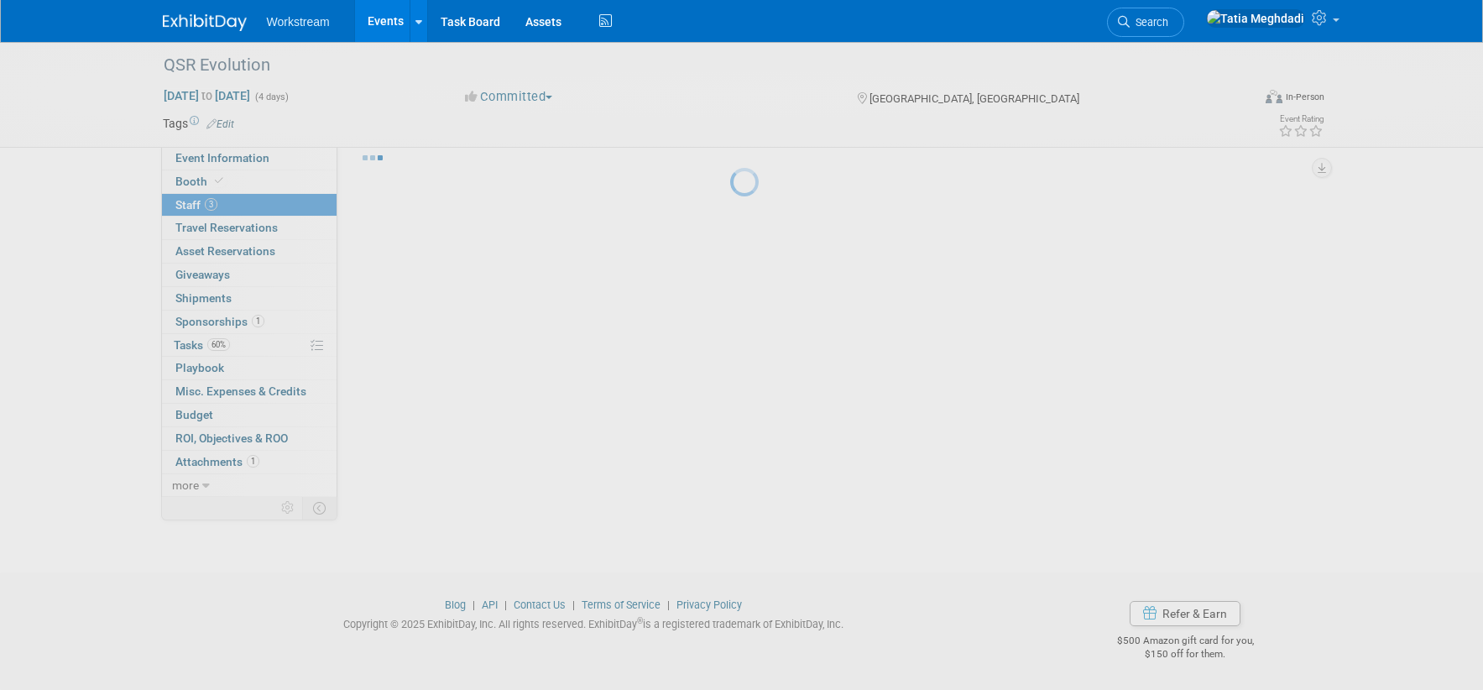
scroll to position [23, 0]
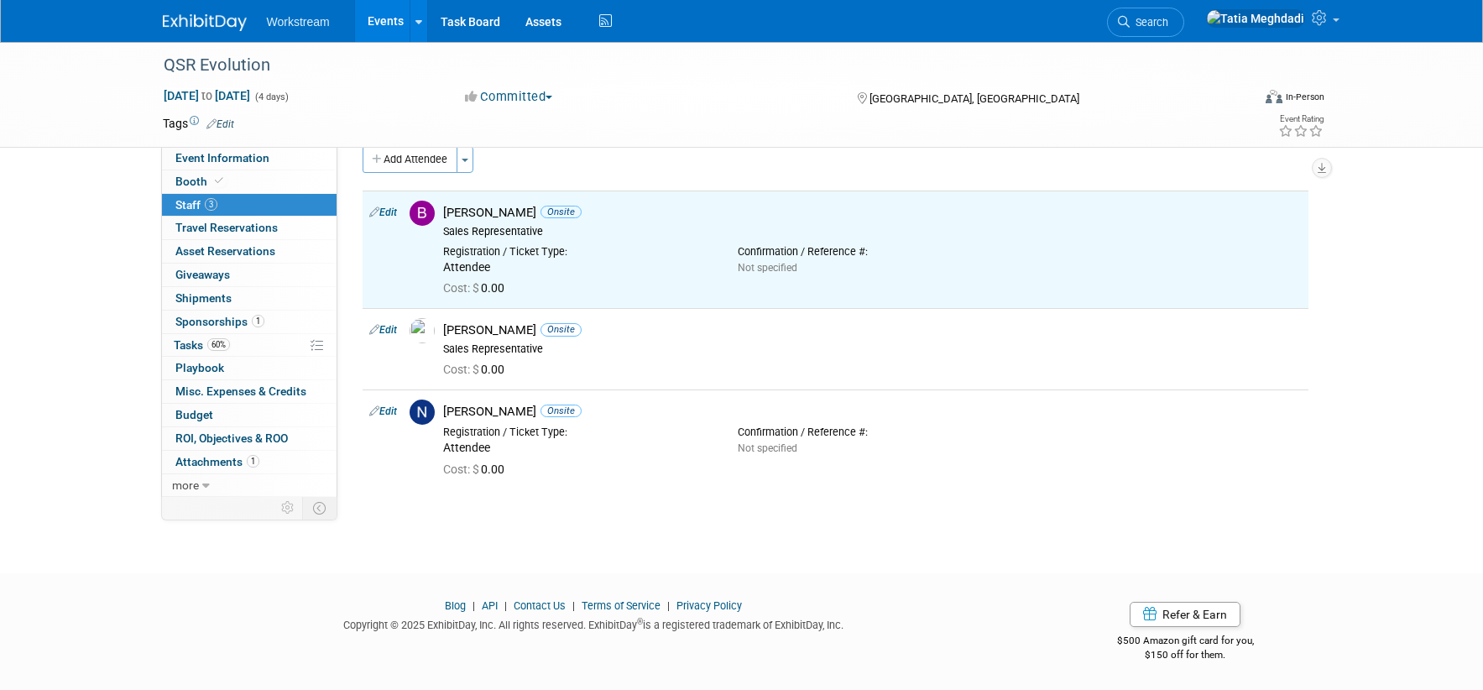
click at [486, 528] on div "QSR Evolution Sep 2, 2025 to Sep 5, 2025 (4 days) Sep 2, 2025 to Sep 5, 2025 Co…" at bounding box center [741, 280] width 1483 height 525
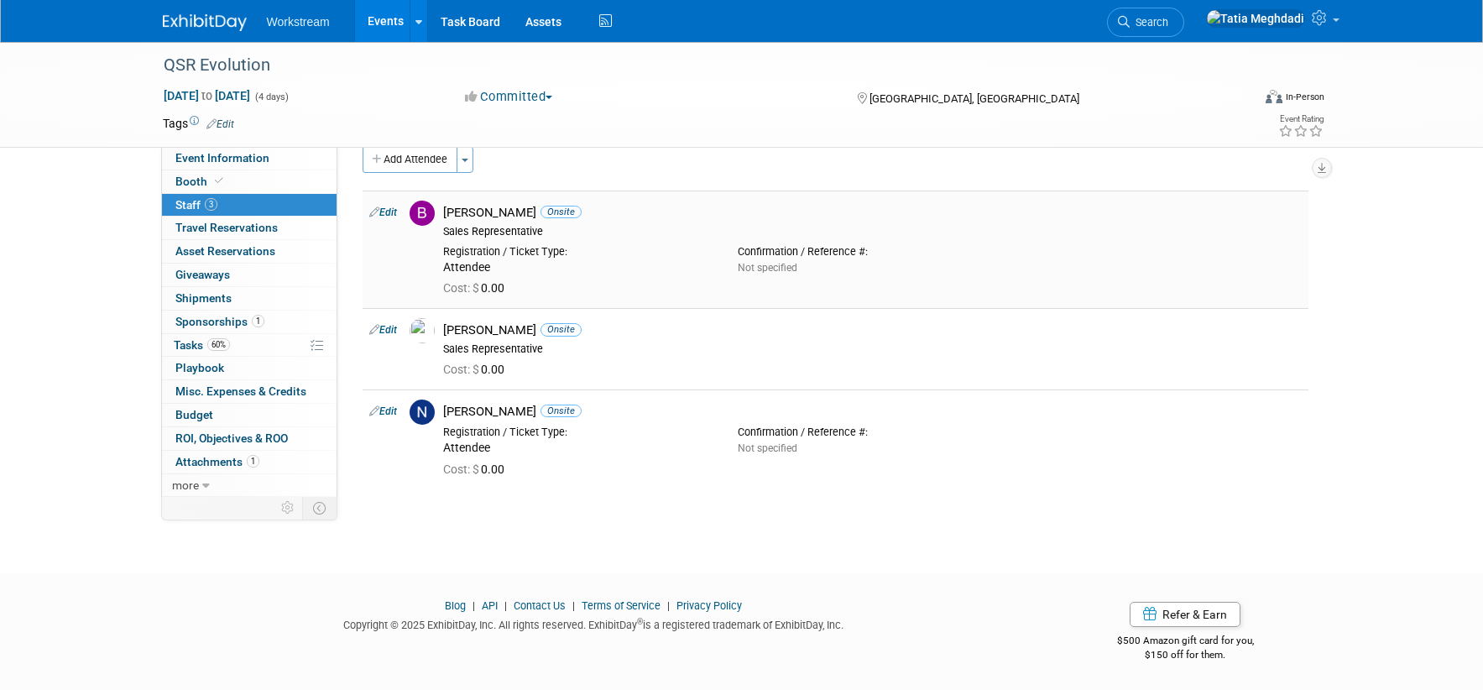
click at [396, 210] on link "Edit" at bounding box center [383, 212] width 28 height 12
select select "aa98ff20-d9d0-416d-9912-b0641292e9fe"
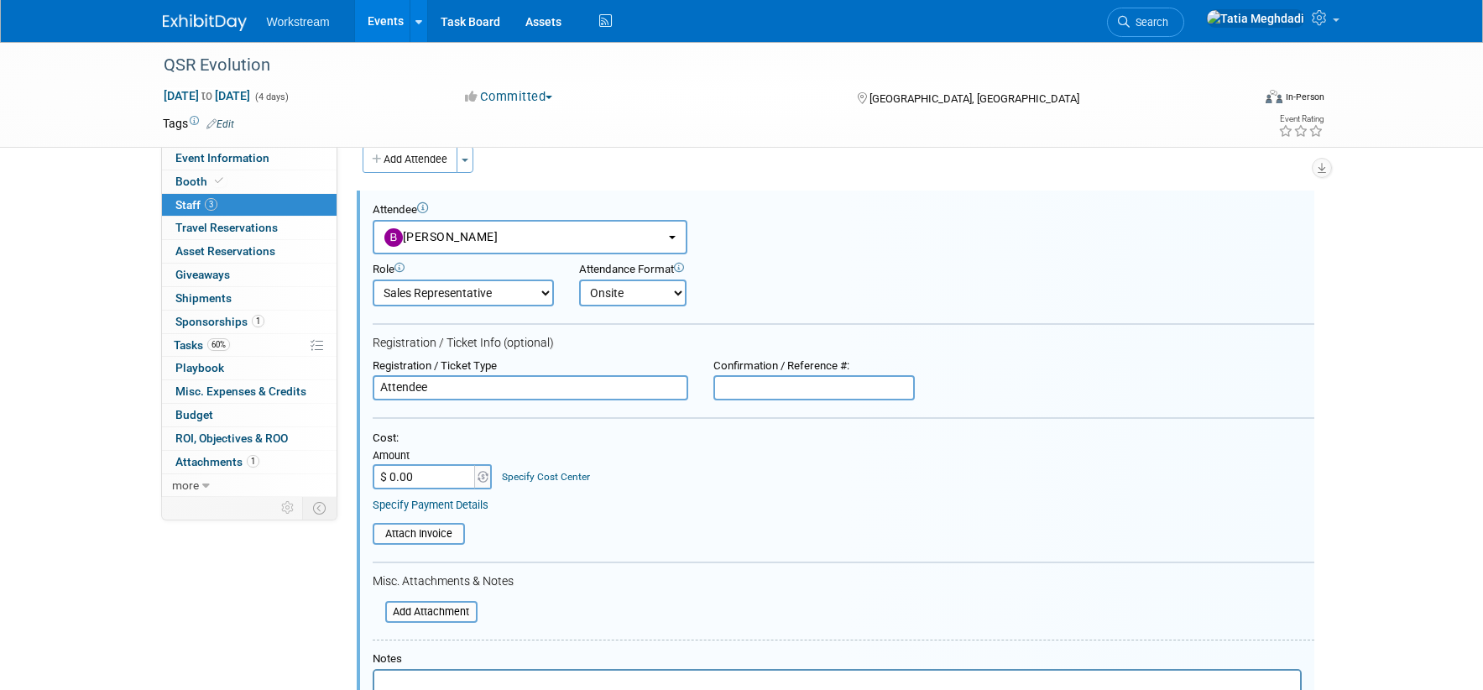
scroll to position [0, 0]
drag, startPoint x: 457, startPoint y: 392, endPoint x: 325, endPoint y: 378, distance: 132.4
click at [318, 378] on div "Event Information Event Info Booth Booth 3 Staff 3 Staff 0 Travel Reservations …" at bounding box center [741, 522] width 1183 height 1008
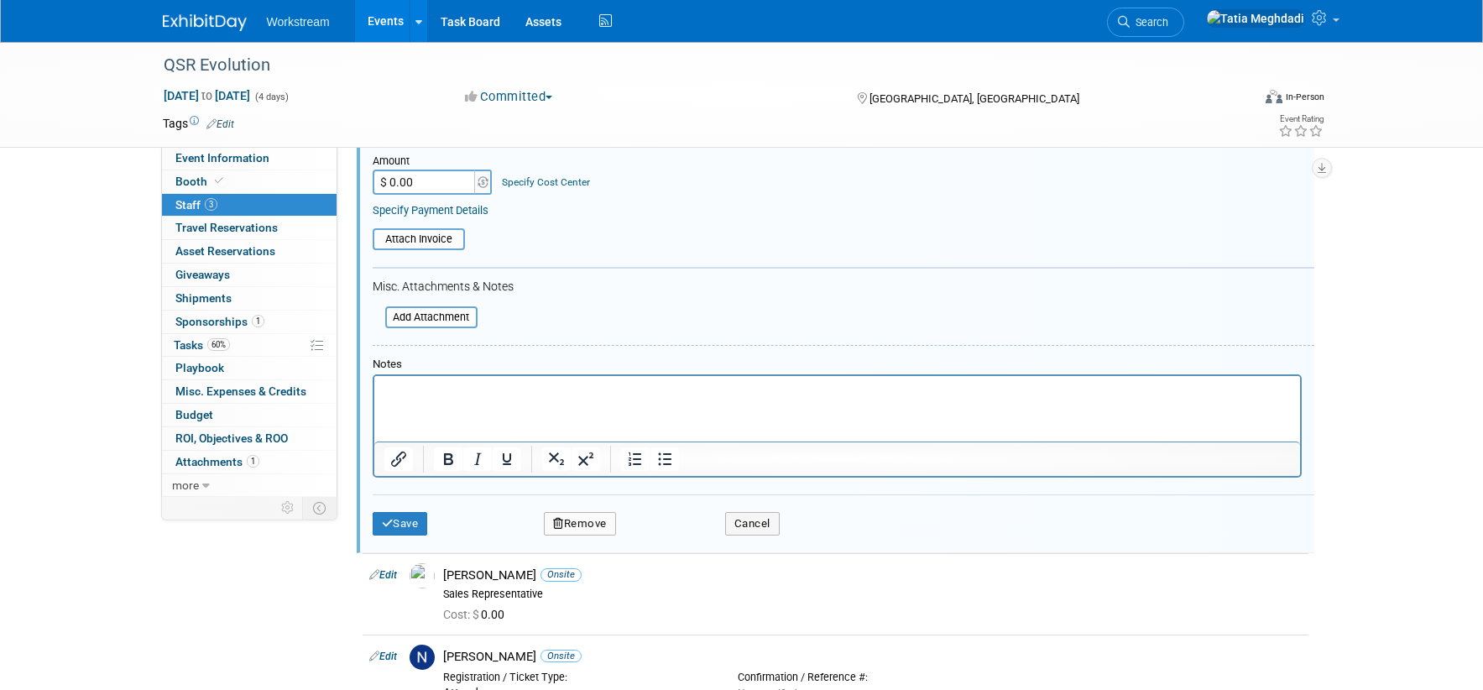
scroll to position [331, 0]
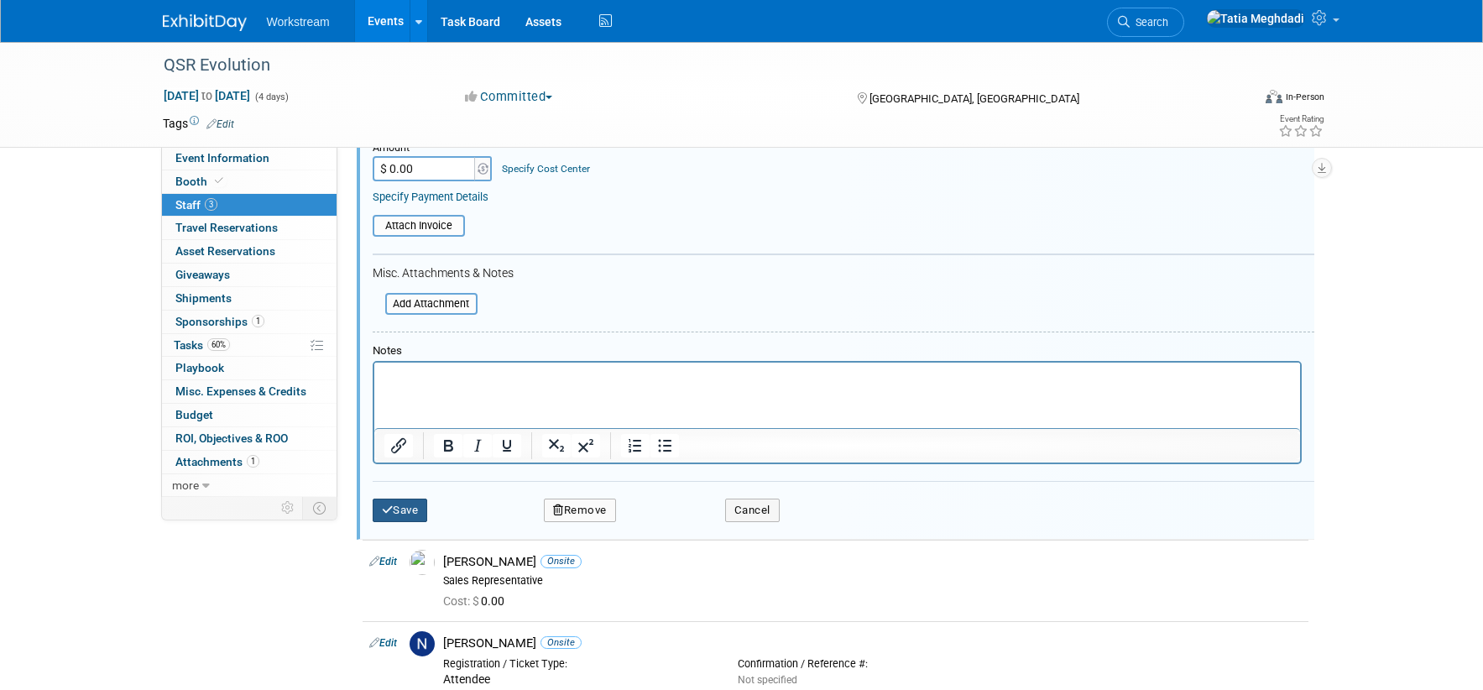
click at [416, 519] on button "Save" at bounding box center [400, 509] width 55 height 23
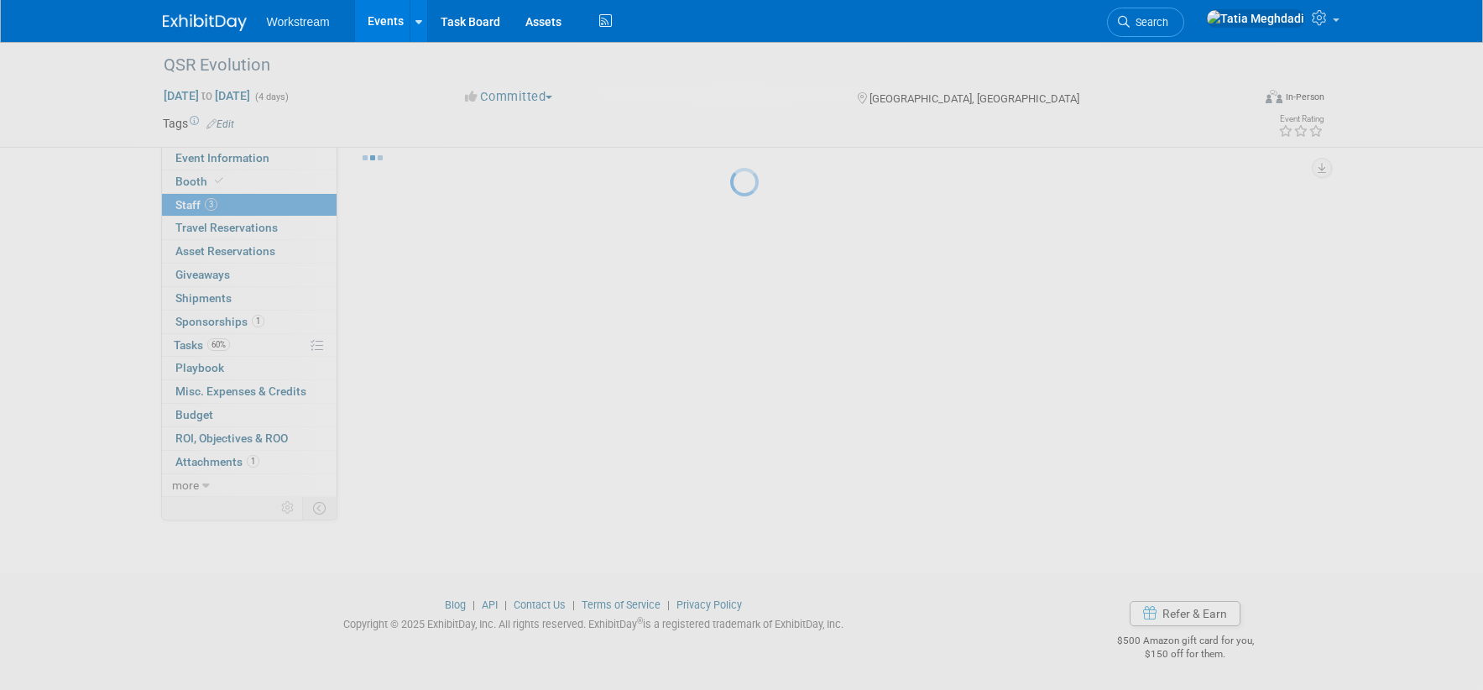
scroll to position [23, 0]
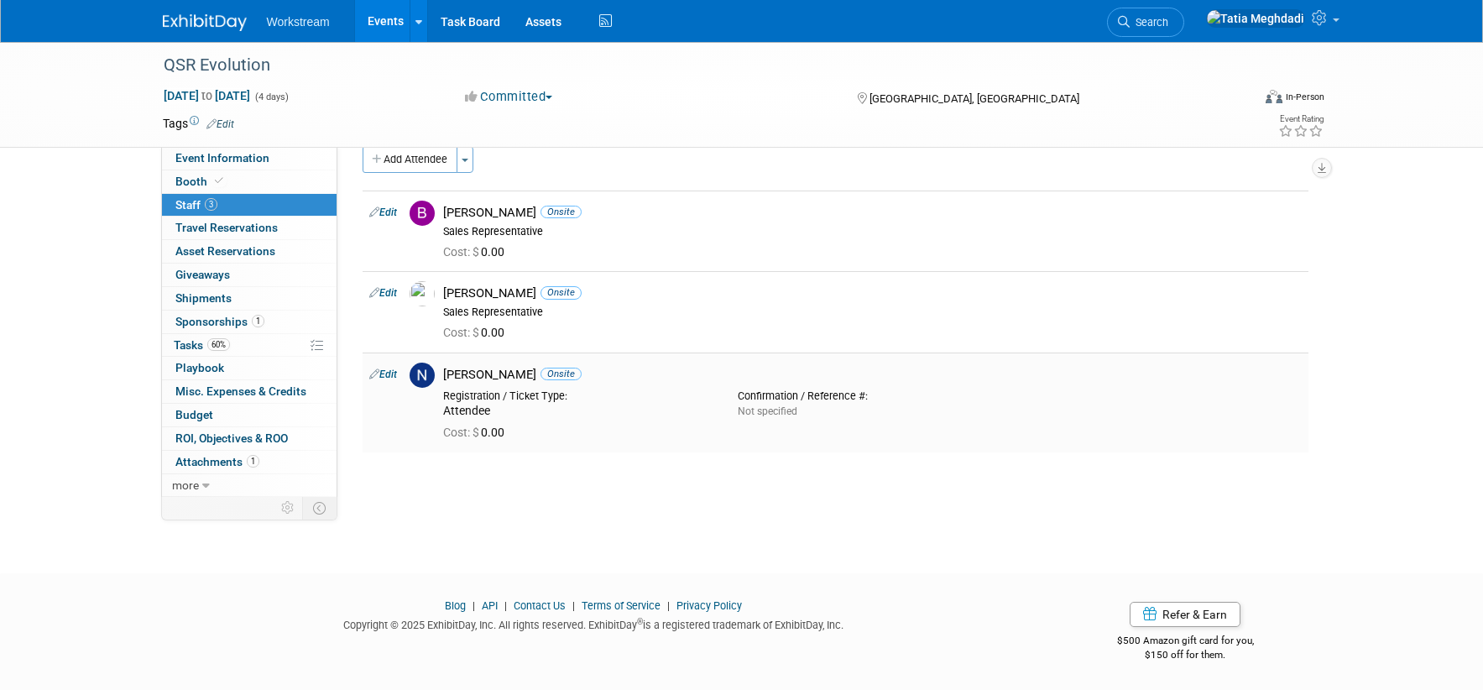
click at [391, 370] on link "Edit" at bounding box center [383, 374] width 28 height 12
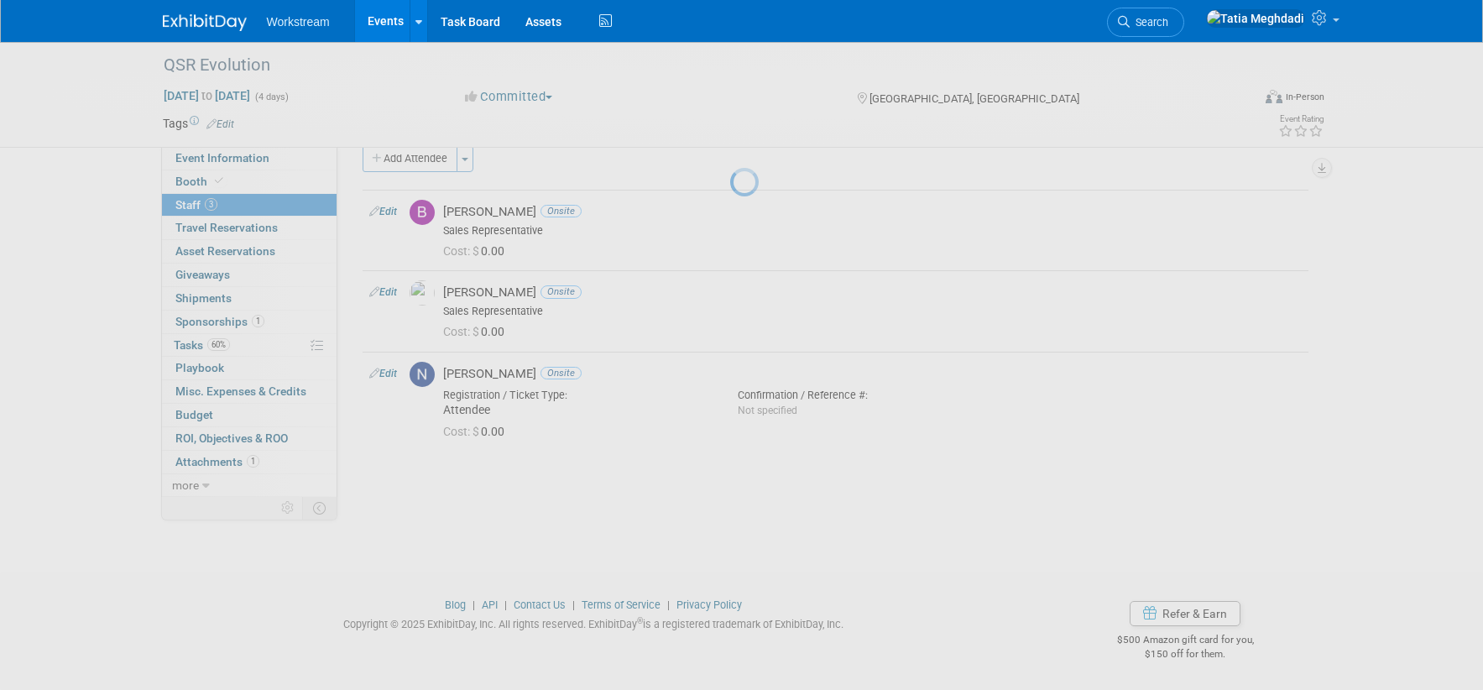
select select "52337685-a509-4274-afff-5d19b825f25a"
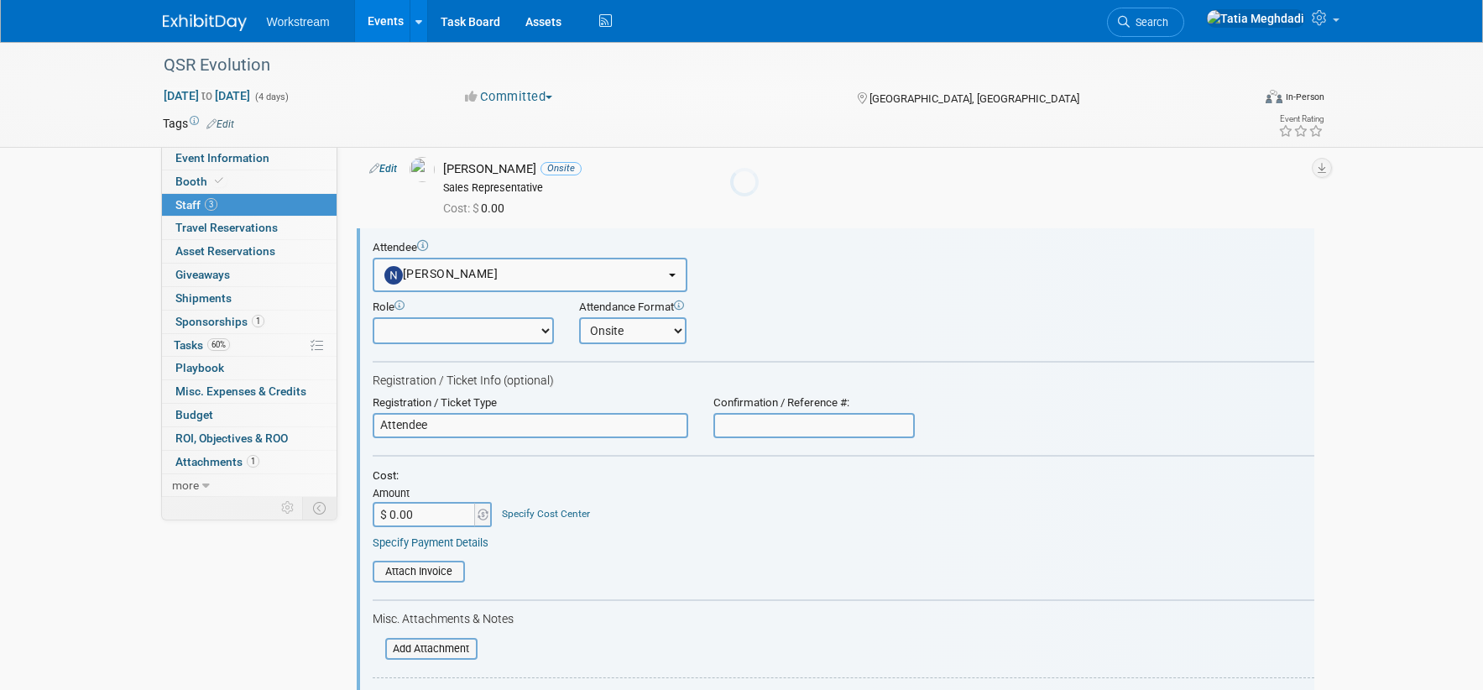
scroll to position [185, 0]
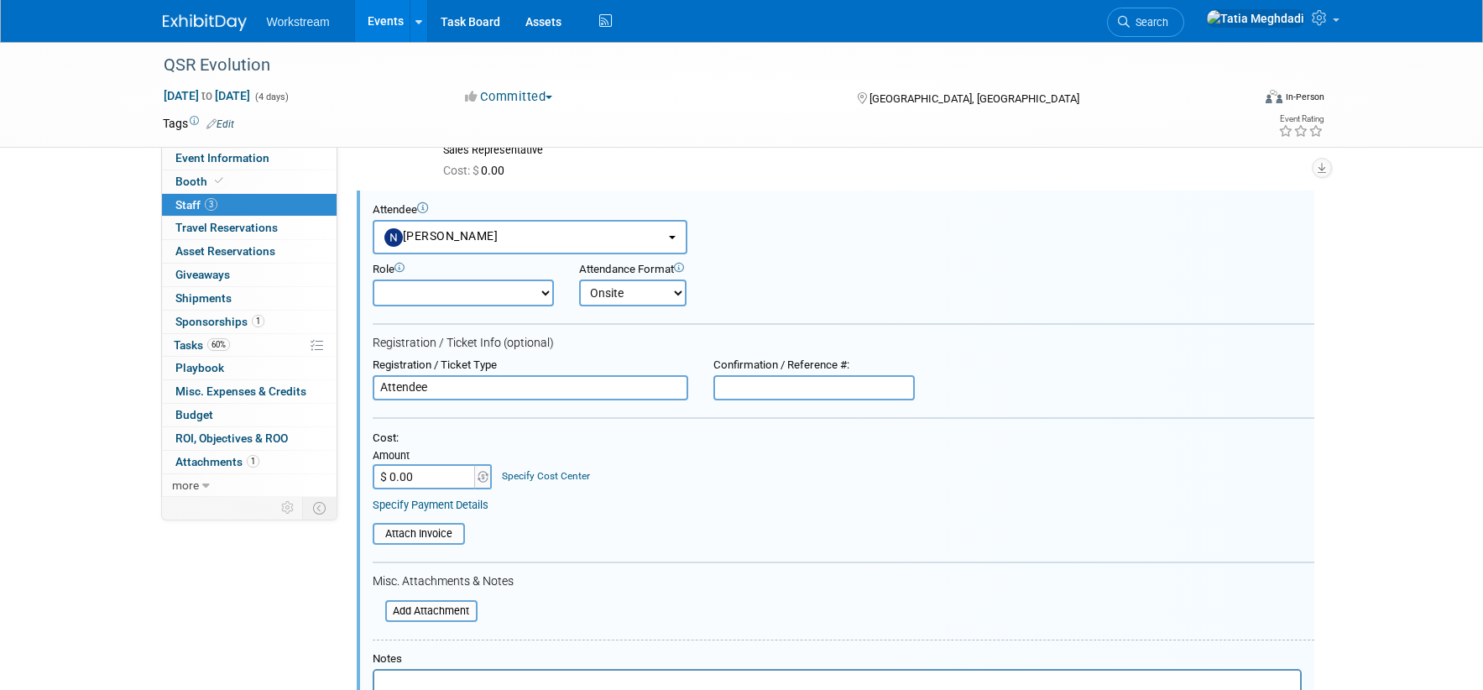
click at [482, 291] on select "Booth Staff Demonstrator Host Planner Presenter Sales Representative Set-up/Dis…" at bounding box center [463, 292] width 181 height 27
click at [373, 279] on select "Booth Staff Demonstrator Host Planner Presenter Sales Representative Set-up/Dis…" at bounding box center [463, 292] width 181 height 27
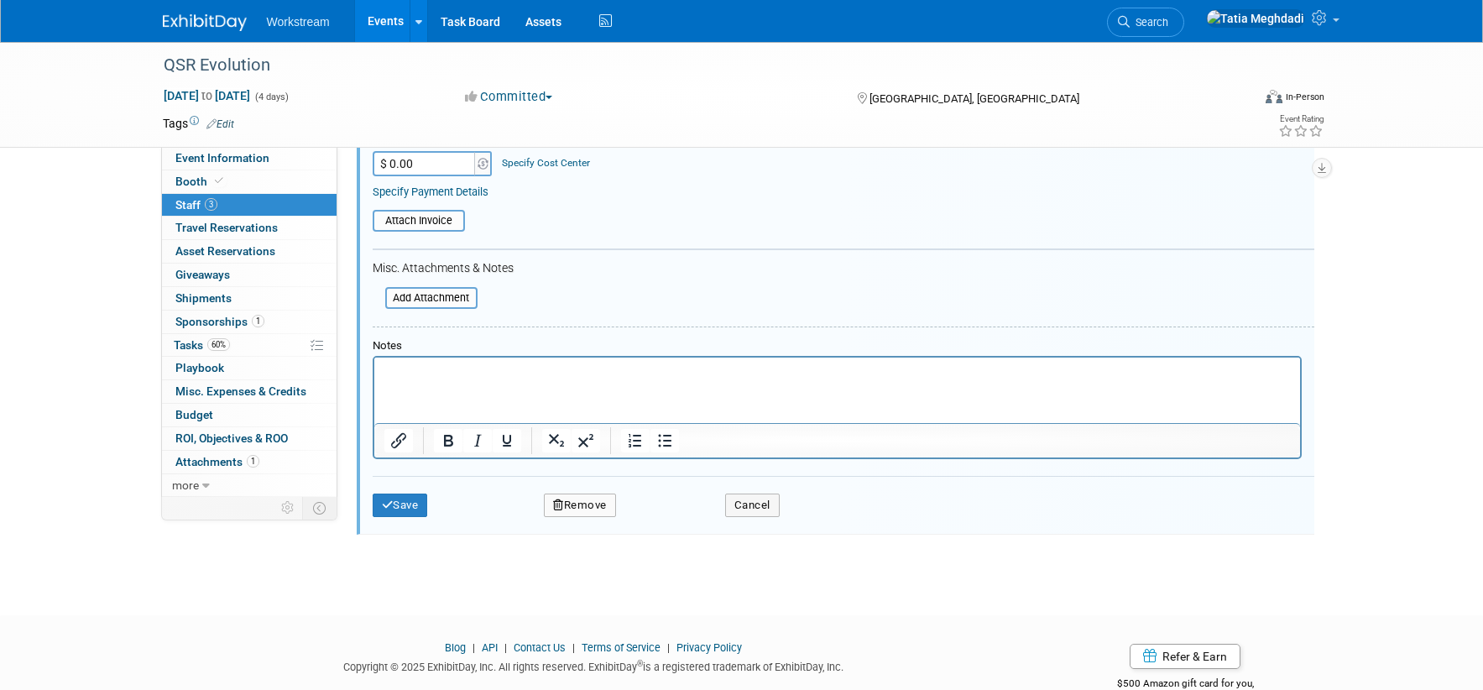
scroll to position [541, 0]
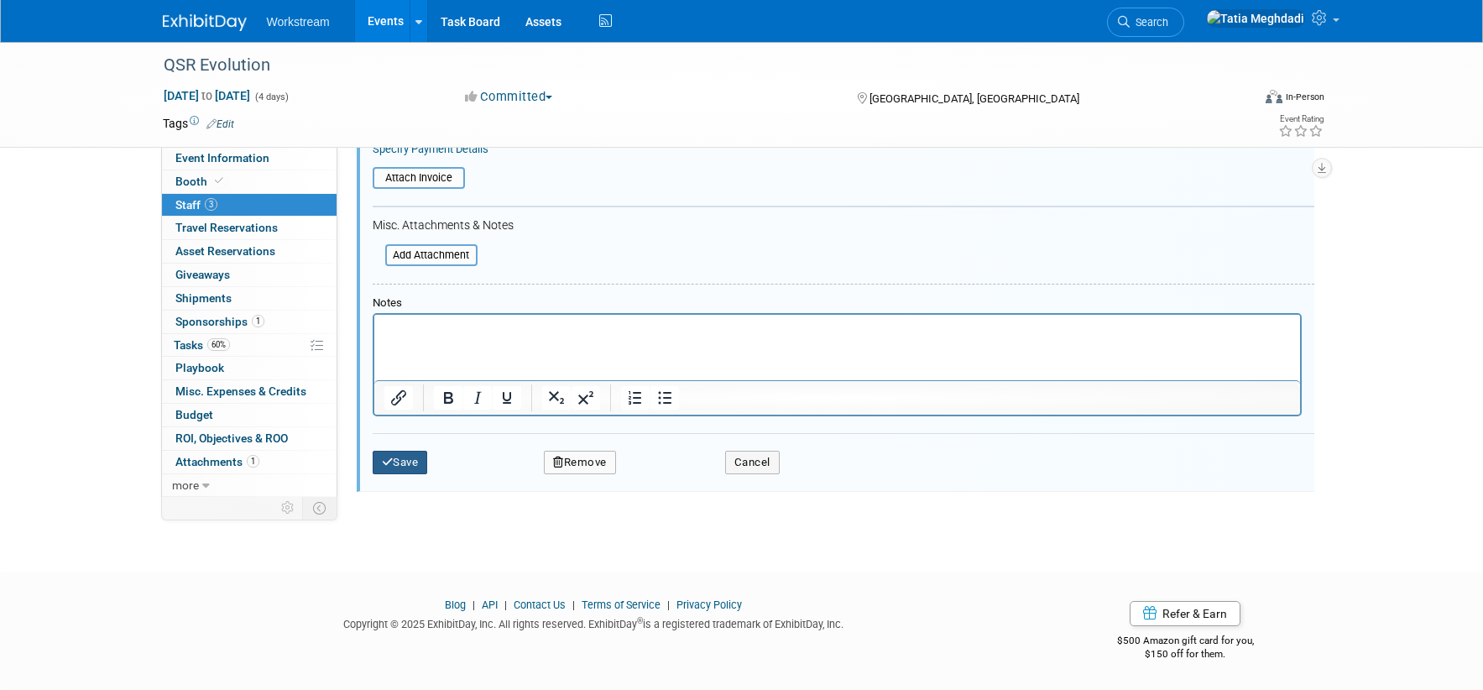
click at [410, 463] on button "Save" at bounding box center [400, 462] width 55 height 23
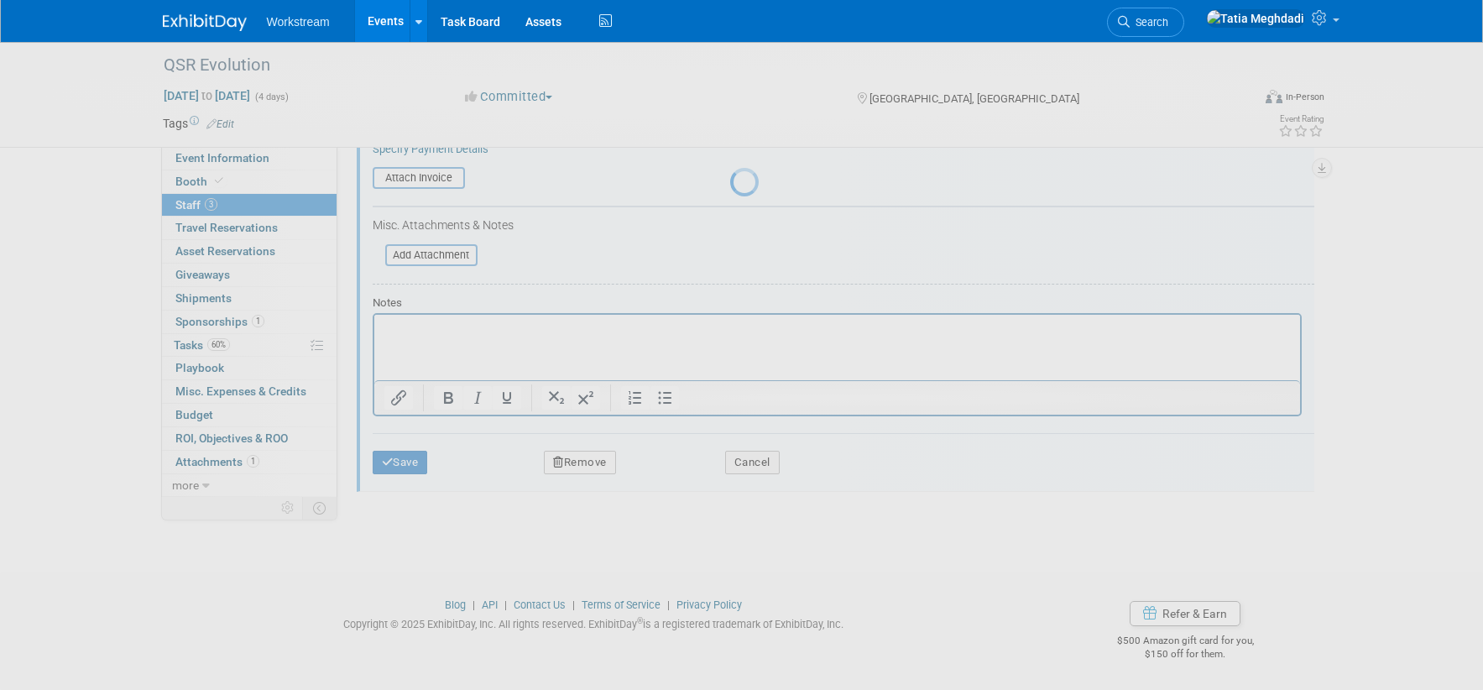
scroll to position [23, 0]
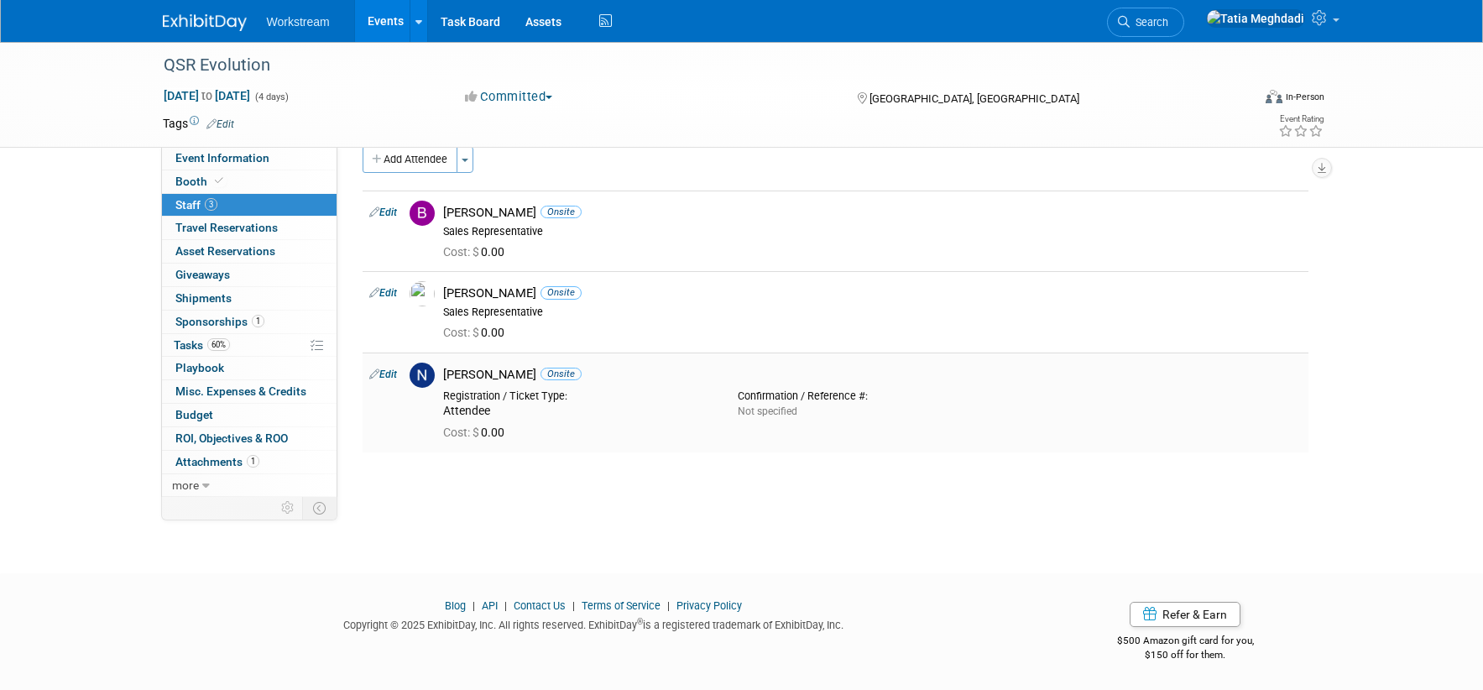
click at [394, 381] on td "Edit" at bounding box center [383, 402] width 40 height 100
click at [393, 373] on link "Edit" at bounding box center [383, 374] width 28 height 12
select select "52337685-a509-4274-afff-5d19b825f25a"
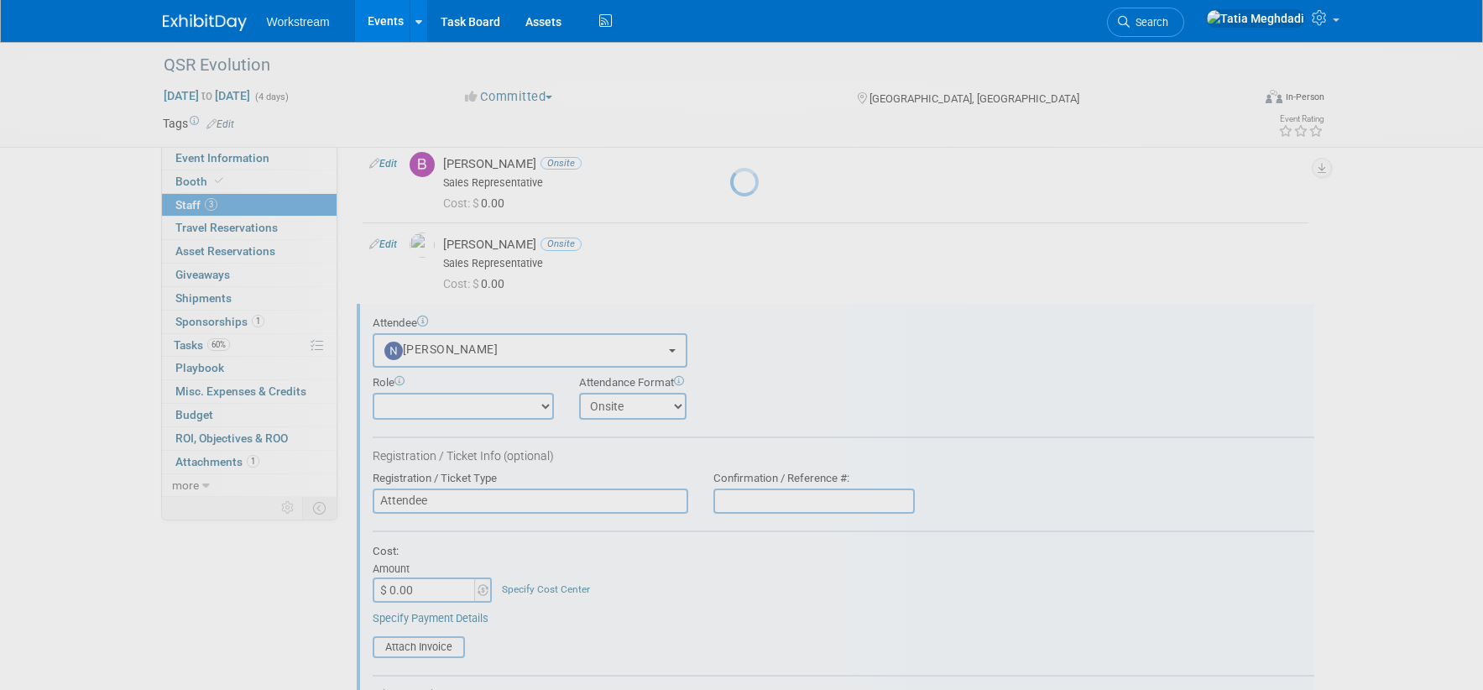
scroll to position [185, 0]
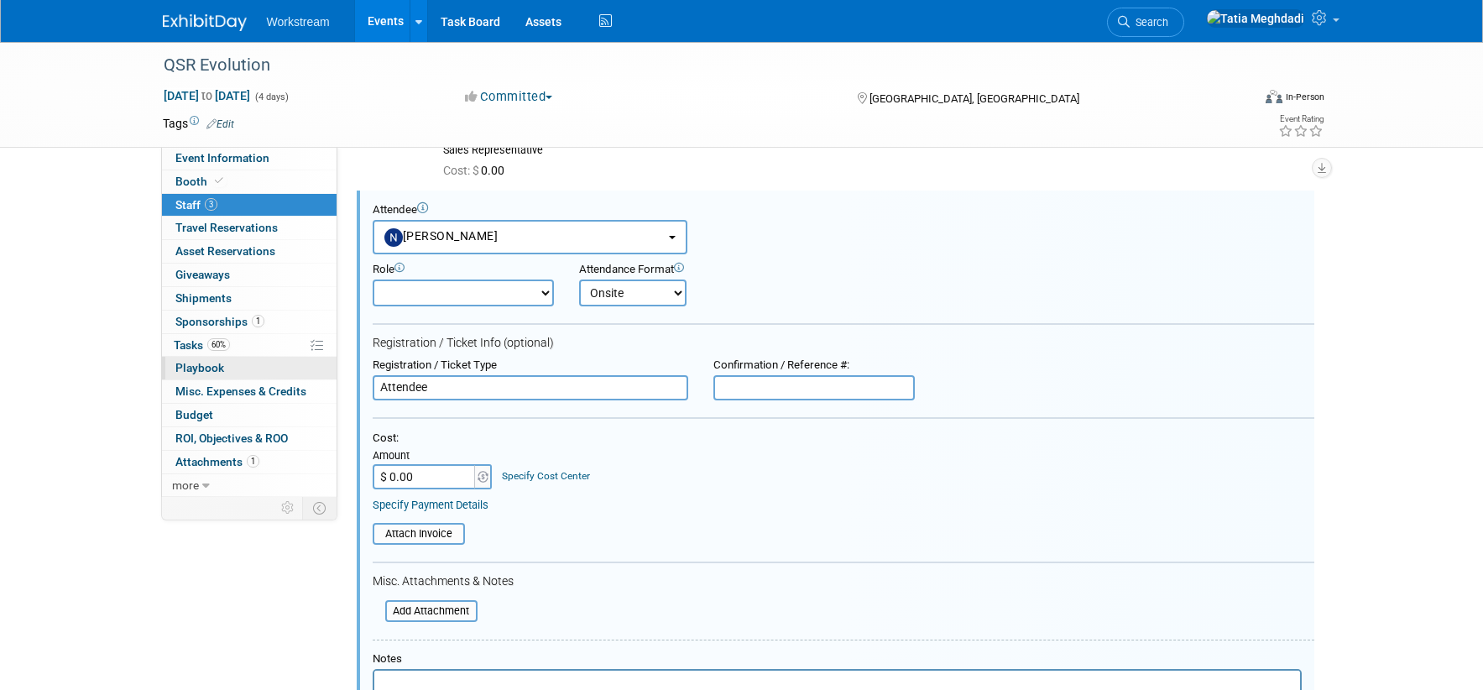
drag, startPoint x: 442, startPoint y: 388, endPoint x: 333, endPoint y: 375, distance: 109.8
click at [333, 375] on div "Event Information Event Info Booth Booth 3 Staff 3 Staff 0 Travel Reservations …" at bounding box center [741, 350] width 1183 height 989
click at [586, 473] on link "Specify Cost Center" at bounding box center [546, 476] width 88 height 12
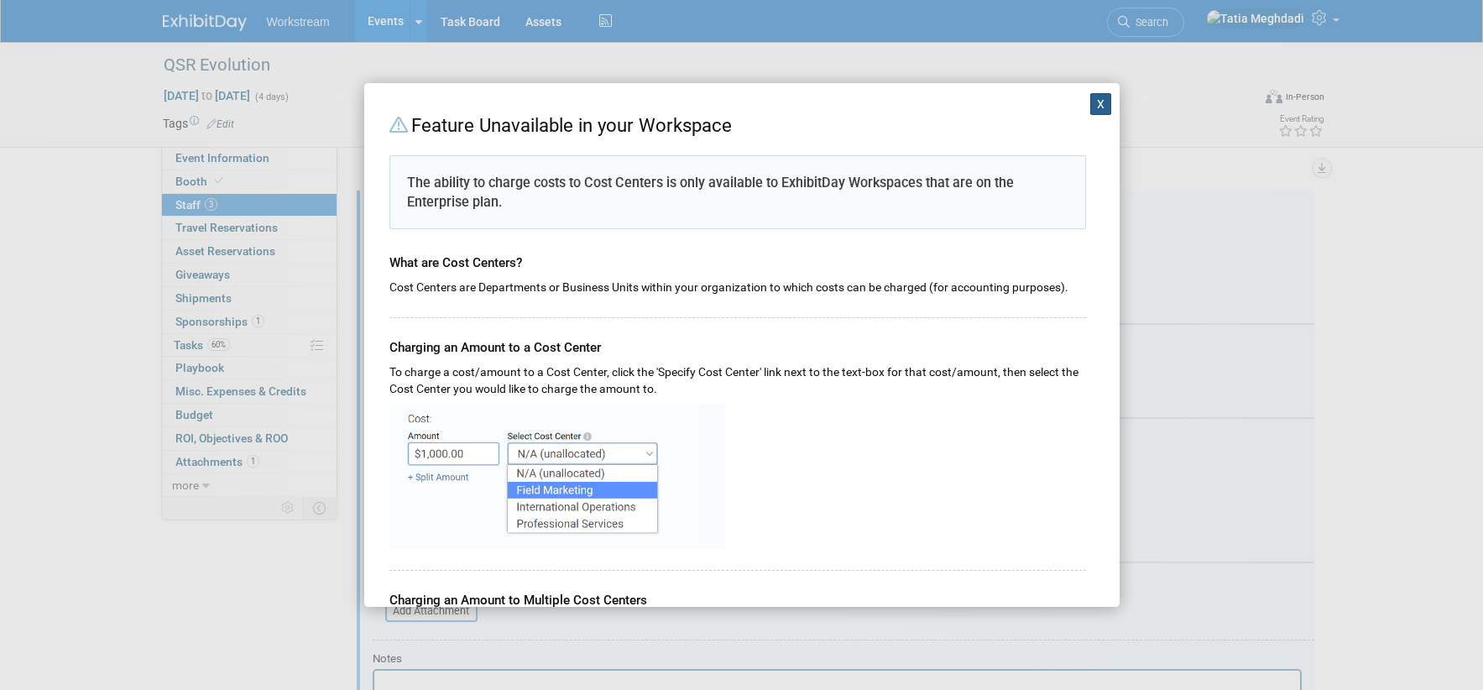
click at [1099, 97] on button "X" at bounding box center [1101, 104] width 22 height 22
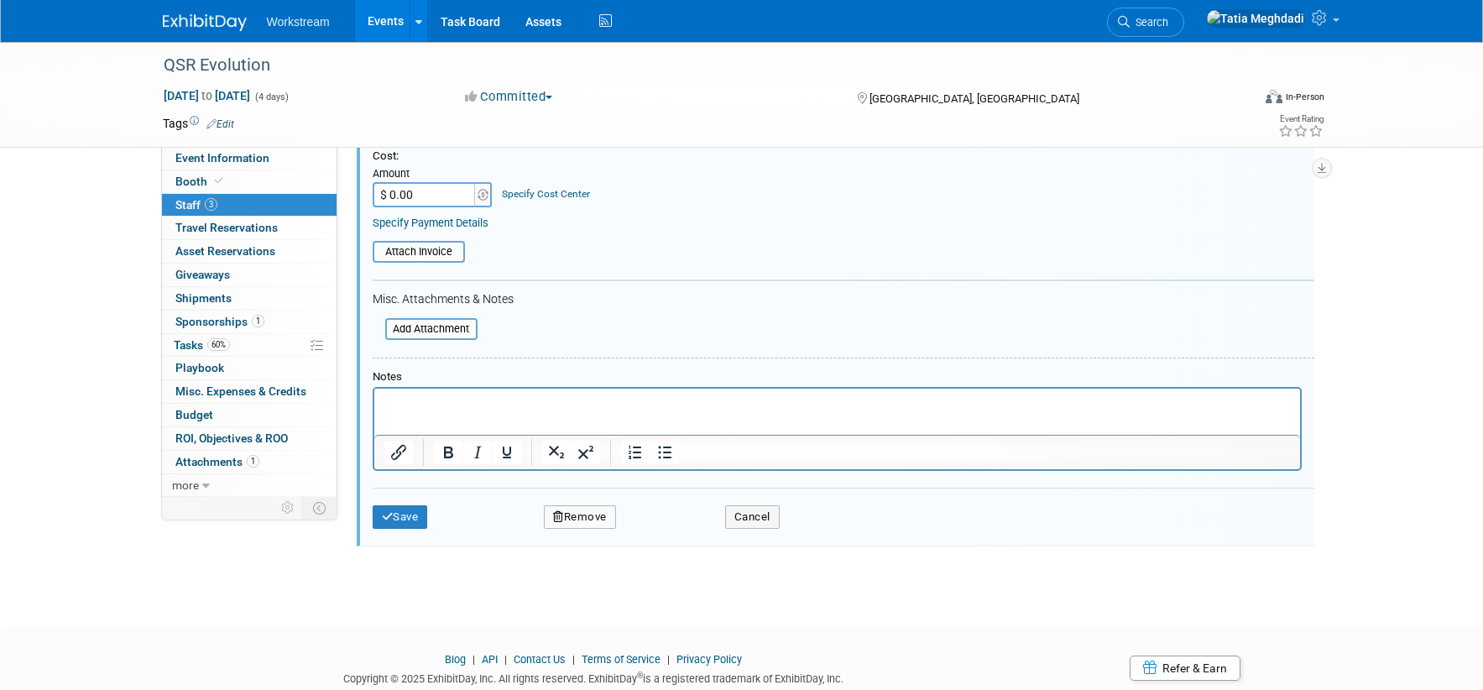
scroll to position [541, 0]
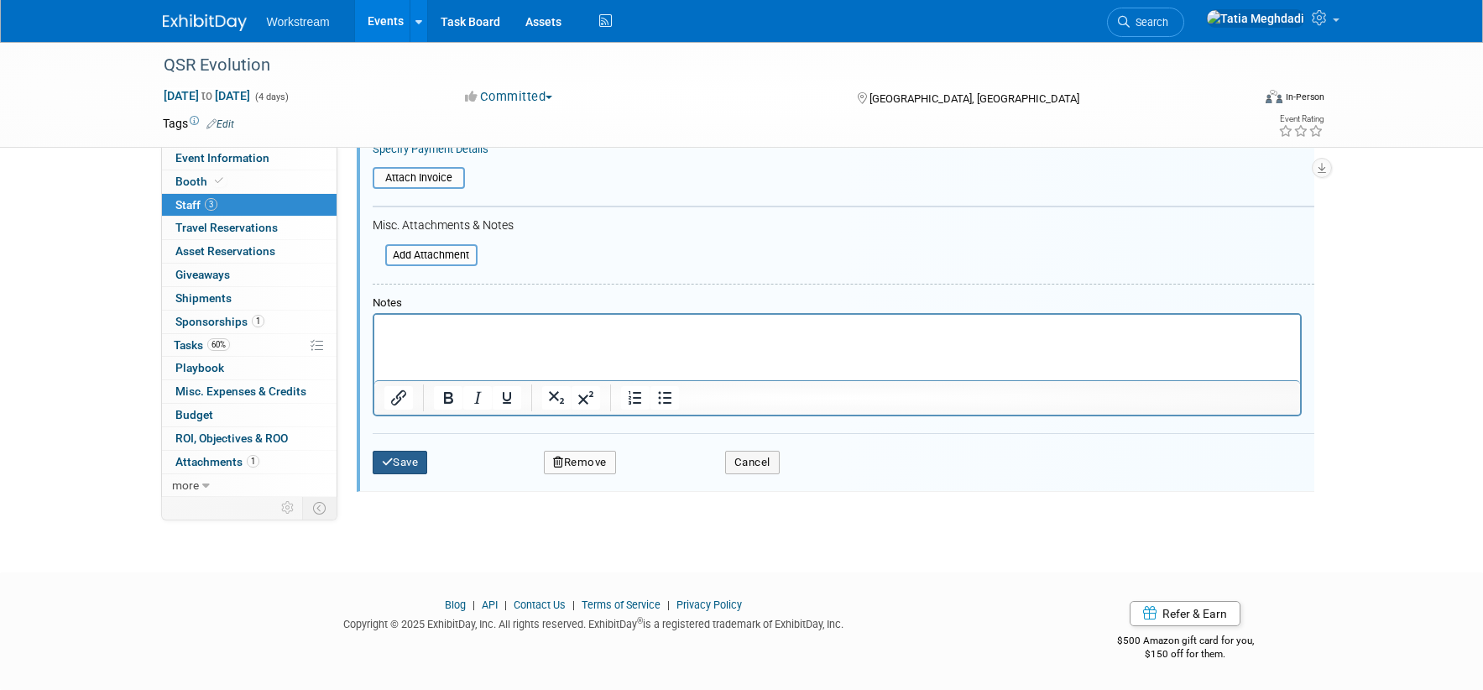
click at [390, 461] on icon "submit" at bounding box center [388, 462] width 12 height 11
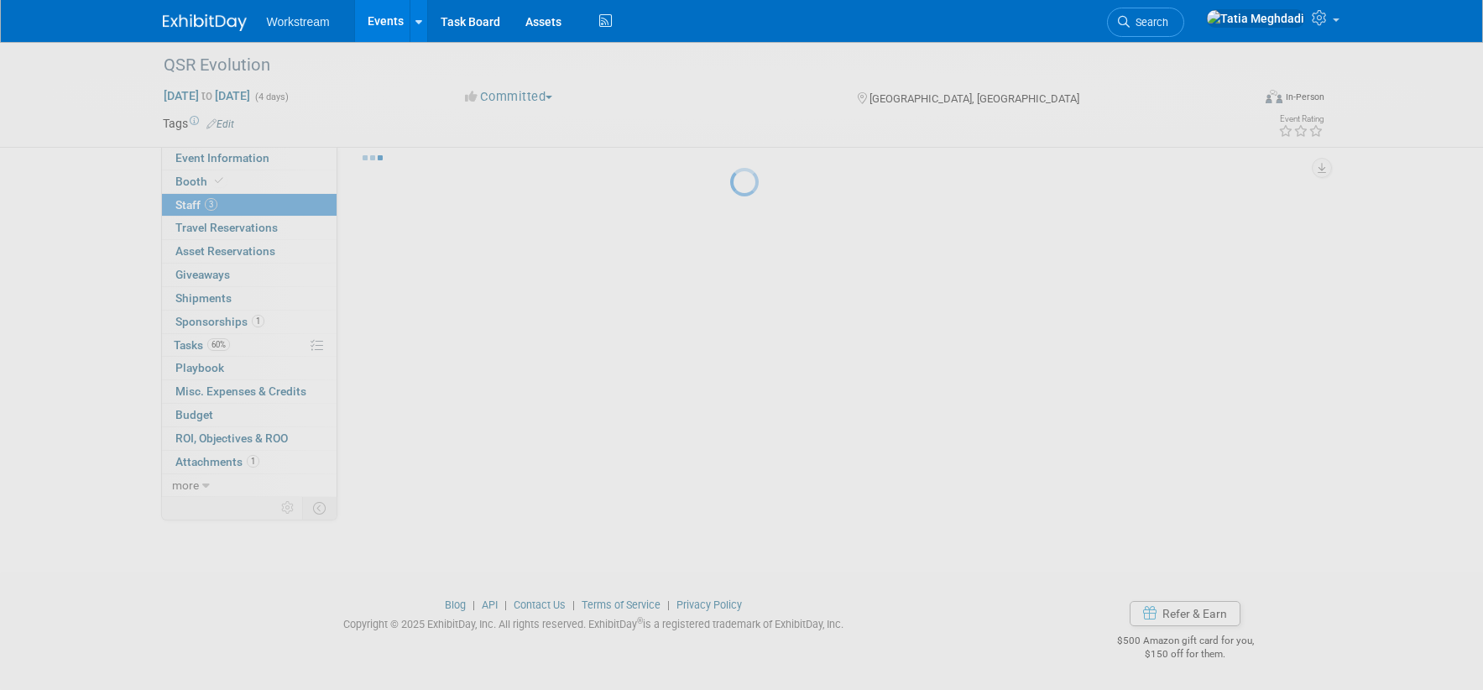
scroll to position [23, 0]
